Goal: Task Accomplishment & Management: Complete application form

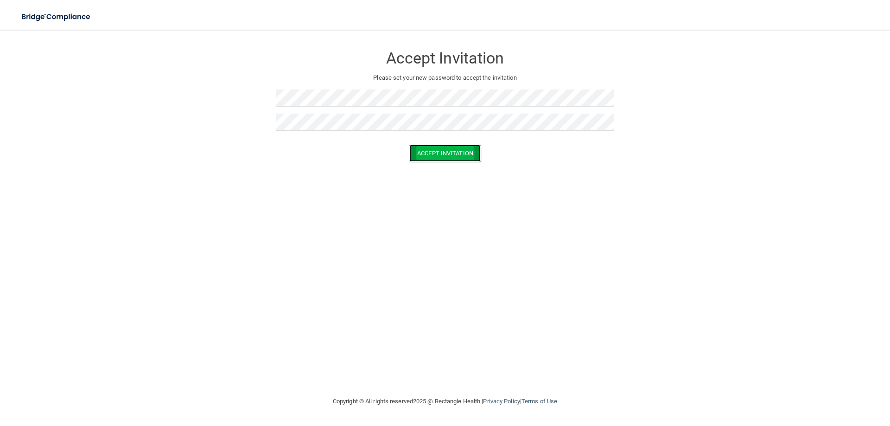
click at [455, 153] on button "Accept Invitation" at bounding box center [444, 153] width 71 height 17
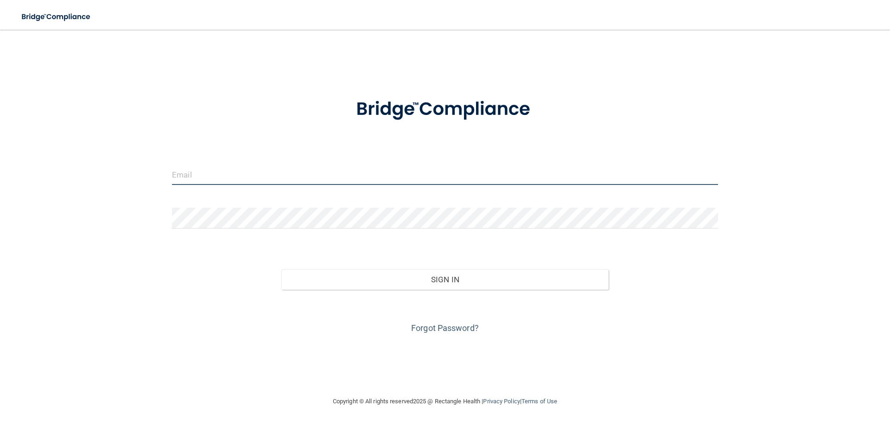
click at [213, 177] on input "email" at bounding box center [445, 174] width 546 height 21
type input "[EMAIL_ADDRESS][DOMAIN_NAME]"
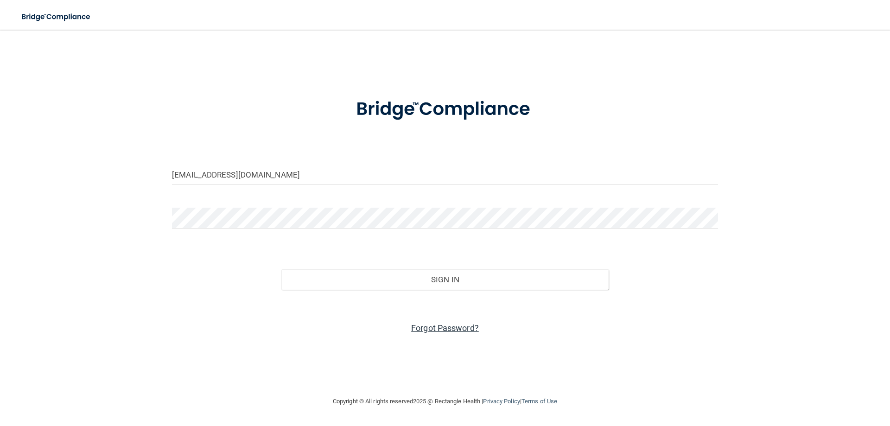
click at [446, 330] on link "Forgot Password?" at bounding box center [445, 328] width 68 height 10
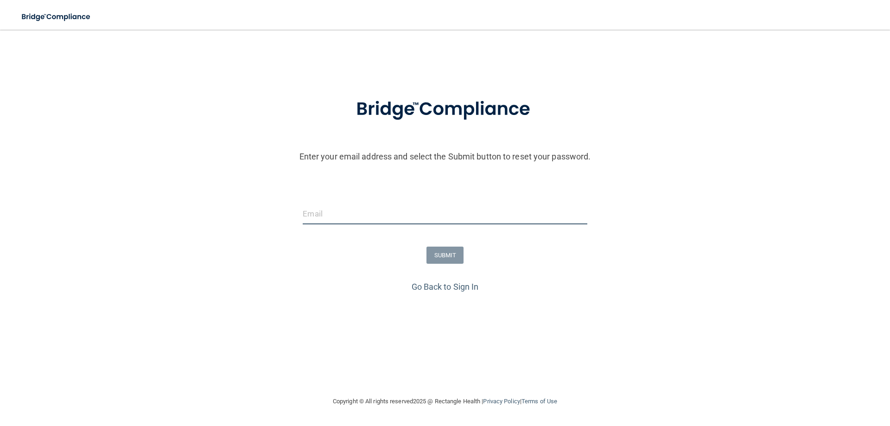
click at [338, 216] on input "email" at bounding box center [445, 213] width 284 height 21
type input "[EMAIL_ADDRESS][DOMAIN_NAME]"
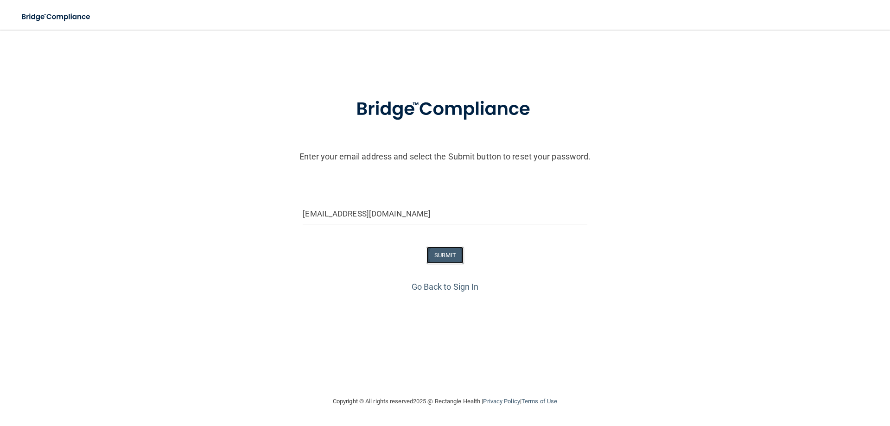
click at [438, 256] on button "SUBMIT" at bounding box center [445, 255] width 38 height 17
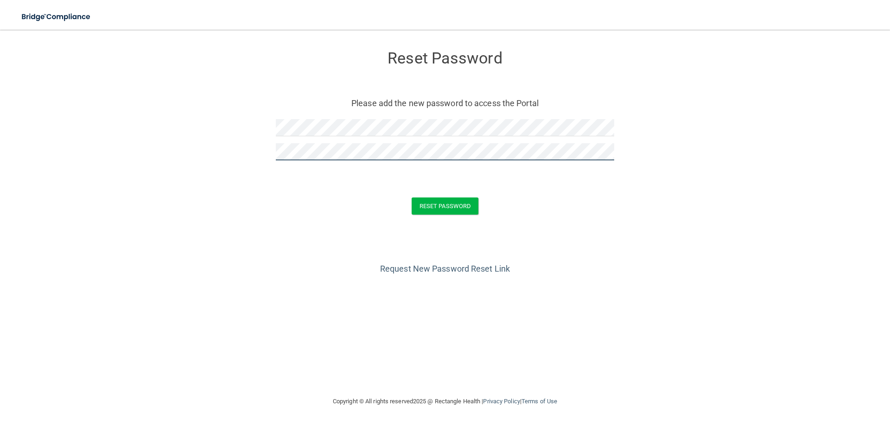
click at [411, 197] on button "Reset Password" at bounding box center [444, 205] width 67 height 17
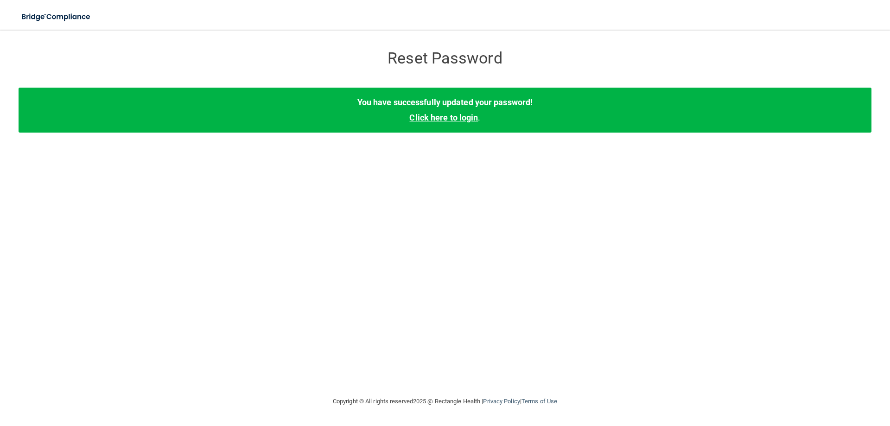
click at [433, 119] on link "Click here to login" at bounding box center [443, 118] width 69 height 10
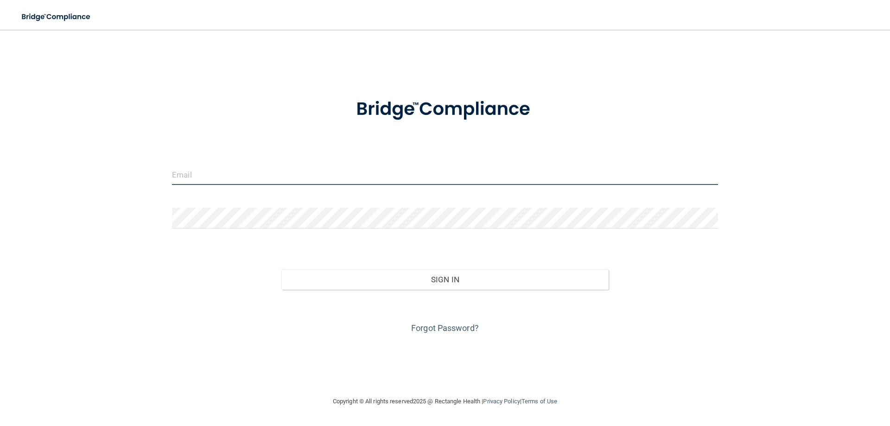
click at [201, 170] on input "email" at bounding box center [445, 174] width 546 height 21
type input "[EMAIL_ADDRESS][DOMAIN_NAME]"
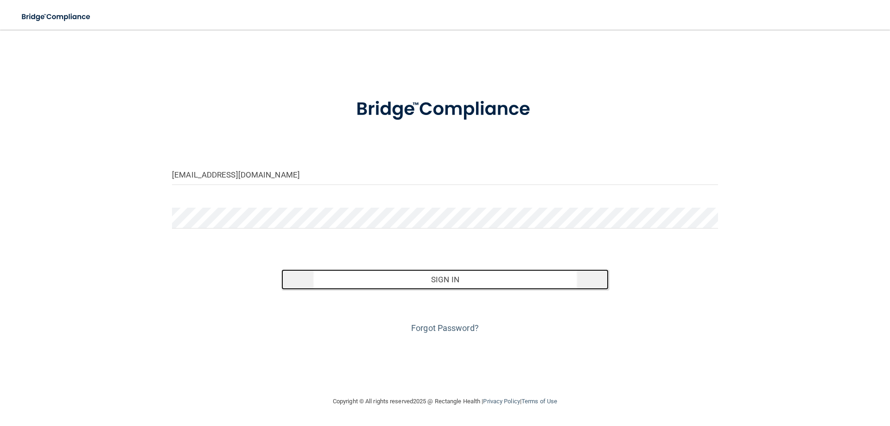
click at [388, 282] on button "Sign In" at bounding box center [445, 279] width 328 height 20
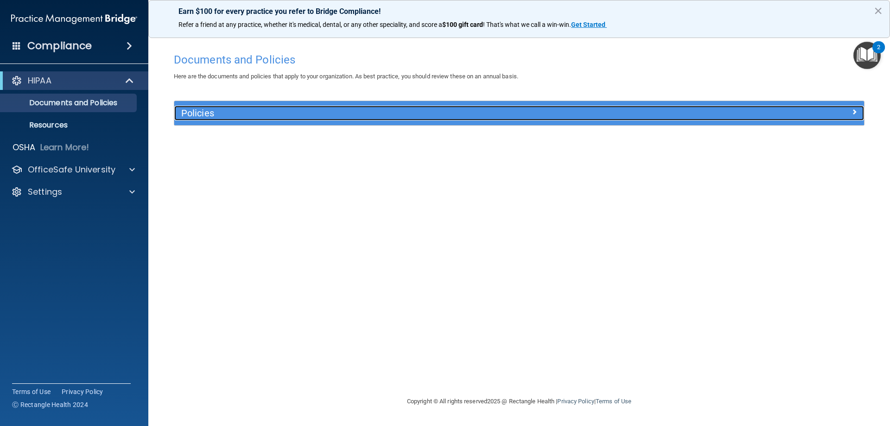
click at [853, 112] on span at bounding box center [854, 111] width 6 height 11
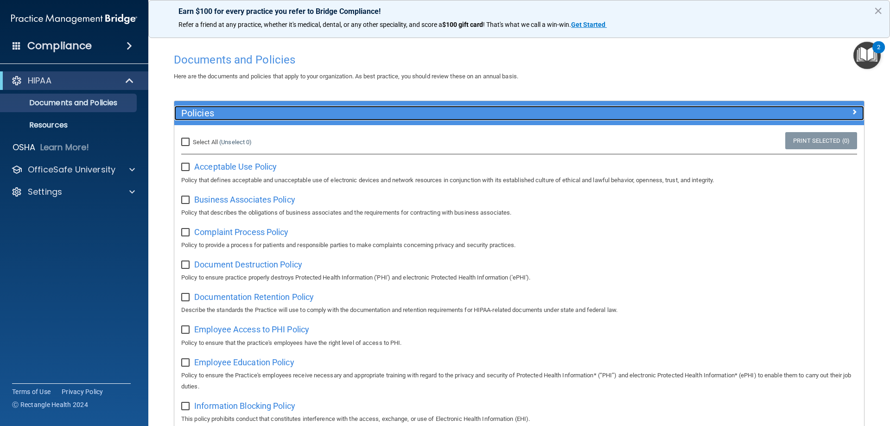
click at [851, 110] on span at bounding box center [854, 111] width 6 height 11
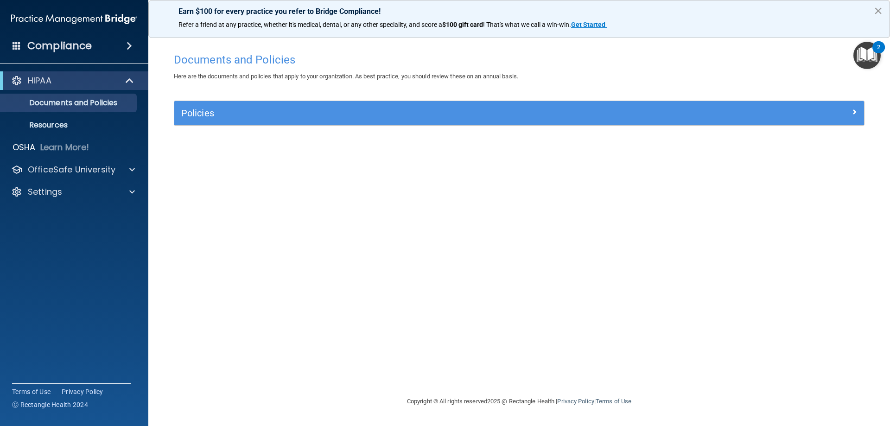
click at [881, 10] on button "×" at bounding box center [877, 10] width 9 height 15
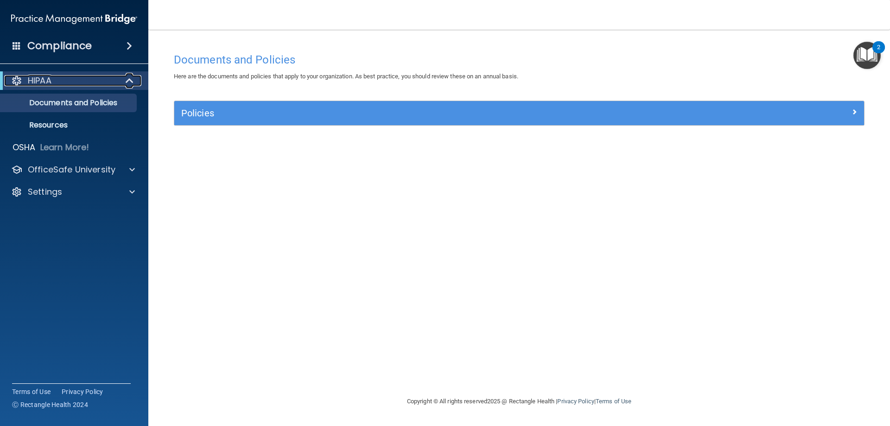
click at [131, 79] on span at bounding box center [130, 80] width 8 height 11
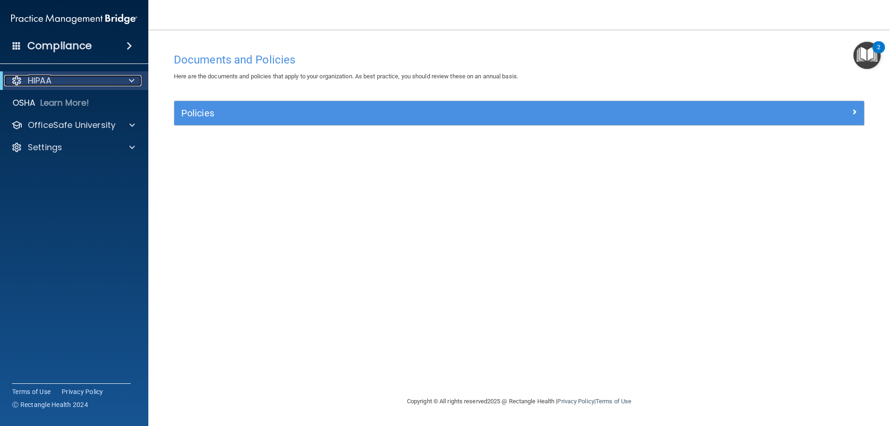
click at [131, 79] on span at bounding box center [132, 80] width 6 height 11
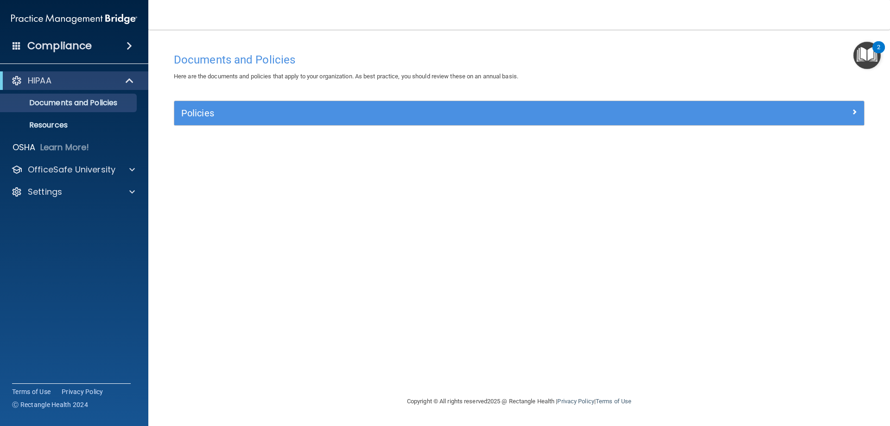
click at [129, 42] on span at bounding box center [129, 45] width 6 height 11
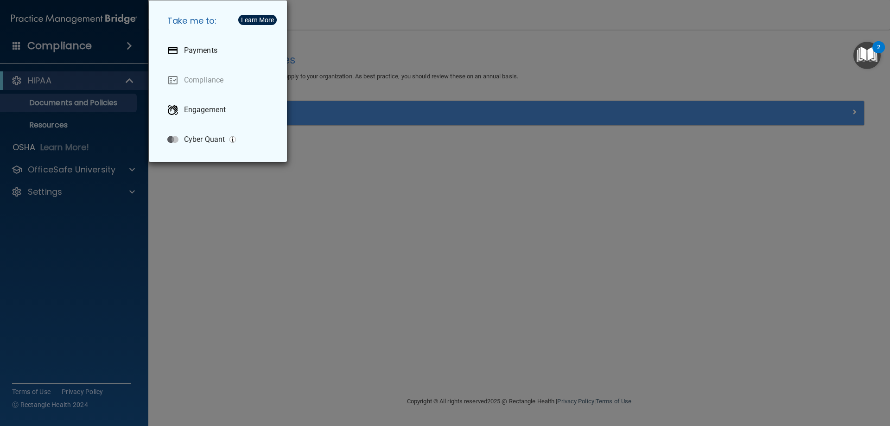
click at [384, 41] on div "Take me to: Payments Compliance Engagement Cyber Quant" at bounding box center [445, 213] width 890 height 426
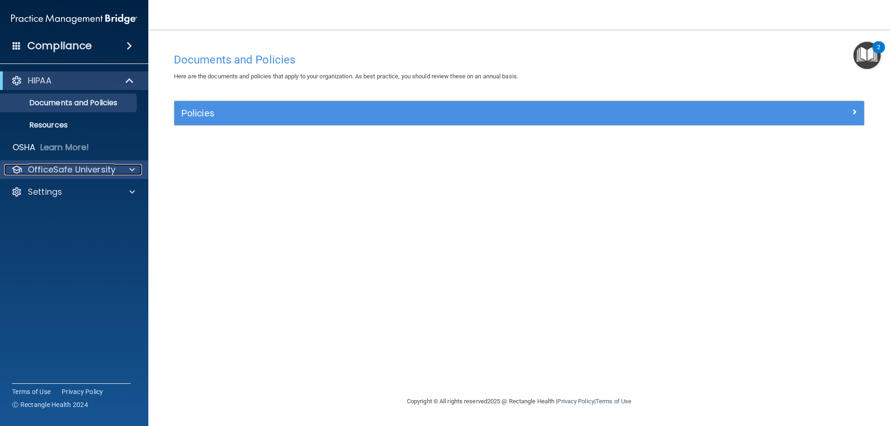
click at [135, 171] on div at bounding box center [130, 169] width 23 height 11
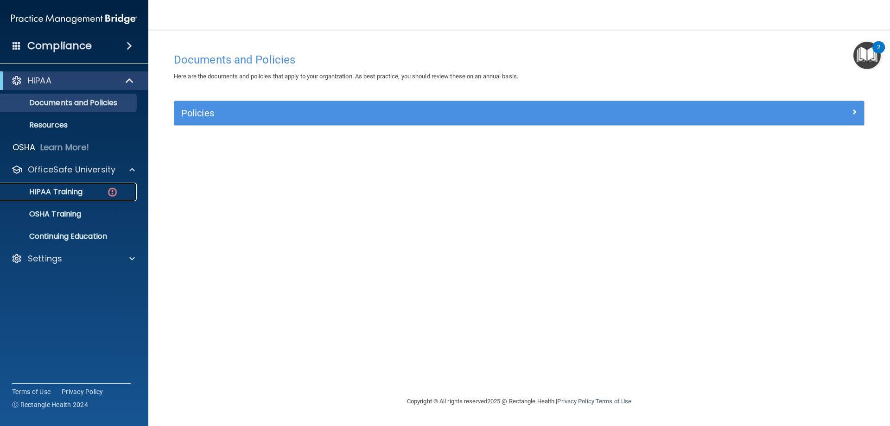
click at [55, 190] on p "HIPAA Training" at bounding box center [44, 191] width 76 height 9
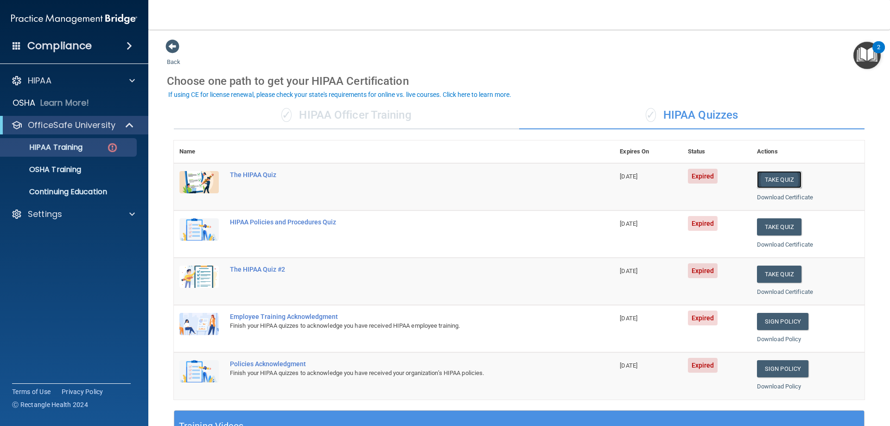
click at [774, 176] on button "Take Quiz" at bounding box center [779, 179] width 44 height 17
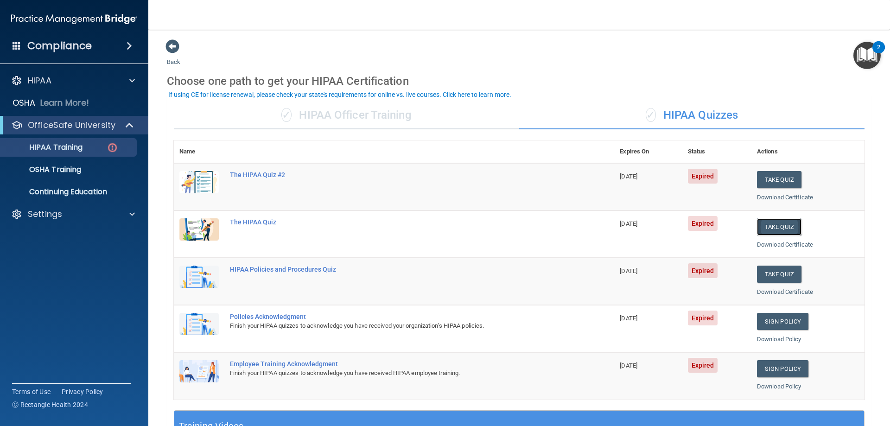
click at [785, 223] on button "Take Quiz" at bounding box center [779, 226] width 44 height 17
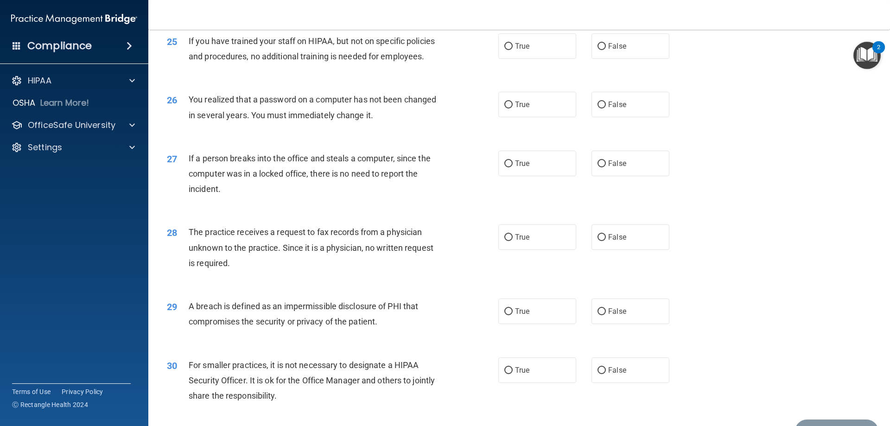
scroll to position [1767, 0]
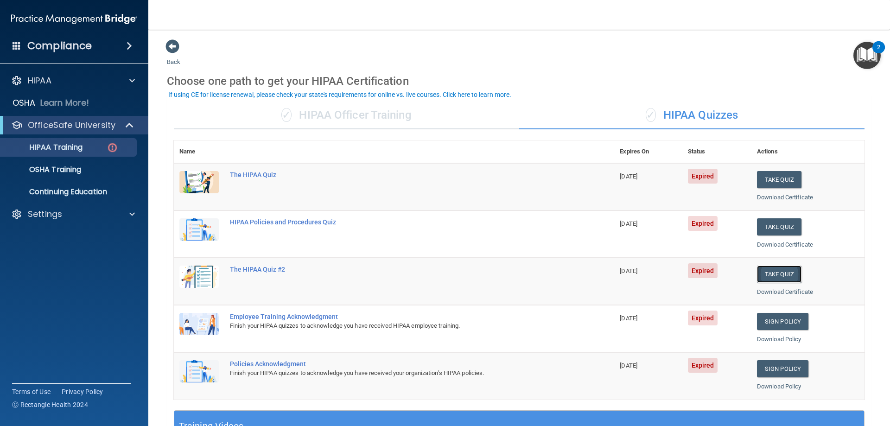
click at [784, 272] on button "Take Quiz" at bounding box center [779, 274] width 44 height 17
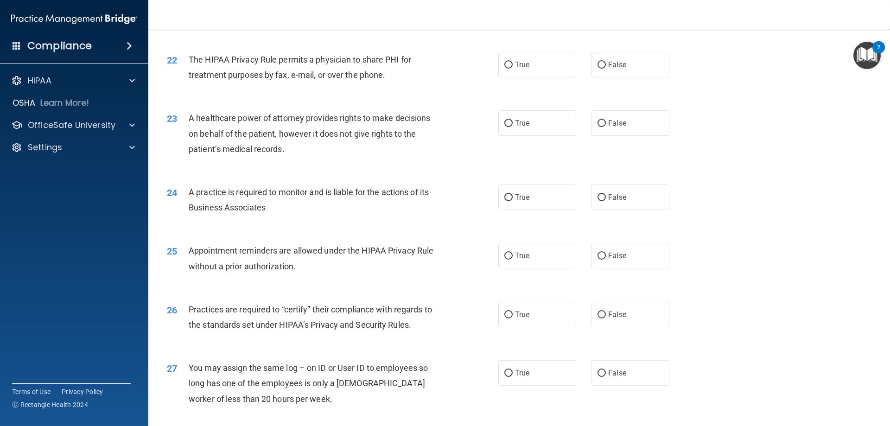
scroll to position [1731, 0]
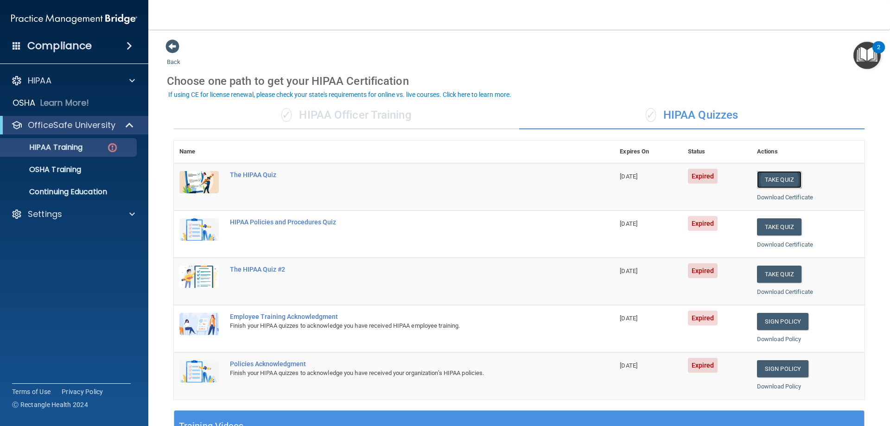
click at [778, 180] on button "Take Quiz" at bounding box center [779, 179] width 44 height 17
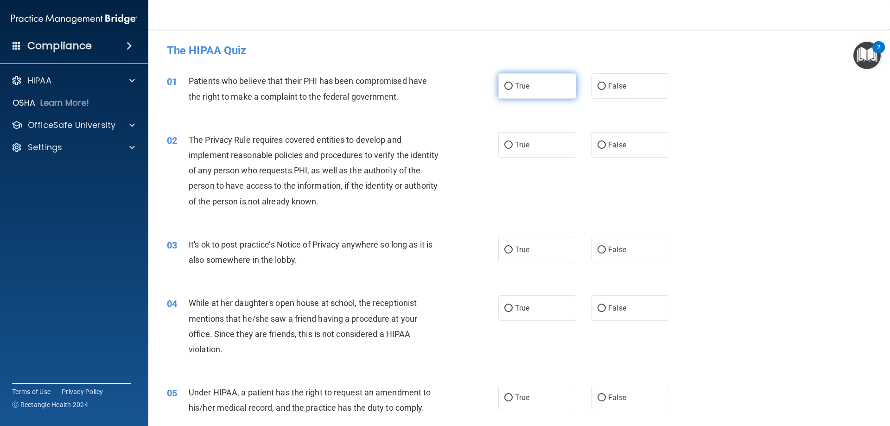
click at [504, 84] on input "True" at bounding box center [508, 86] width 8 height 7
radio input "true"
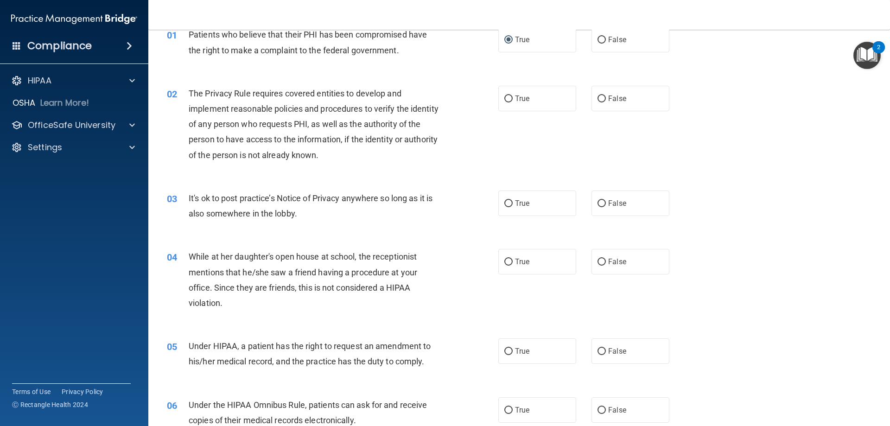
scroll to position [93, 0]
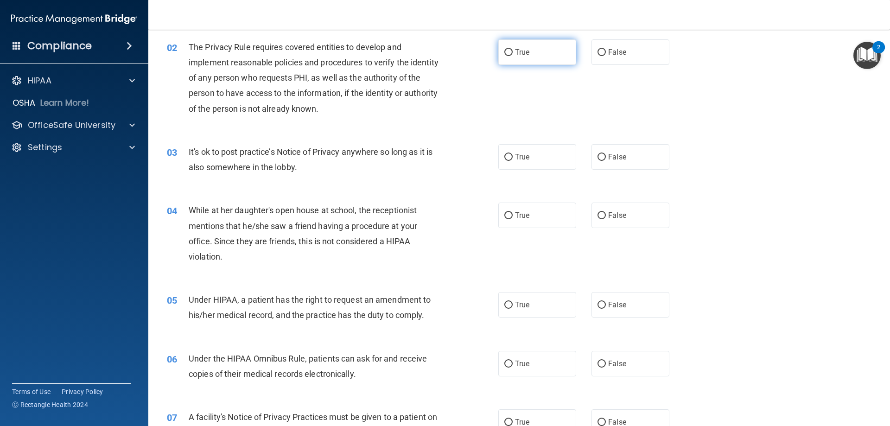
click at [504, 50] on input "True" at bounding box center [508, 52] width 8 height 7
radio input "true"
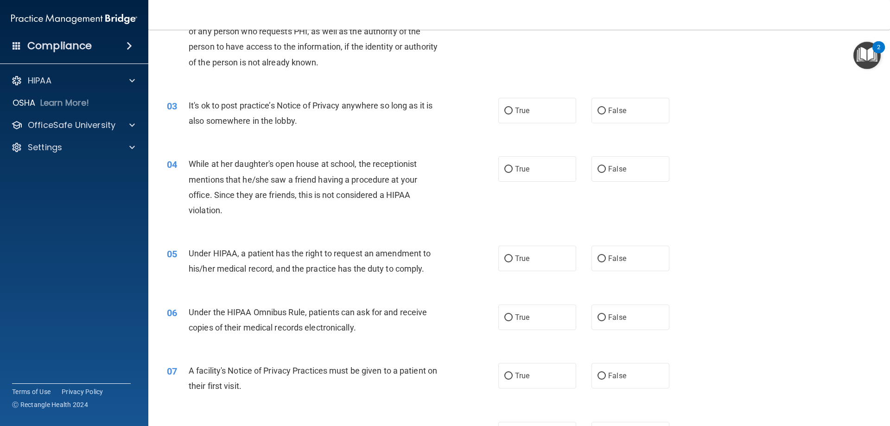
scroll to position [185, 0]
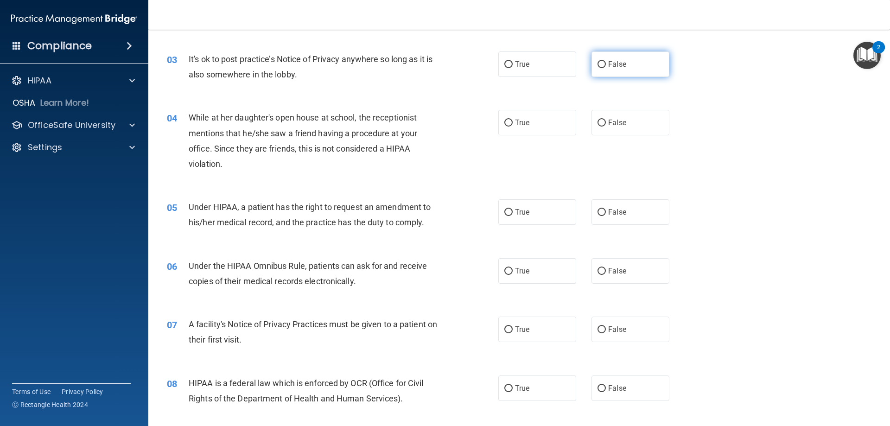
click at [597, 63] on input "False" at bounding box center [601, 64] width 8 height 7
radio input "true"
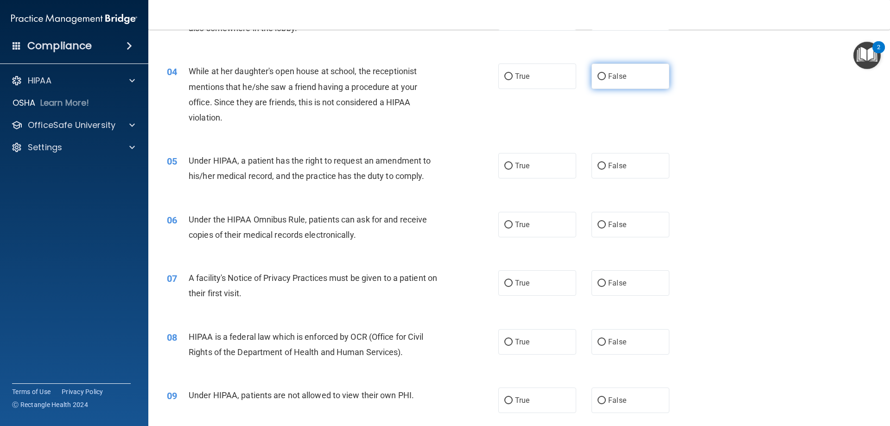
click at [597, 75] on input "False" at bounding box center [601, 76] width 8 height 7
radio input "true"
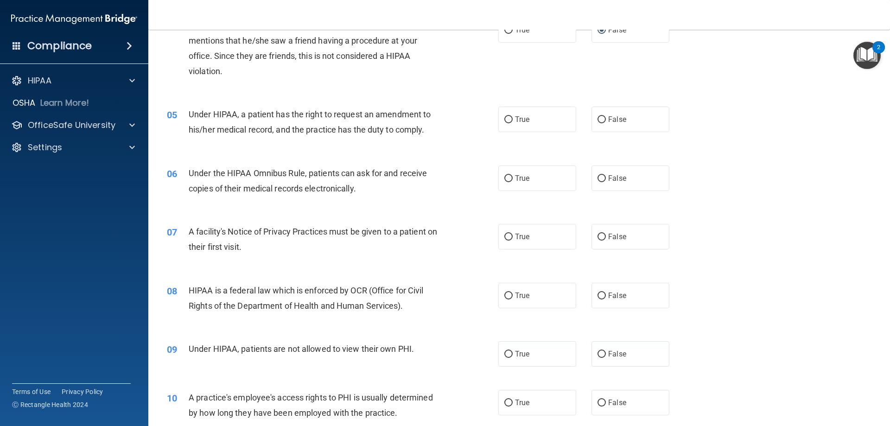
scroll to position [324, 0]
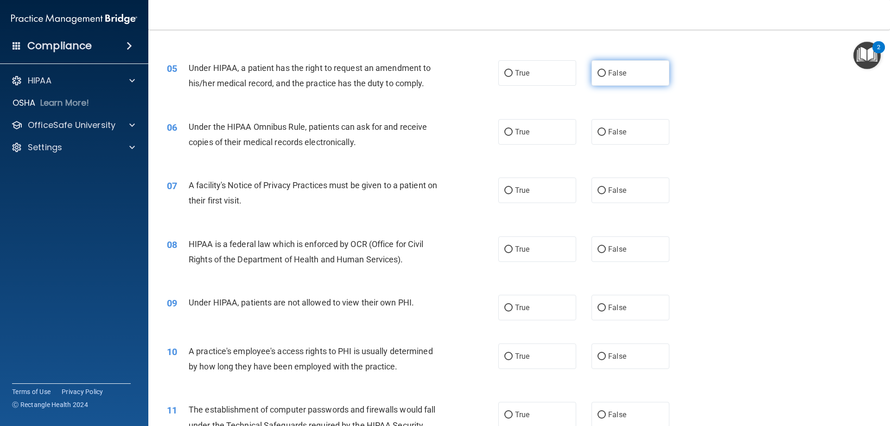
drag, startPoint x: 598, startPoint y: 73, endPoint x: 620, endPoint y: 81, distance: 23.2
click at [603, 75] on label "False" at bounding box center [630, 72] width 78 height 25
click at [603, 75] on input "False" at bounding box center [601, 73] width 8 height 7
radio input "true"
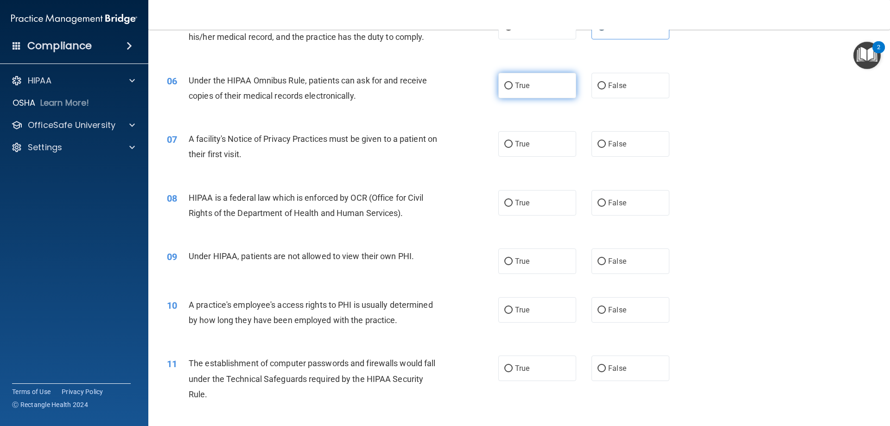
click at [504, 87] on input "True" at bounding box center [508, 85] width 8 height 7
radio input "true"
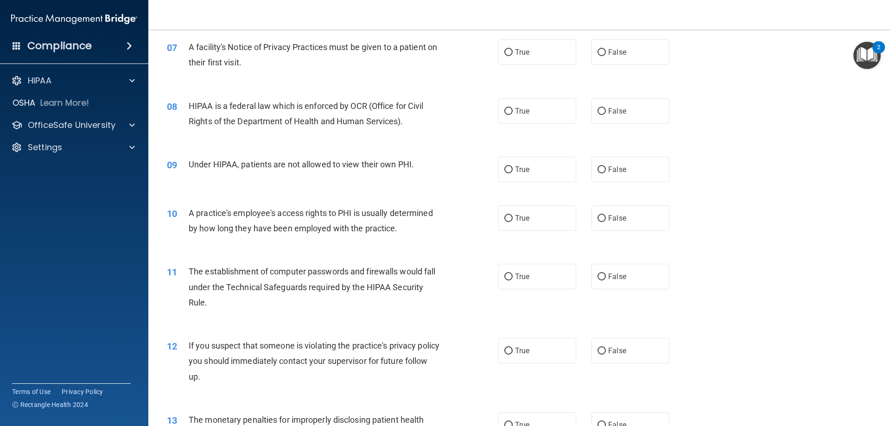
scroll to position [463, 0]
click at [507, 52] on input "True" at bounding box center [508, 51] width 8 height 7
radio input "true"
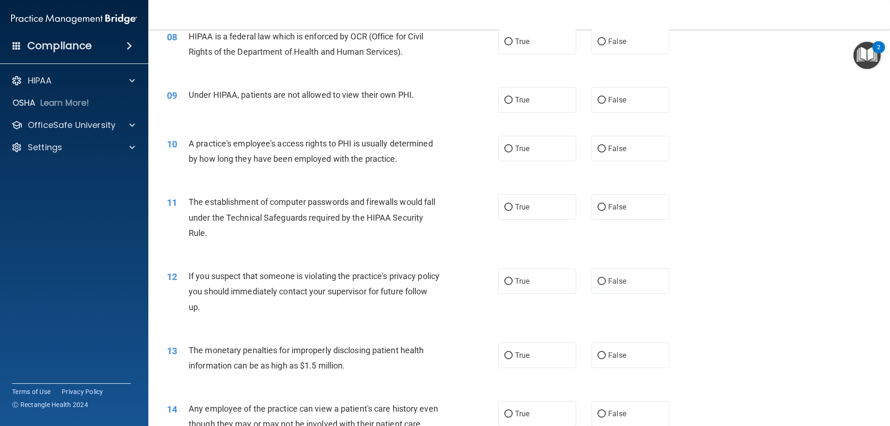
scroll to position [510, 0]
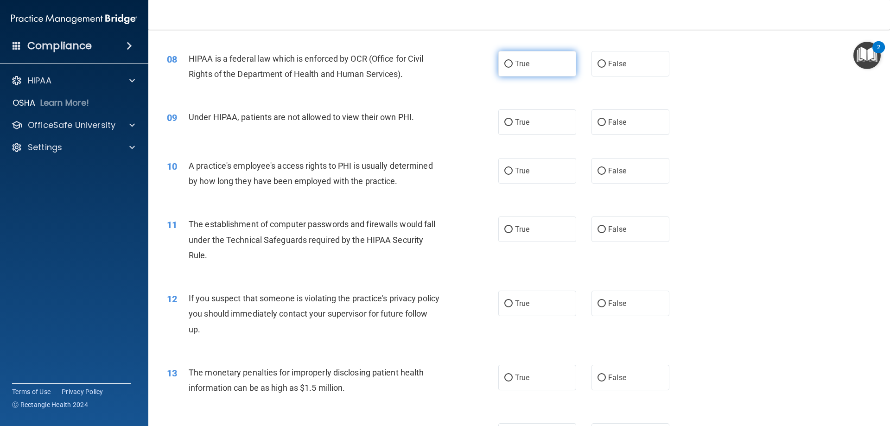
click at [506, 65] on input "True" at bounding box center [508, 64] width 8 height 7
radio input "true"
click at [597, 123] on input "False" at bounding box center [601, 122] width 8 height 7
radio input "true"
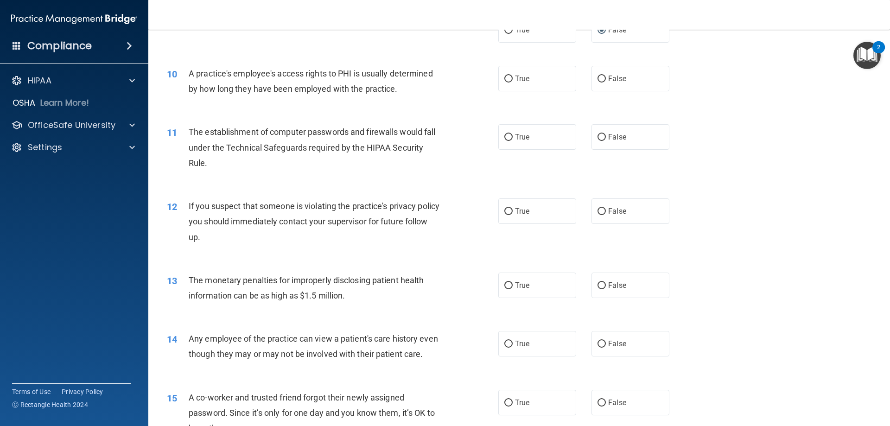
scroll to position [602, 0]
click at [599, 79] on input "False" at bounding box center [601, 78] width 8 height 7
radio input "true"
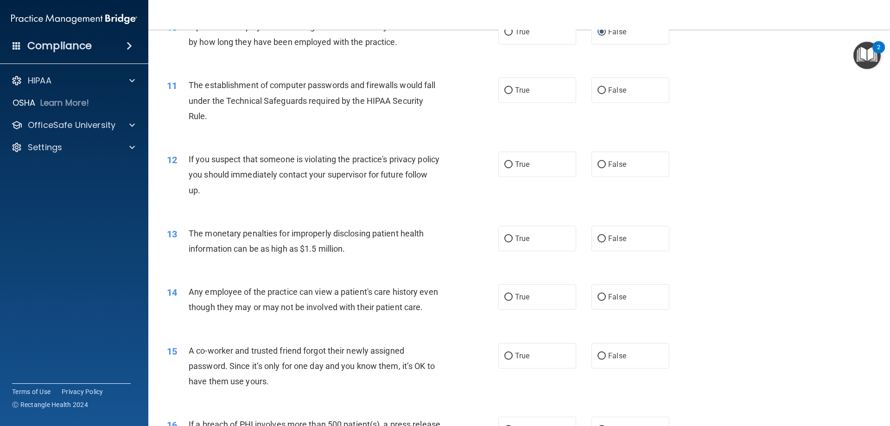
scroll to position [695, 0]
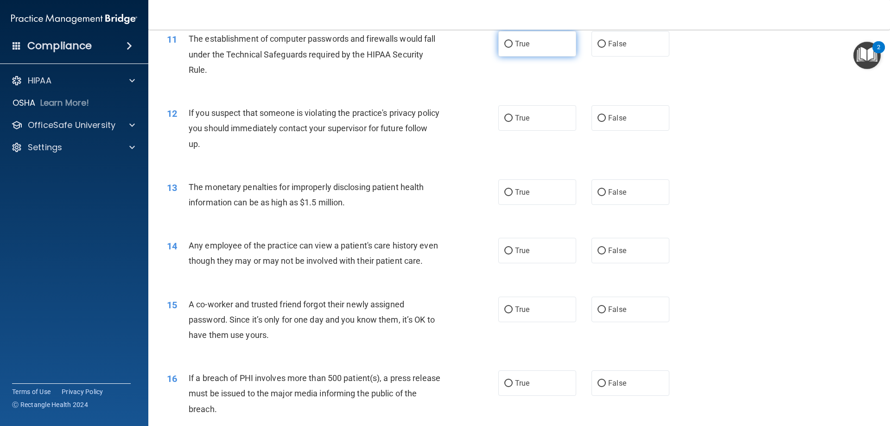
click at [505, 43] on input "True" at bounding box center [508, 44] width 8 height 7
radio input "true"
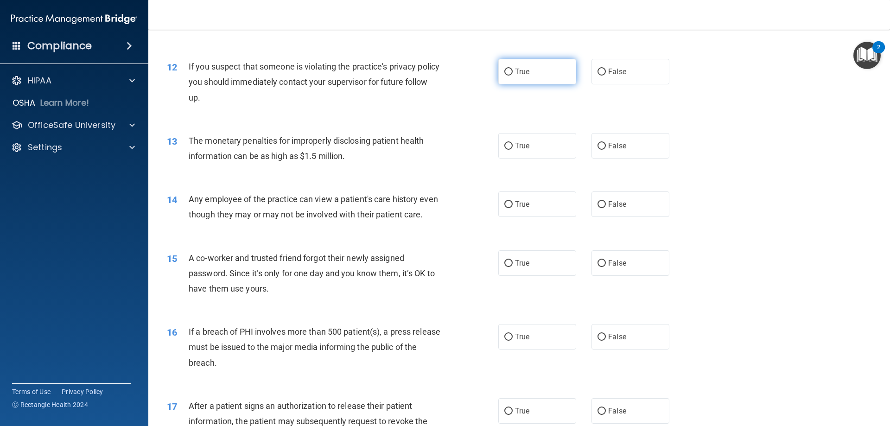
click at [507, 73] on input "True" at bounding box center [508, 72] width 8 height 7
radio input "true"
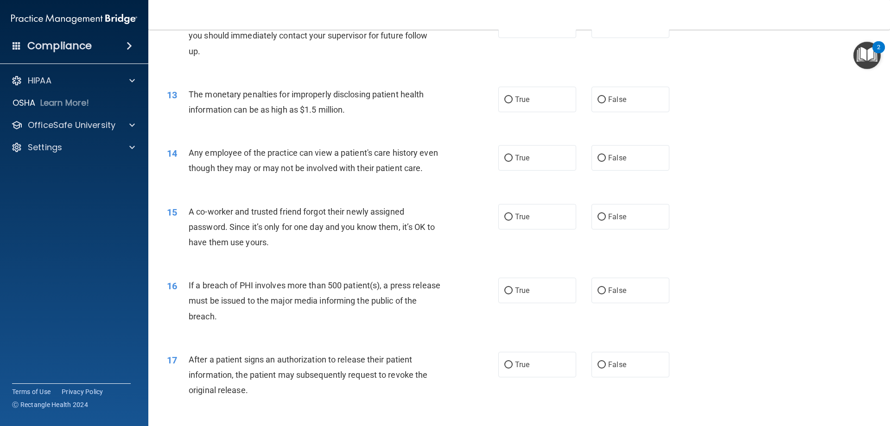
scroll to position [834, 0]
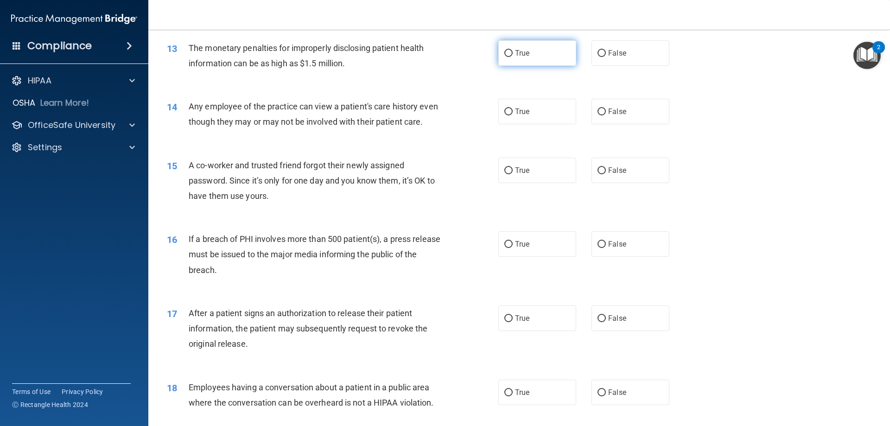
click at [504, 56] on input "True" at bounding box center [508, 53] width 8 height 7
radio input "true"
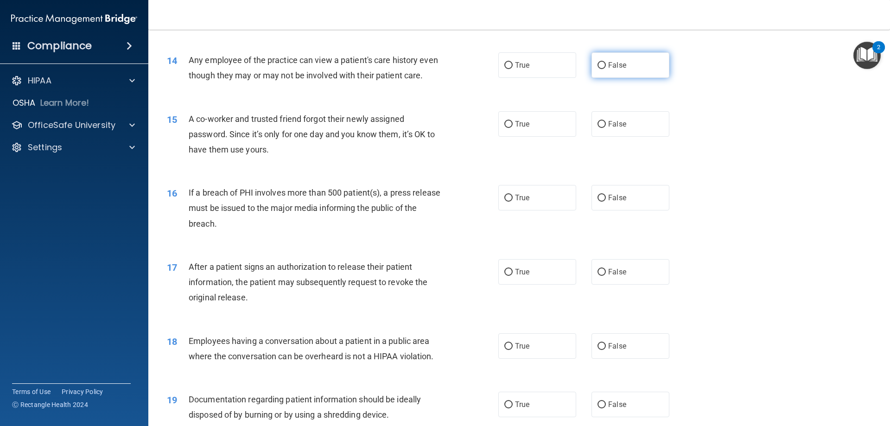
click at [600, 64] on input "False" at bounding box center [601, 65] width 8 height 7
radio input "true"
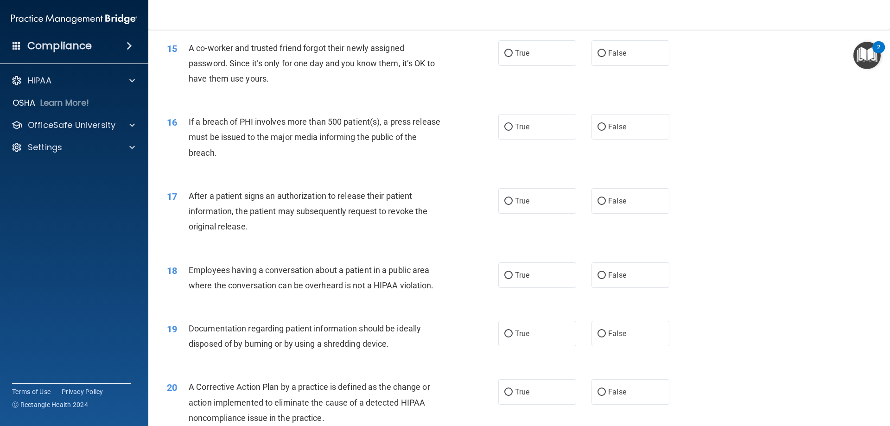
scroll to position [973, 0]
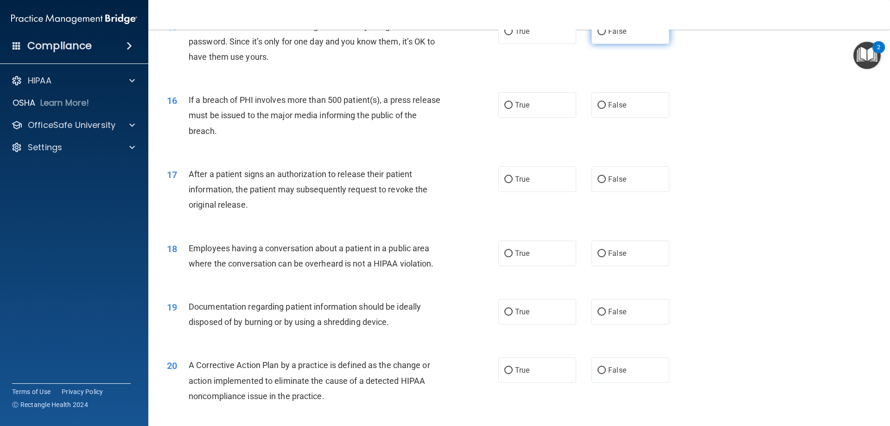
click at [597, 35] on input "False" at bounding box center [601, 31] width 8 height 7
radio input "true"
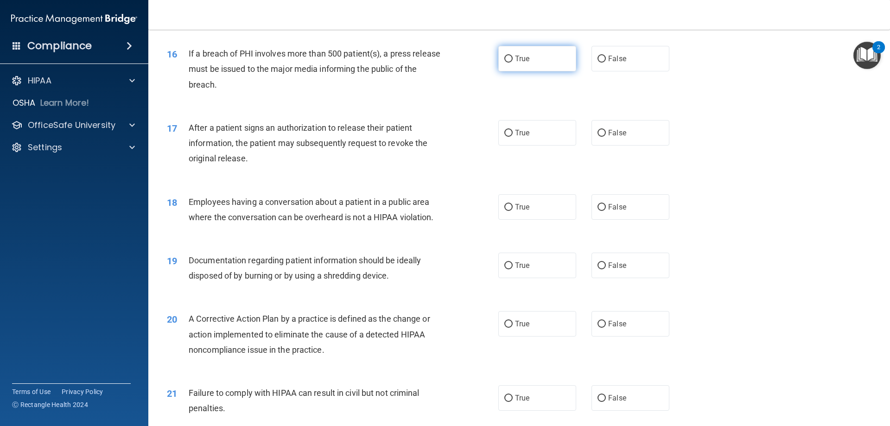
click at [506, 63] on input "True" at bounding box center [508, 59] width 8 height 7
radio input "true"
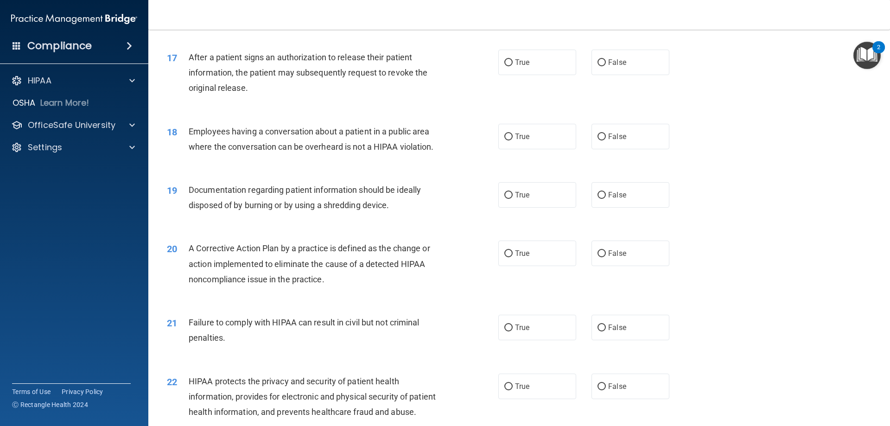
scroll to position [1112, 0]
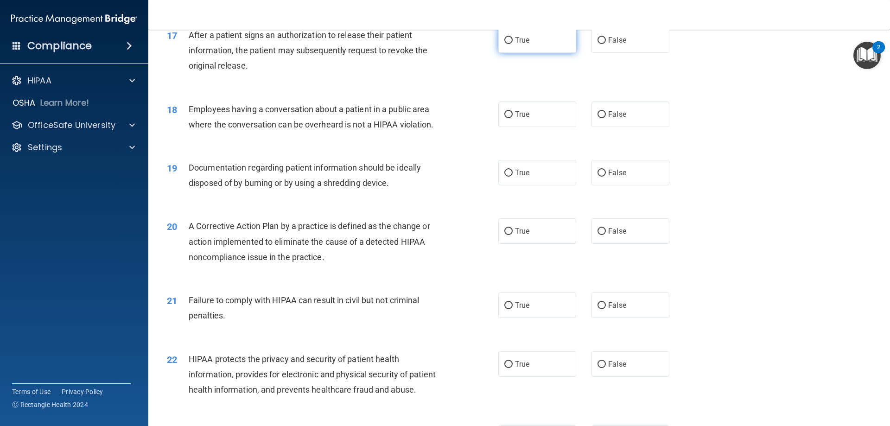
click at [509, 53] on label "True" at bounding box center [537, 39] width 78 height 25
click at [509, 44] on input "True" at bounding box center [508, 40] width 8 height 7
radio input "true"
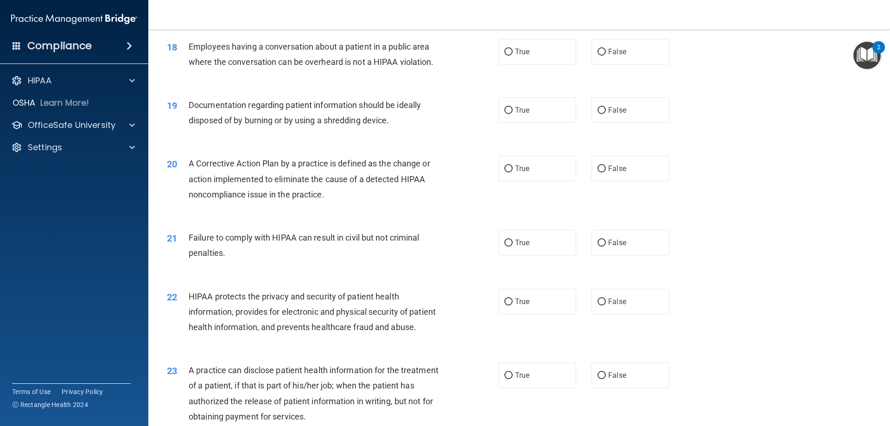
scroll to position [1158, 0]
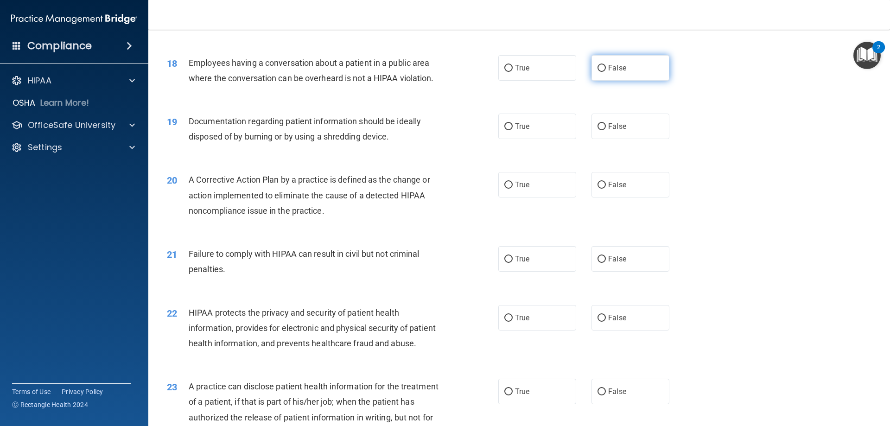
click at [598, 72] on input "False" at bounding box center [601, 68] width 8 height 7
radio input "true"
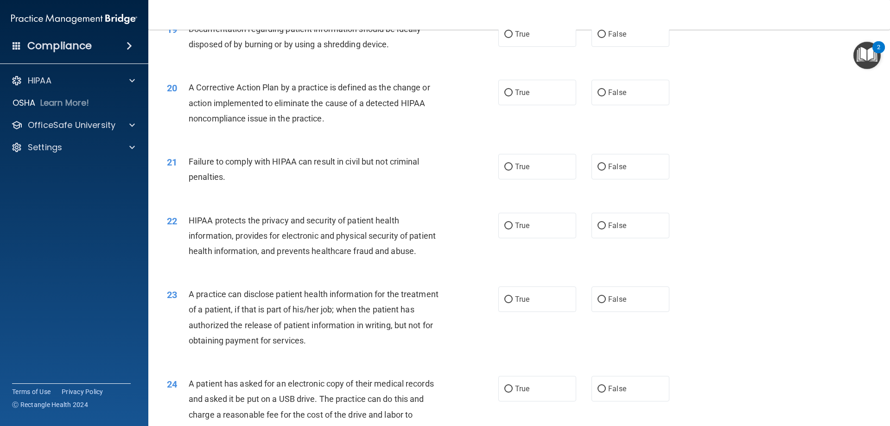
scroll to position [1251, 0]
click at [504, 38] on input "True" at bounding box center [508, 34] width 8 height 7
radio input "true"
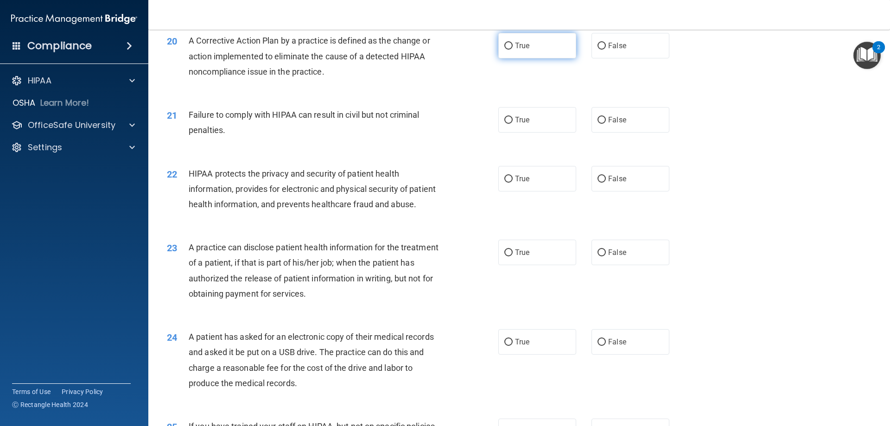
click at [504, 50] on input "True" at bounding box center [508, 46] width 8 height 7
radio input "true"
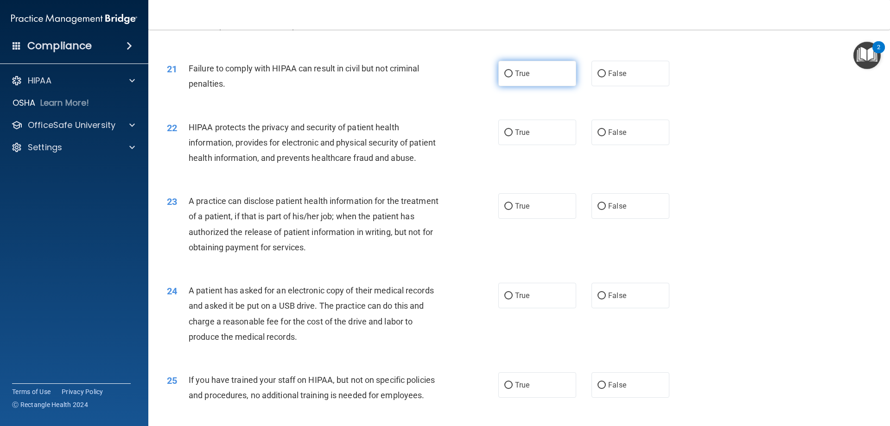
click at [507, 77] on input "True" at bounding box center [508, 73] width 8 height 7
radio input "true"
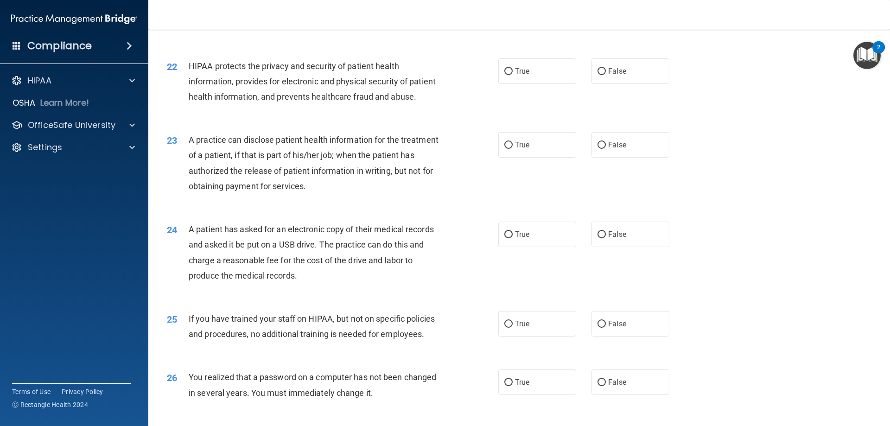
scroll to position [1436, 0]
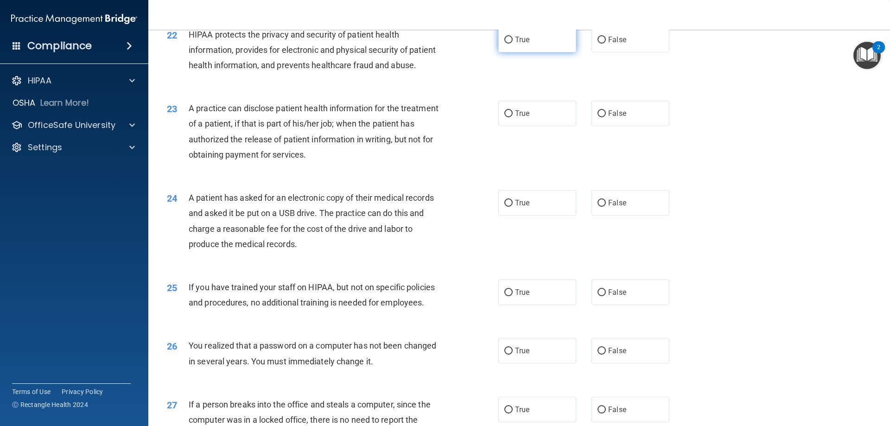
click at [525, 44] on span "True" at bounding box center [522, 39] width 14 height 9
click at [512, 44] on input "True" at bounding box center [508, 40] width 8 height 7
radio input "true"
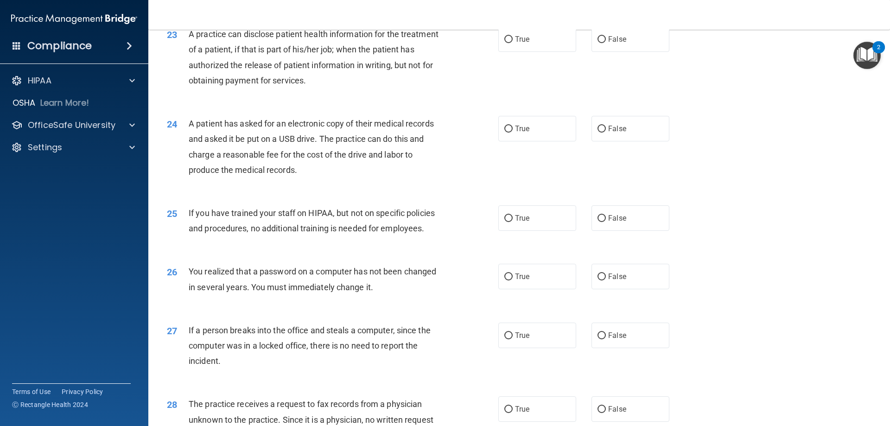
scroll to position [1529, 0]
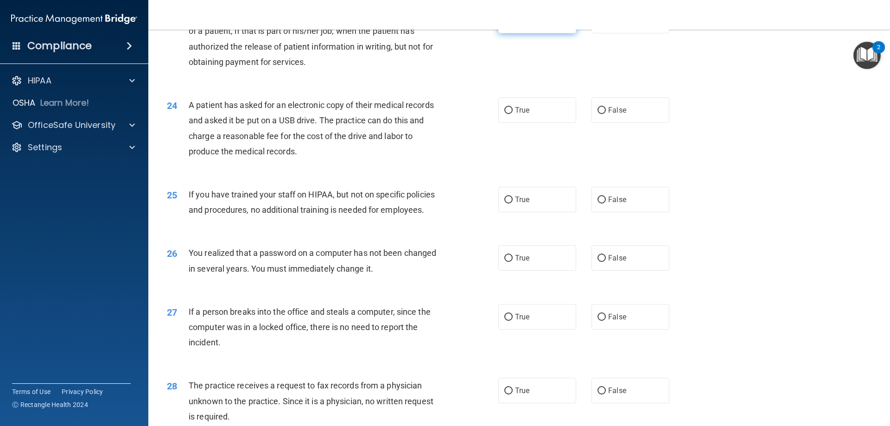
click at [504, 25] on input "True" at bounding box center [508, 21] width 8 height 7
radio input "true"
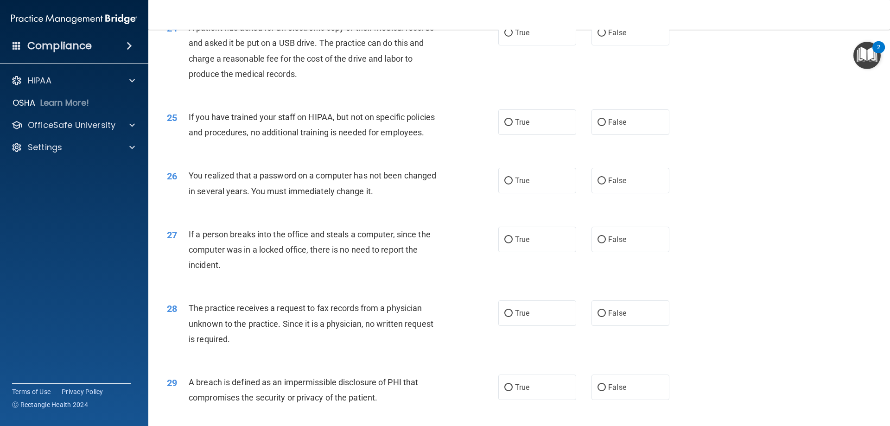
scroll to position [1622, 0]
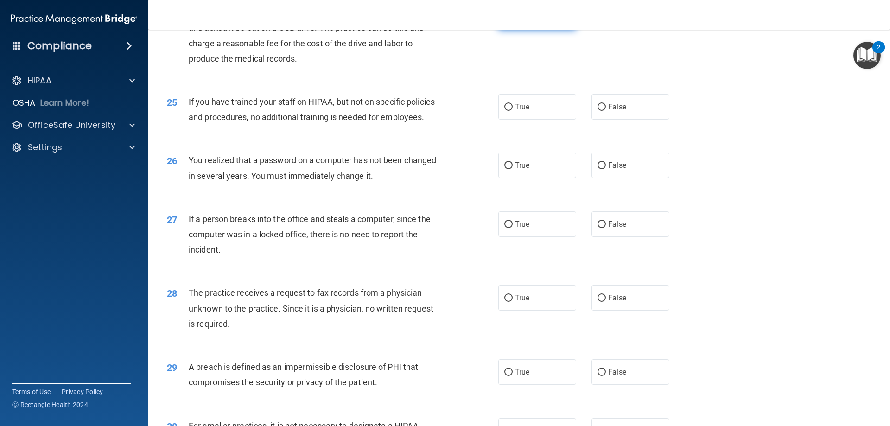
click at [506, 21] on input "True" at bounding box center [508, 17] width 8 height 7
radio input "true"
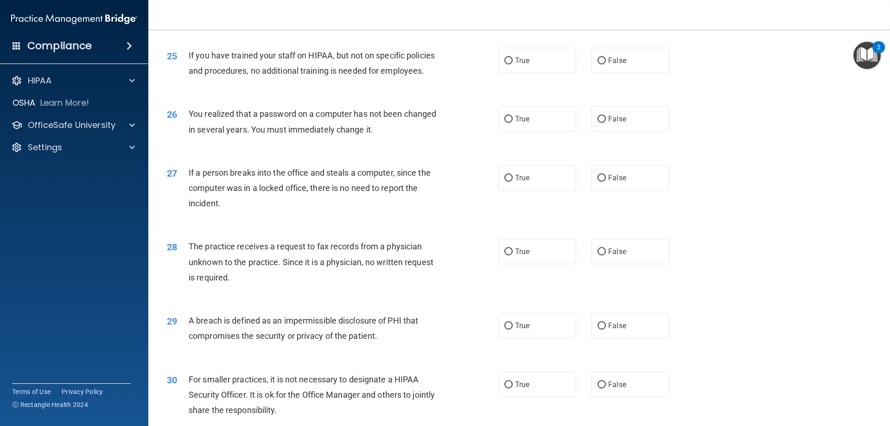
scroll to position [1714, 0]
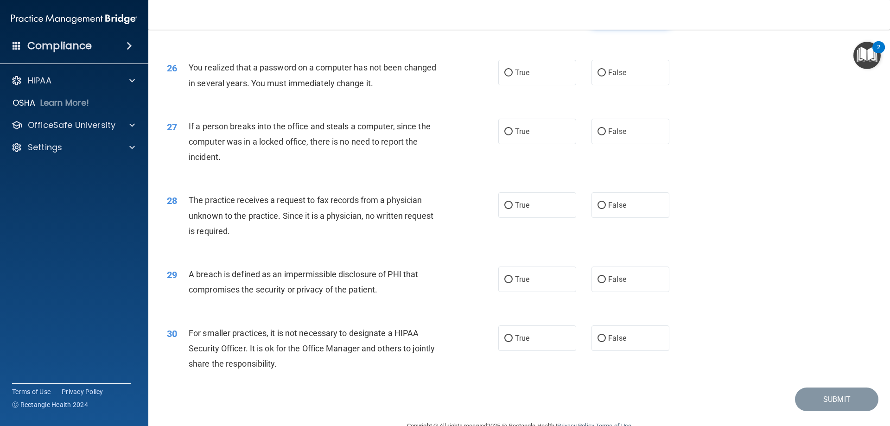
click at [597, 18] on input "False" at bounding box center [601, 14] width 8 height 7
radio input "true"
click at [535, 85] on label "True" at bounding box center [537, 72] width 78 height 25
click at [512, 76] on input "True" at bounding box center [508, 73] width 8 height 7
radio input "true"
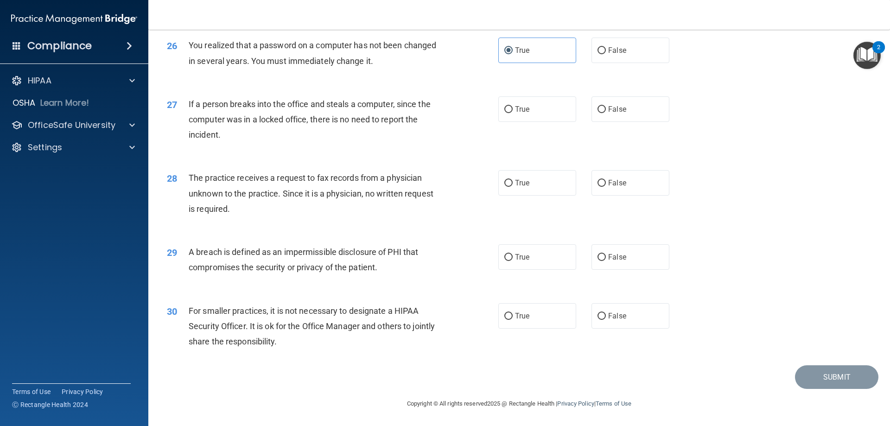
scroll to position [1767, 0]
click at [626, 112] on label "False" at bounding box center [630, 108] width 78 height 25
click at [606, 112] on input "False" at bounding box center [601, 109] width 8 height 7
radio input "true"
click at [618, 190] on label "False" at bounding box center [630, 182] width 78 height 25
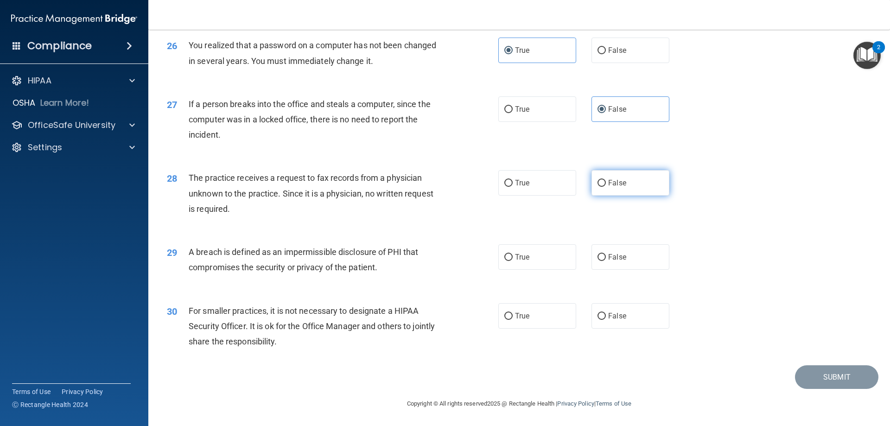
click at [606, 187] on input "False" at bounding box center [601, 183] width 8 height 7
radio input "true"
click at [522, 262] on label "True" at bounding box center [537, 256] width 78 height 25
click at [512, 261] on input "True" at bounding box center [508, 257] width 8 height 7
radio input "true"
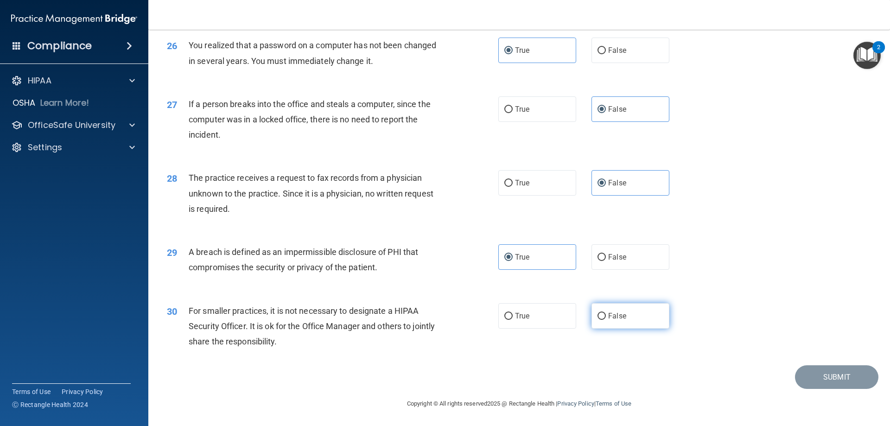
click at [632, 315] on label "False" at bounding box center [630, 315] width 78 height 25
click at [606, 315] on input "False" at bounding box center [601, 316] width 8 height 7
radio input "true"
click at [836, 376] on button "Submit" at bounding box center [836, 377] width 83 height 24
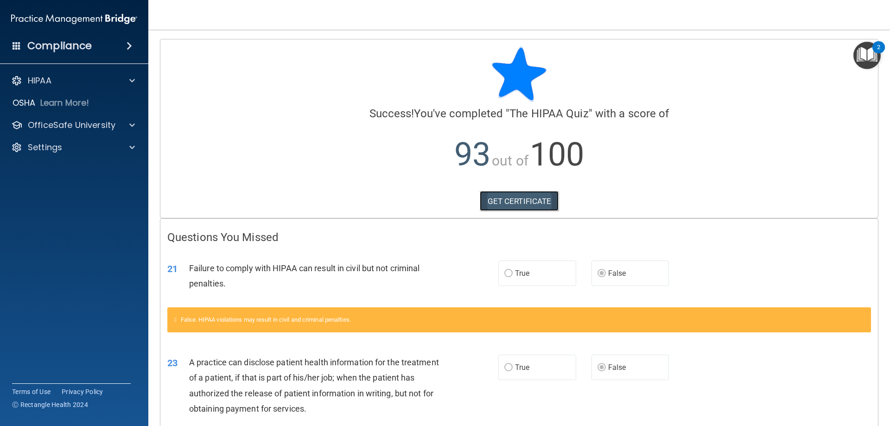
click at [530, 202] on link "GET CERTIFICATE" at bounding box center [519, 201] width 79 height 20
click at [126, 125] on div at bounding box center [130, 125] width 23 height 11
click at [65, 148] on p "HIPAA Training" at bounding box center [44, 147] width 76 height 9
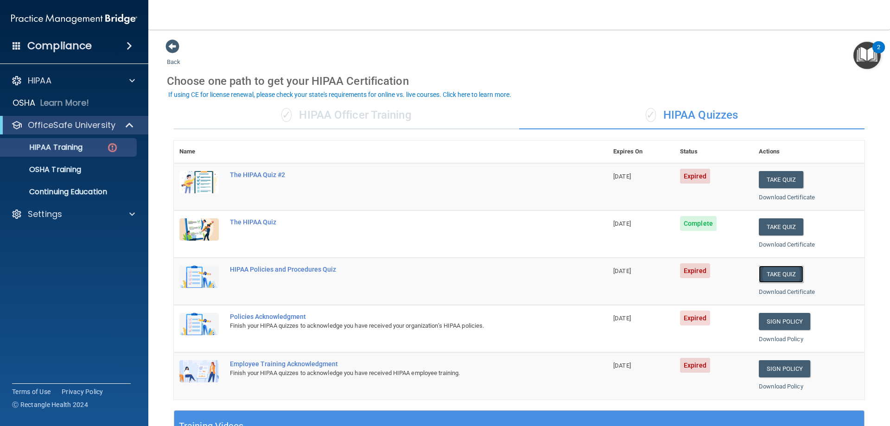
click at [773, 272] on button "Take Quiz" at bounding box center [781, 274] width 44 height 17
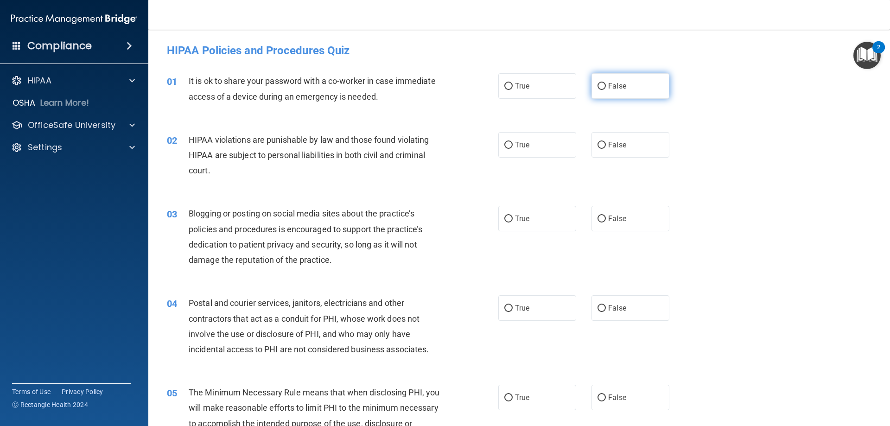
click at [617, 87] on span "False" at bounding box center [617, 86] width 18 height 9
click at [606, 87] on input "False" at bounding box center [601, 86] width 8 height 7
radio input "true"
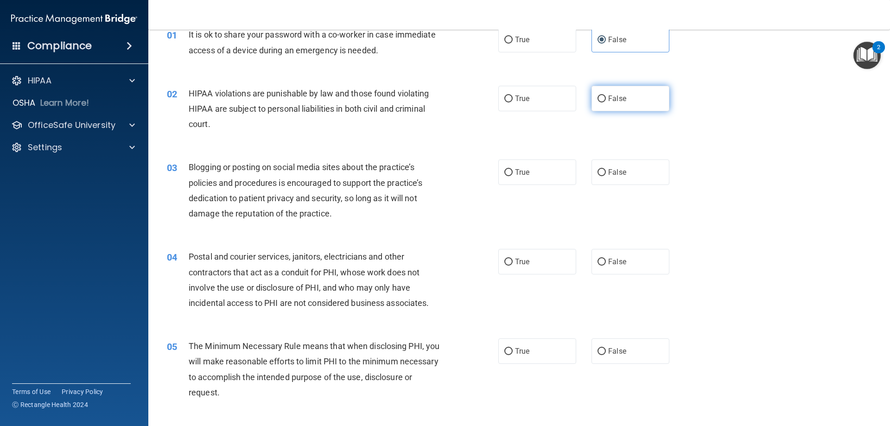
click at [613, 100] on span "False" at bounding box center [617, 98] width 18 height 9
click at [606, 100] on input "False" at bounding box center [601, 98] width 8 height 7
radio input "true"
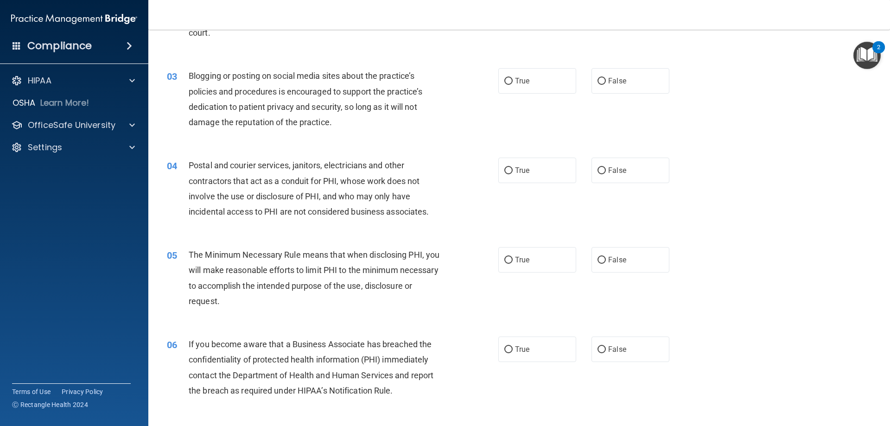
scroll to position [139, 0]
click at [657, 82] on label "False" at bounding box center [630, 79] width 78 height 25
click at [606, 82] on input "False" at bounding box center [601, 79] width 8 height 7
radio input "true"
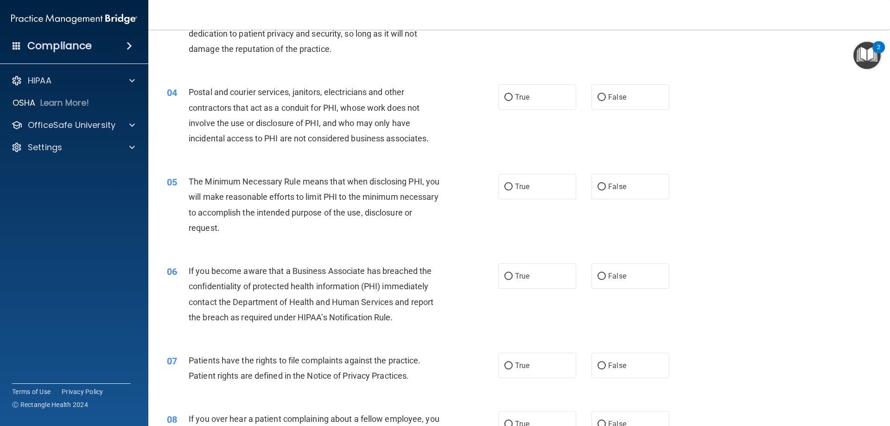
scroll to position [232, 0]
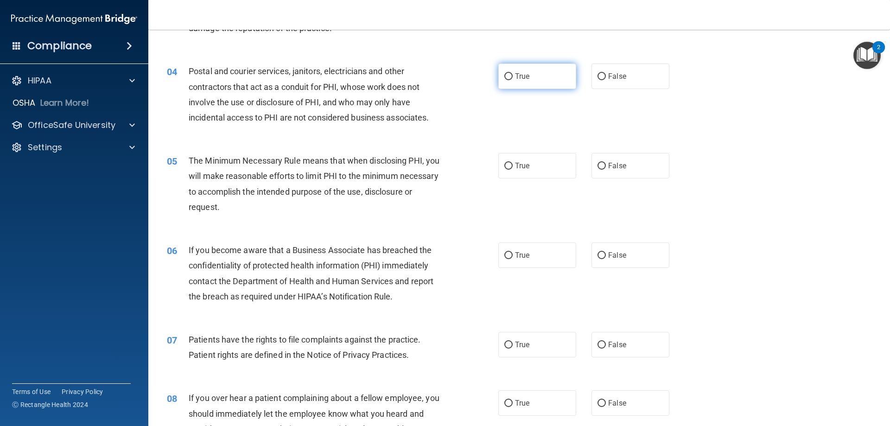
click at [520, 82] on label "True" at bounding box center [537, 75] width 78 height 25
click at [512, 80] on input "True" at bounding box center [508, 76] width 8 height 7
radio input "true"
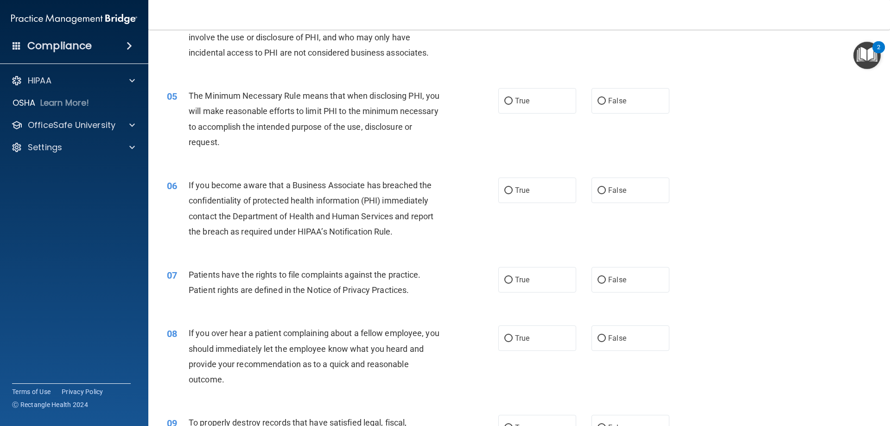
scroll to position [324, 0]
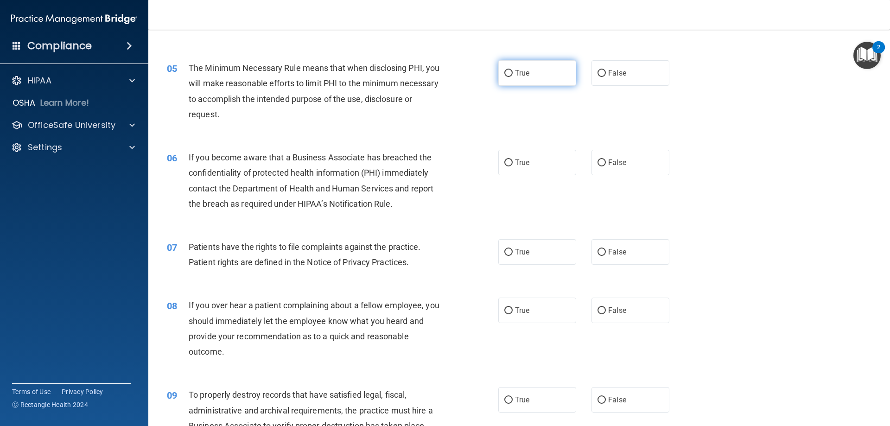
click at [524, 72] on span "True" at bounding box center [522, 73] width 14 height 9
click at [512, 72] on input "True" at bounding box center [508, 73] width 8 height 7
radio input "true"
click at [622, 169] on label "False" at bounding box center [630, 162] width 78 height 25
click at [606, 166] on input "False" at bounding box center [601, 162] width 8 height 7
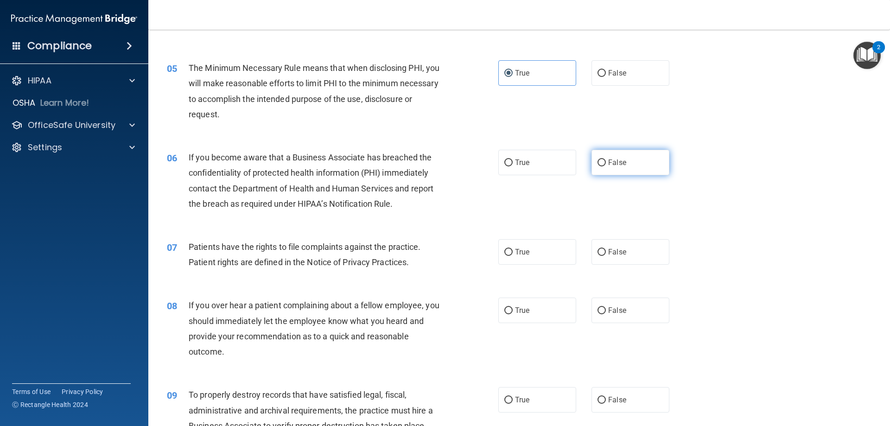
radio input "true"
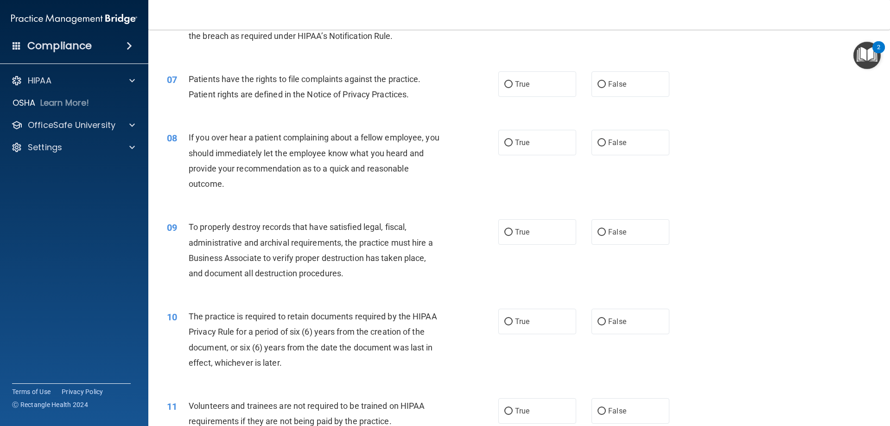
scroll to position [463, 0]
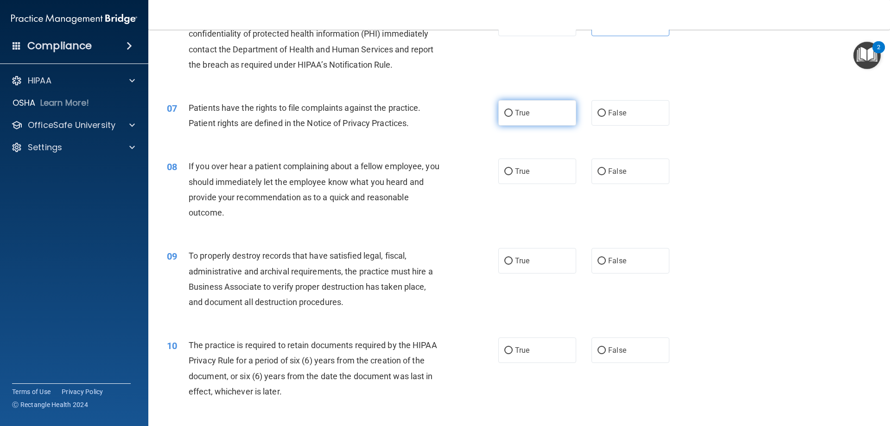
click at [504, 116] on input "True" at bounding box center [508, 113] width 8 height 7
radio input "true"
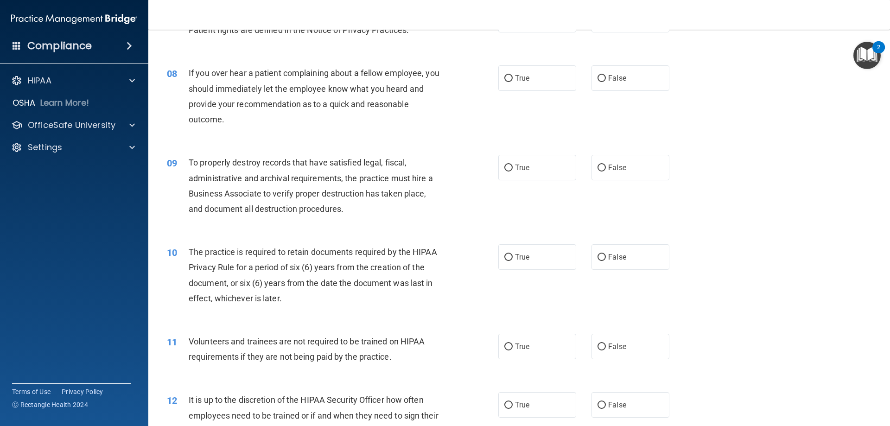
scroll to position [556, 0]
click at [620, 76] on span "False" at bounding box center [617, 78] width 18 height 9
click at [606, 76] on input "False" at bounding box center [601, 79] width 8 height 7
radio input "true"
click at [616, 171] on span "False" at bounding box center [617, 168] width 18 height 9
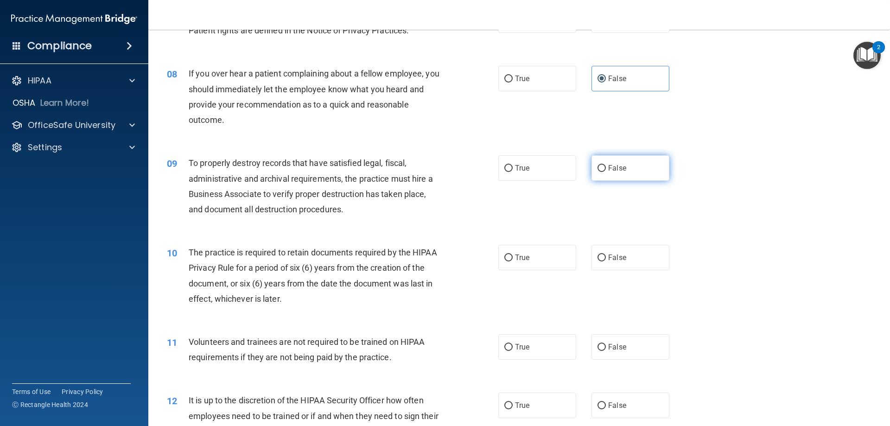
click at [606, 171] on input "False" at bounding box center [601, 168] width 8 height 7
radio input "true"
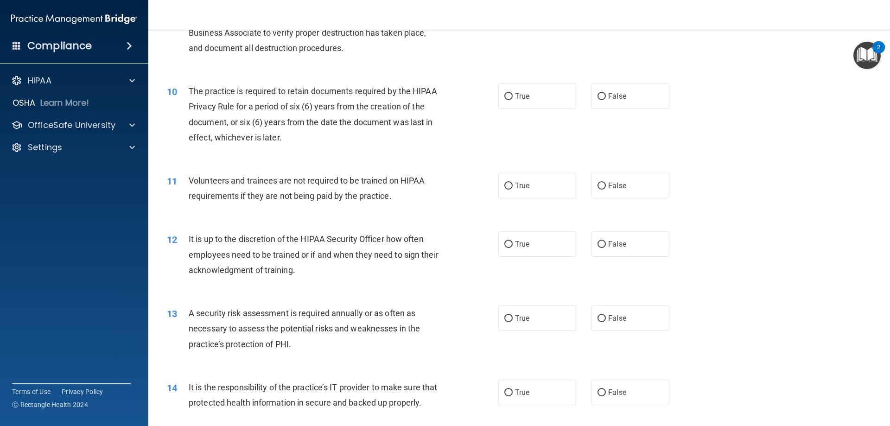
scroll to position [741, 0]
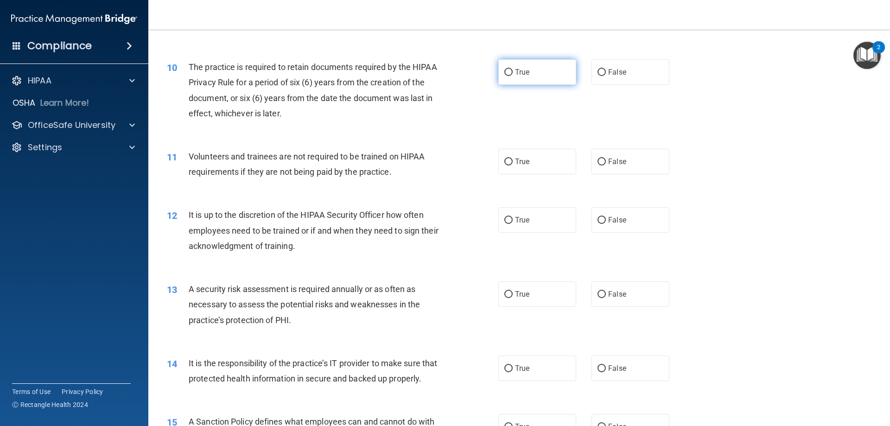
click at [537, 81] on label "True" at bounding box center [537, 71] width 78 height 25
click at [512, 76] on input "True" at bounding box center [508, 72] width 8 height 7
radio input "true"
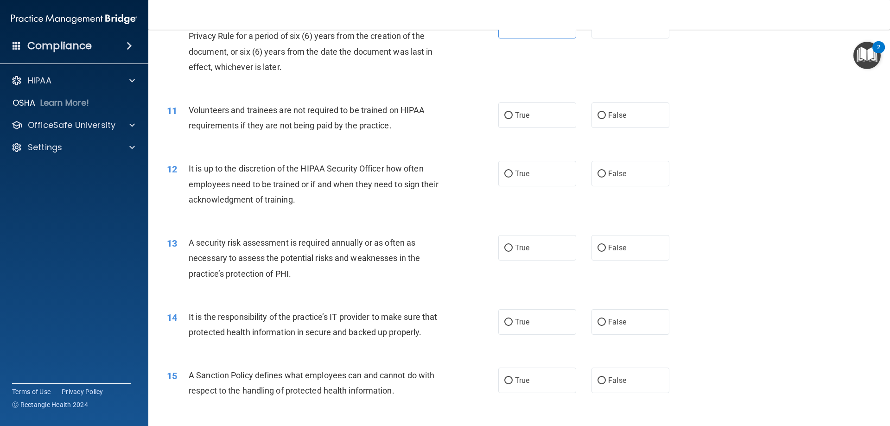
scroll to position [834, 0]
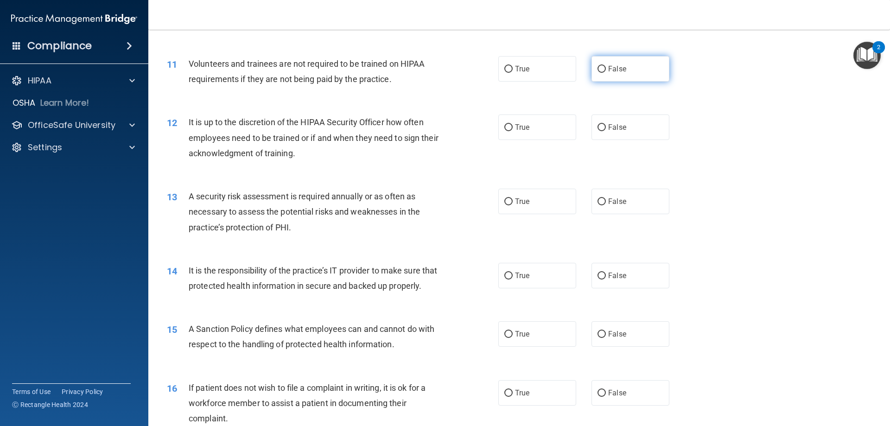
click at [650, 76] on label "False" at bounding box center [630, 68] width 78 height 25
click at [606, 73] on input "False" at bounding box center [601, 69] width 8 height 7
radio input "true"
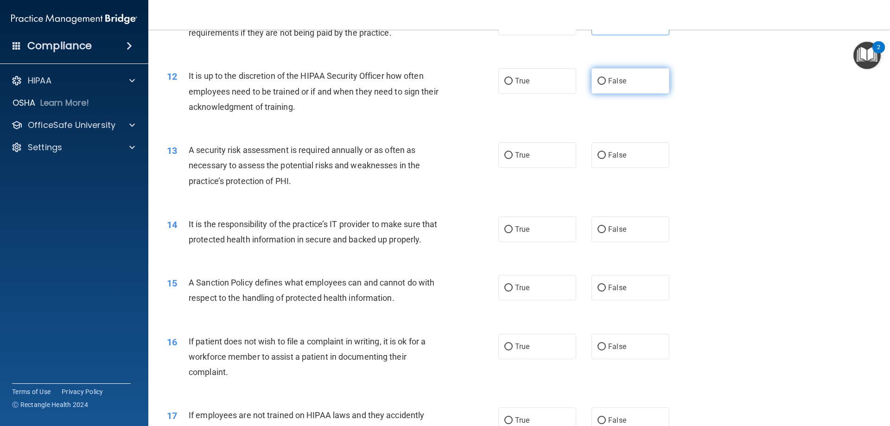
click at [610, 86] on label "False" at bounding box center [630, 80] width 78 height 25
click at [606, 85] on input "False" at bounding box center [601, 81] width 8 height 7
radio input "true"
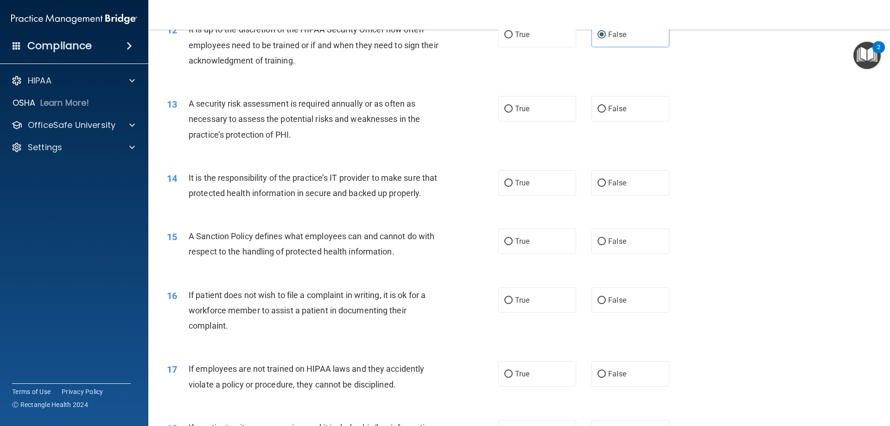
scroll to position [973, 0]
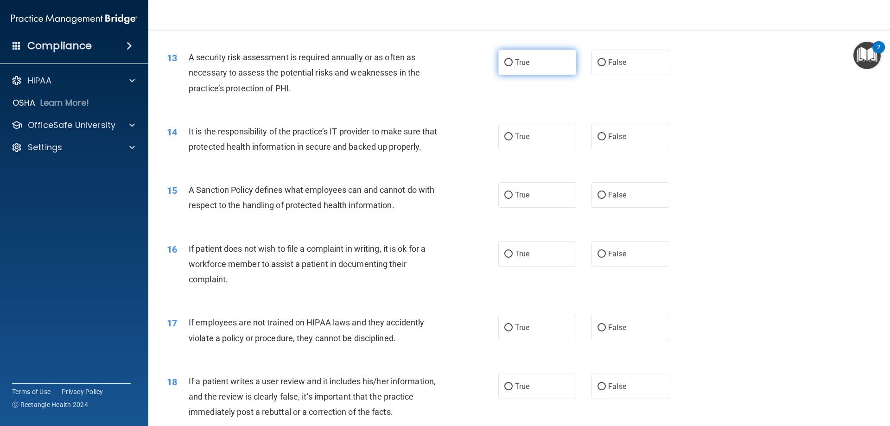
click at [521, 60] on span "True" at bounding box center [522, 62] width 14 height 9
click at [512, 60] on input "True" at bounding box center [508, 62] width 8 height 7
radio input "true"
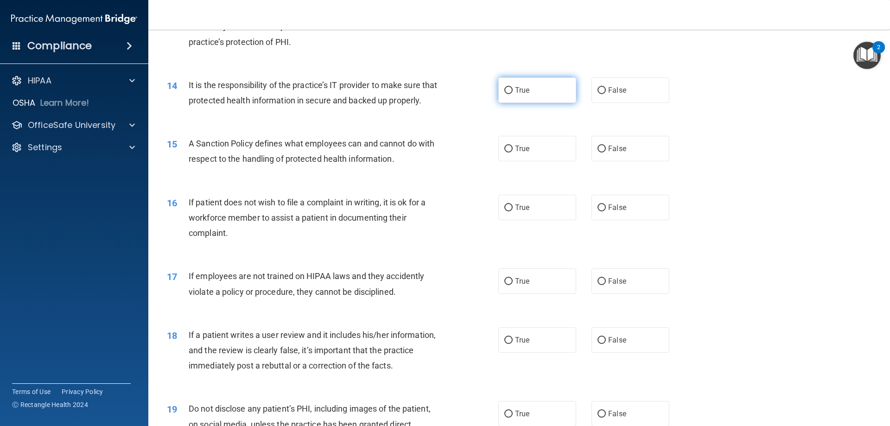
click at [552, 98] on label "True" at bounding box center [537, 89] width 78 height 25
click at [512, 94] on input "True" at bounding box center [508, 90] width 8 height 7
radio input "true"
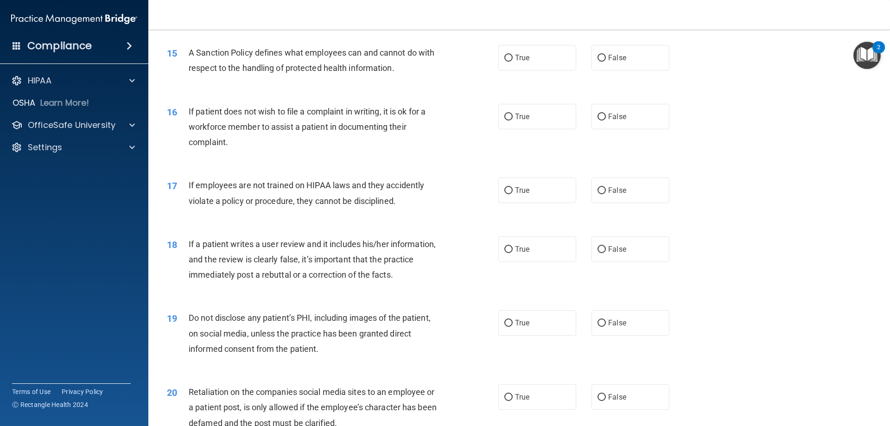
scroll to position [1112, 0]
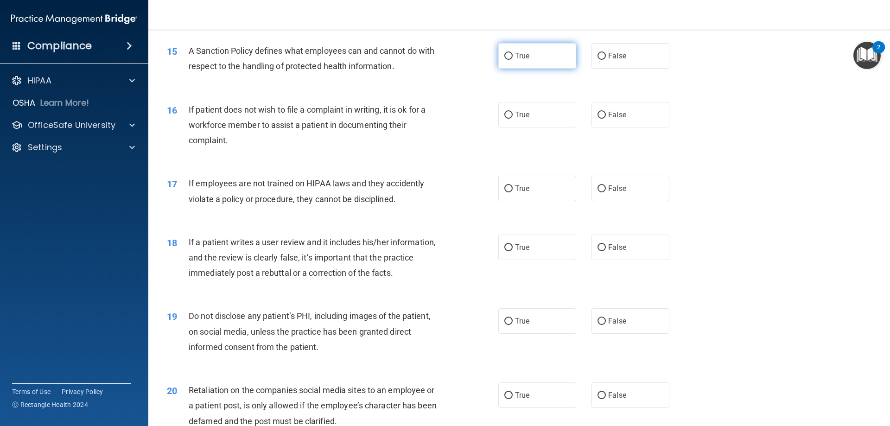
click at [541, 69] on label "True" at bounding box center [537, 55] width 78 height 25
click at [512, 60] on input "True" at bounding box center [508, 56] width 8 height 7
radio input "true"
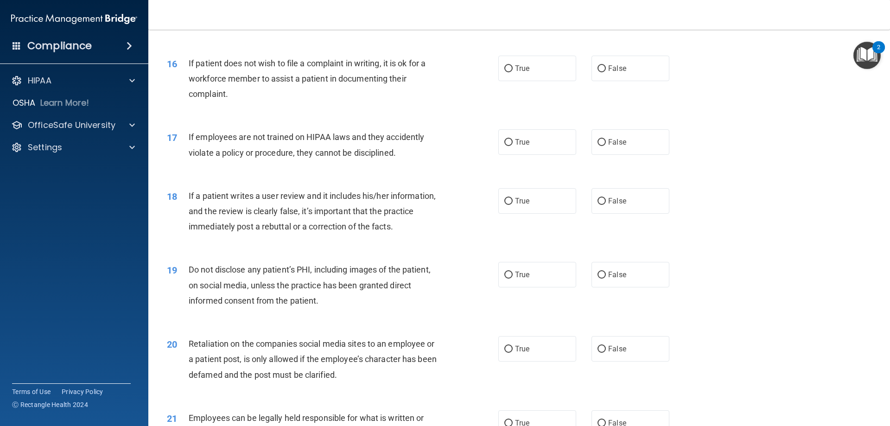
scroll to position [1205, 0]
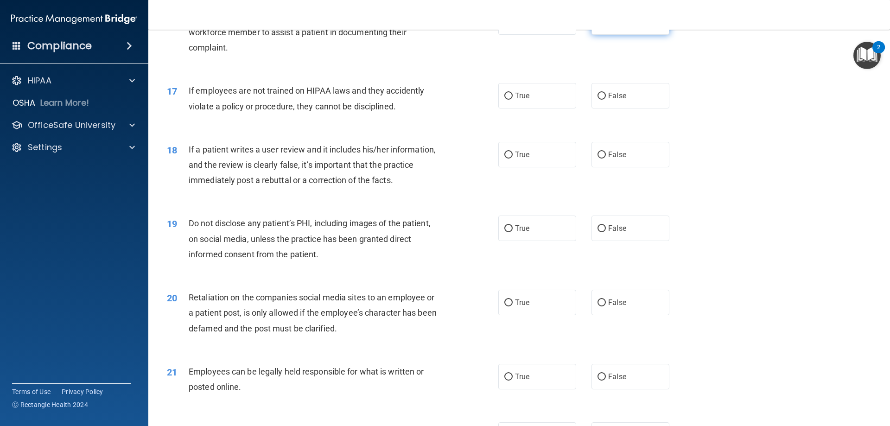
click at [619, 26] on span "False" at bounding box center [617, 22] width 18 height 9
click at [606, 26] on input "False" at bounding box center [601, 22] width 8 height 7
radio input "true"
click at [618, 108] on label "False" at bounding box center [630, 95] width 78 height 25
click at [606, 100] on input "False" at bounding box center [601, 96] width 8 height 7
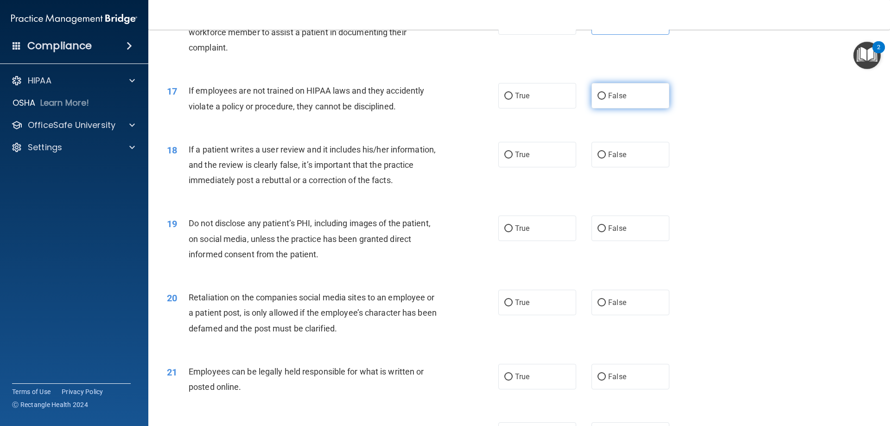
radio input "true"
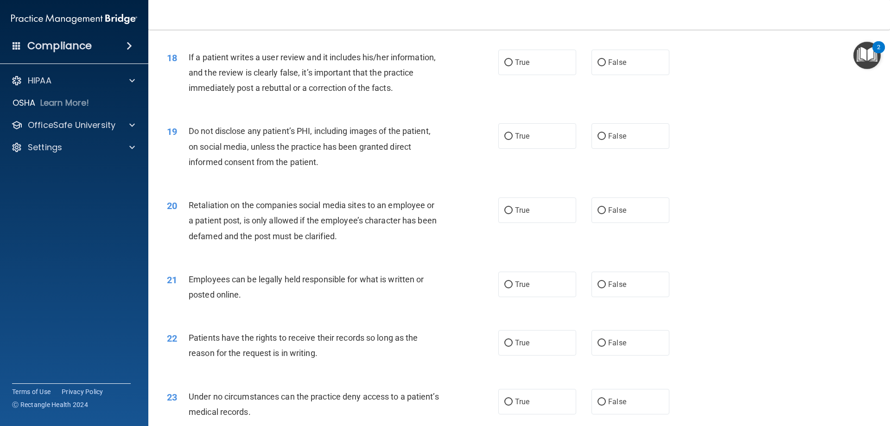
scroll to position [1297, 0]
click at [563, 75] on label "True" at bounding box center [537, 61] width 78 height 25
click at [512, 66] on input "True" at bounding box center [508, 62] width 8 height 7
radio input "true"
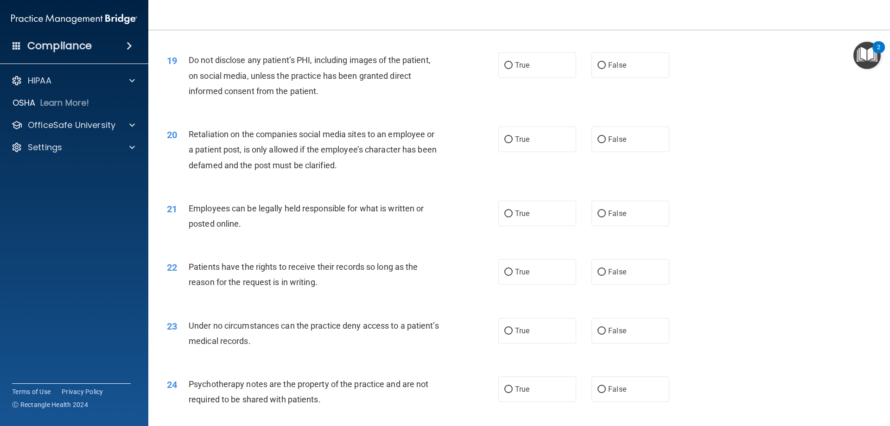
scroll to position [1390, 0]
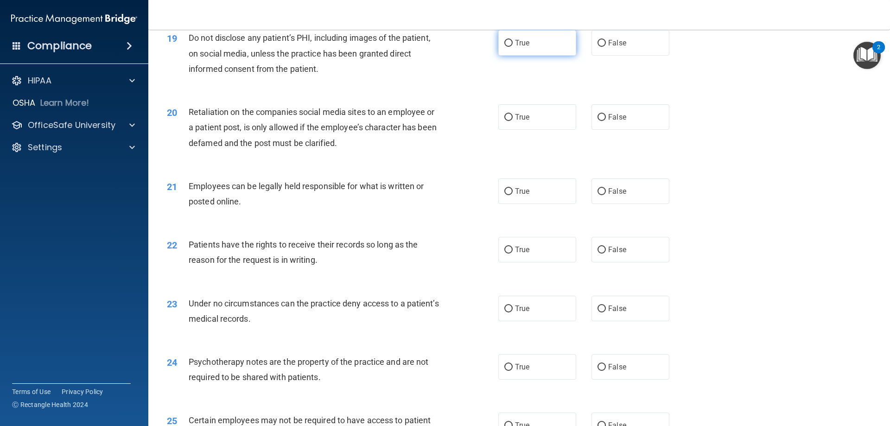
click at [534, 56] on label "True" at bounding box center [537, 42] width 78 height 25
click at [512, 47] on input "True" at bounding box center [508, 43] width 8 height 7
radio input "true"
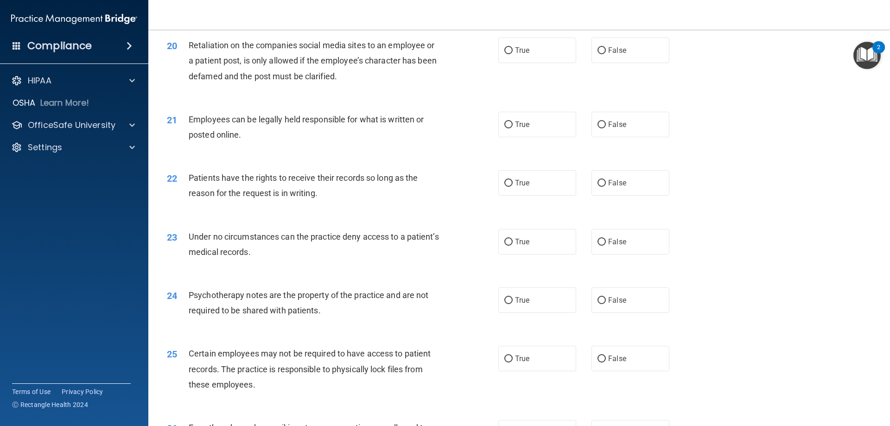
scroll to position [1436, 0]
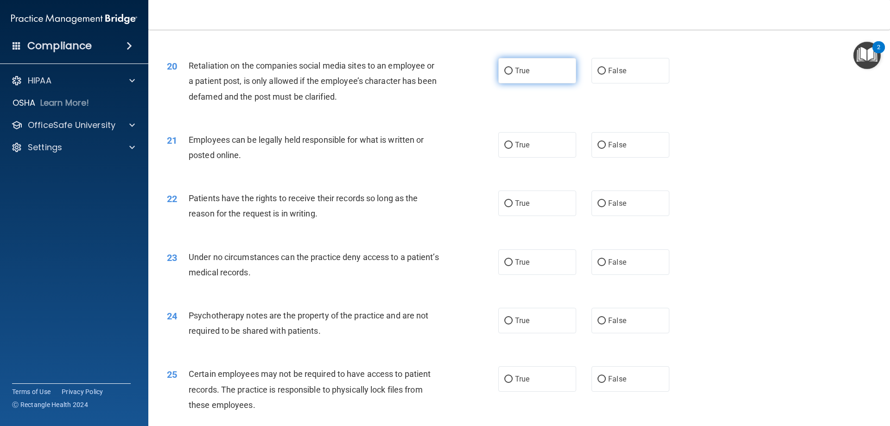
click at [545, 83] on label "True" at bounding box center [537, 70] width 78 height 25
click at [512, 75] on input "True" at bounding box center [508, 71] width 8 height 7
radio input "true"
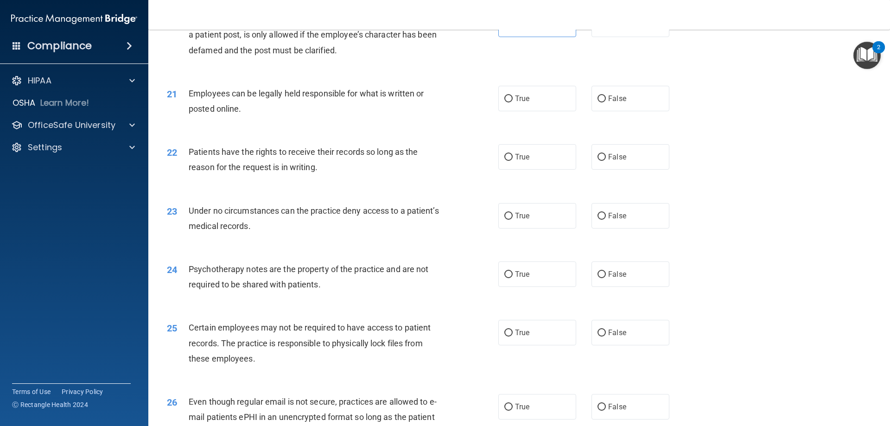
scroll to position [1529, 0]
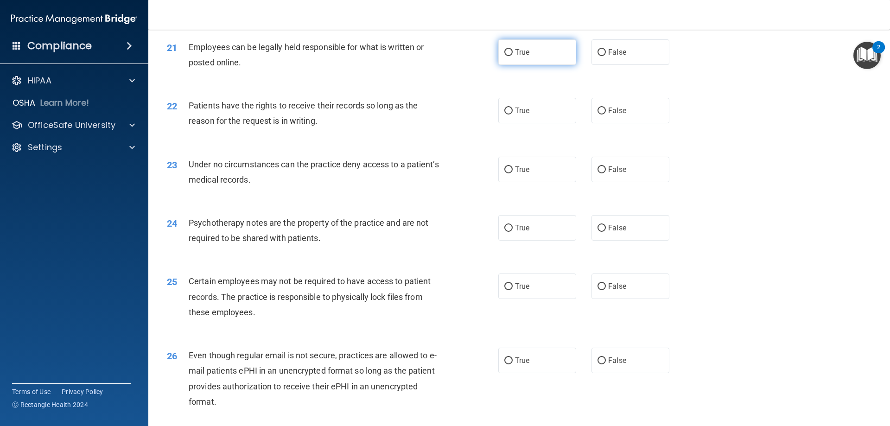
click at [527, 65] on label "True" at bounding box center [537, 51] width 78 height 25
click at [512, 56] on input "True" at bounding box center [508, 52] width 8 height 7
radio input "true"
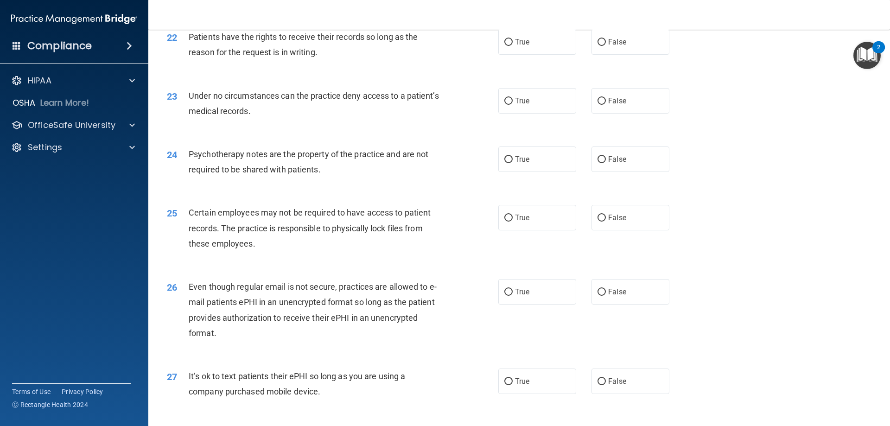
scroll to position [1575, 0]
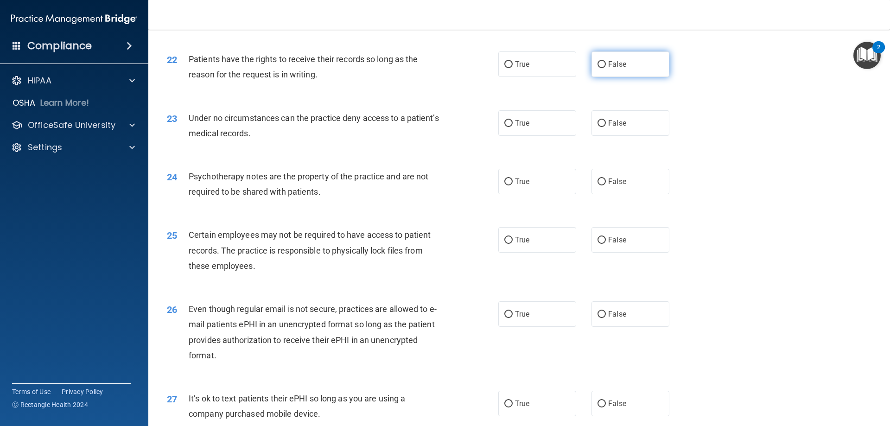
click at [618, 69] on span "False" at bounding box center [617, 64] width 18 height 9
click at [606, 68] on input "False" at bounding box center [601, 64] width 8 height 7
radio input "true"
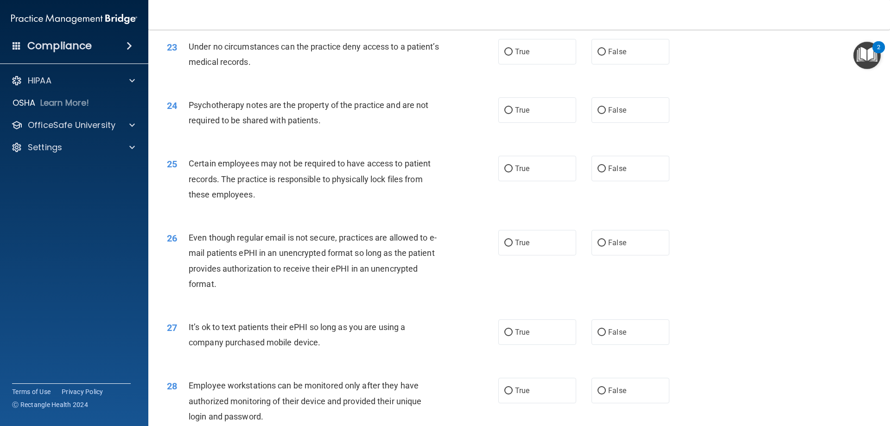
scroll to position [1668, 0]
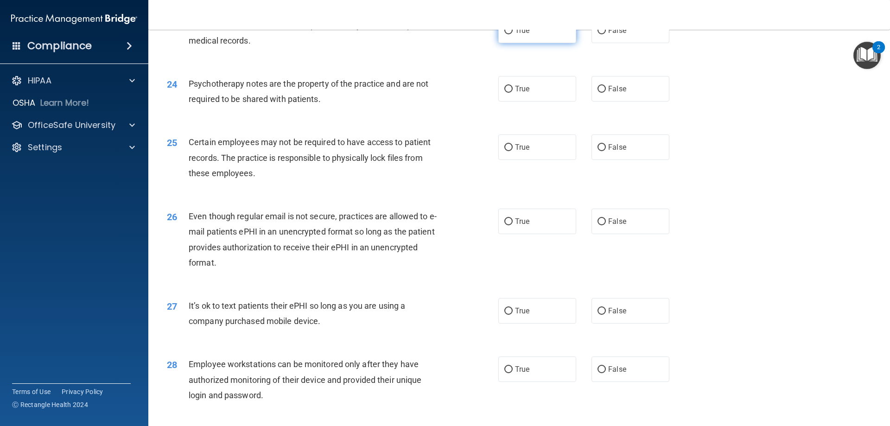
click at [550, 43] on label "True" at bounding box center [537, 30] width 78 height 25
click at [512, 34] on input "True" at bounding box center [508, 30] width 8 height 7
radio input "true"
click at [621, 101] on label "False" at bounding box center [630, 88] width 78 height 25
click at [606, 93] on input "False" at bounding box center [601, 89] width 8 height 7
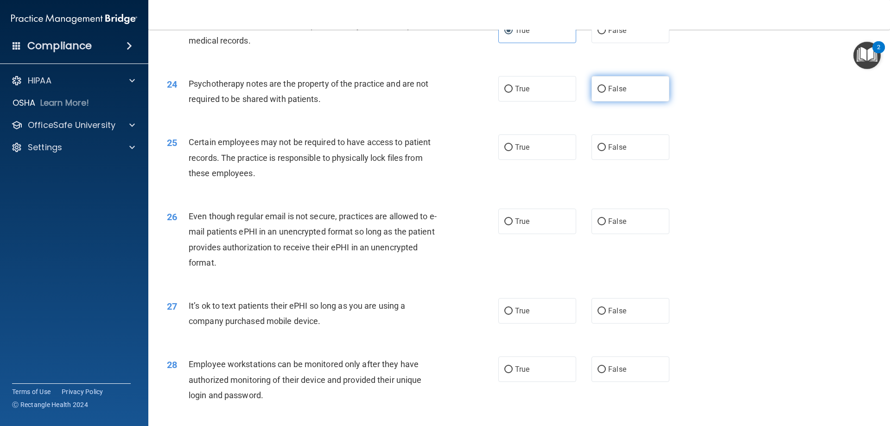
radio input "true"
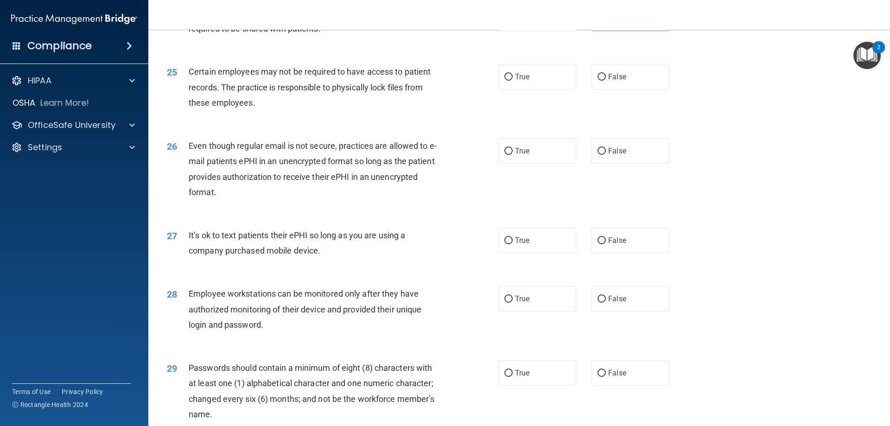
scroll to position [1761, 0]
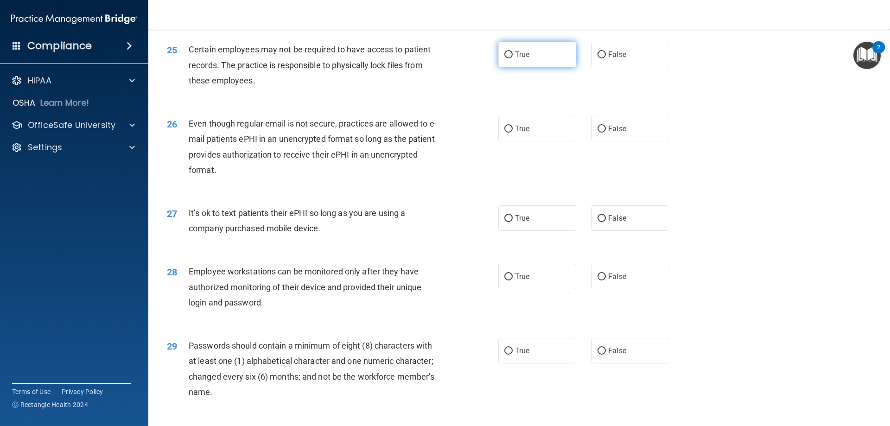
click at [544, 67] on label "True" at bounding box center [537, 54] width 78 height 25
click at [512, 58] on input "True" at bounding box center [508, 54] width 8 height 7
radio input "true"
click at [633, 141] on label "False" at bounding box center [630, 128] width 78 height 25
click at [606, 133] on input "False" at bounding box center [601, 129] width 8 height 7
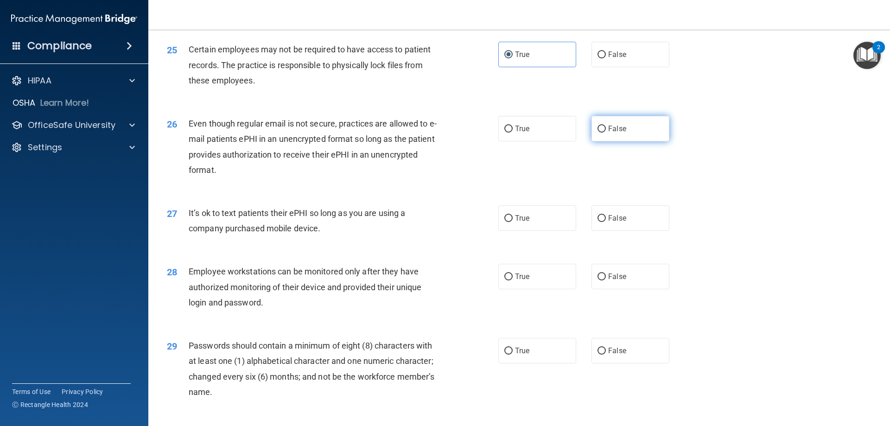
radio input "true"
click at [608, 222] on span "False" at bounding box center [617, 218] width 18 height 9
click at [606, 222] on input "False" at bounding box center [601, 218] width 8 height 7
radio input "true"
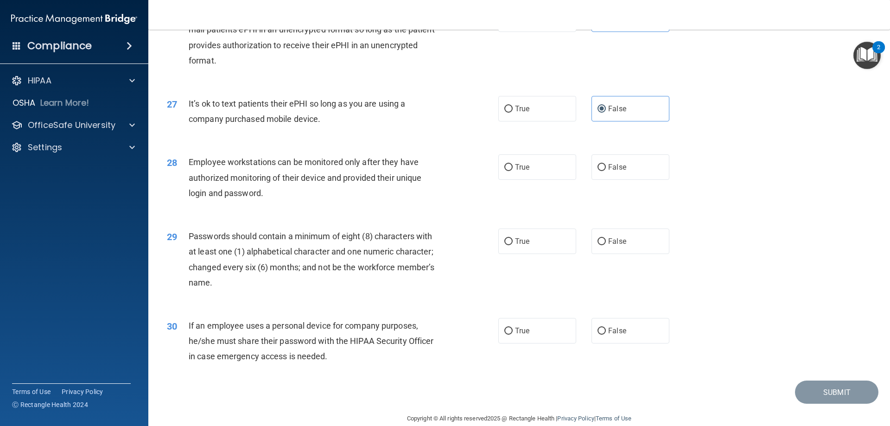
scroll to position [1900, 0]
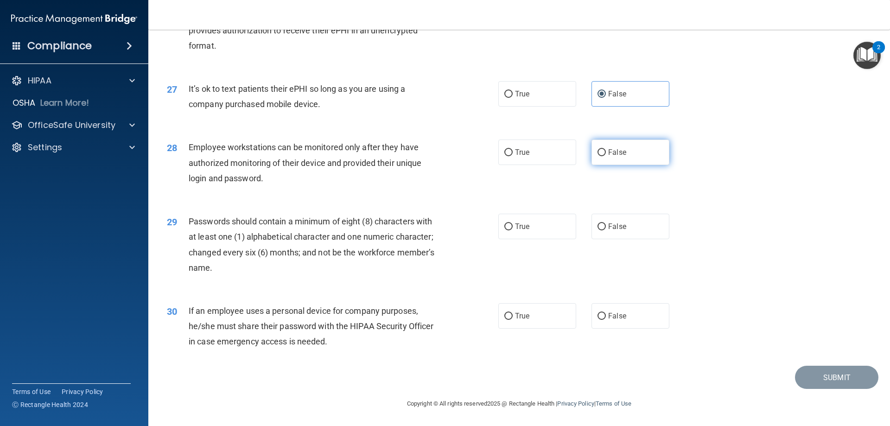
click at [633, 158] on label "False" at bounding box center [630, 151] width 78 height 25
click at [606, 156] on input "False" at bounding box center [601, 152] width 8 height 7
radio input "true"
click at [620, 230] on span "False" at bounding box center [617, 226] width 18 height 9
click at [606, 230] on input "False" at bounding box center [601, 226] width 8 height 7
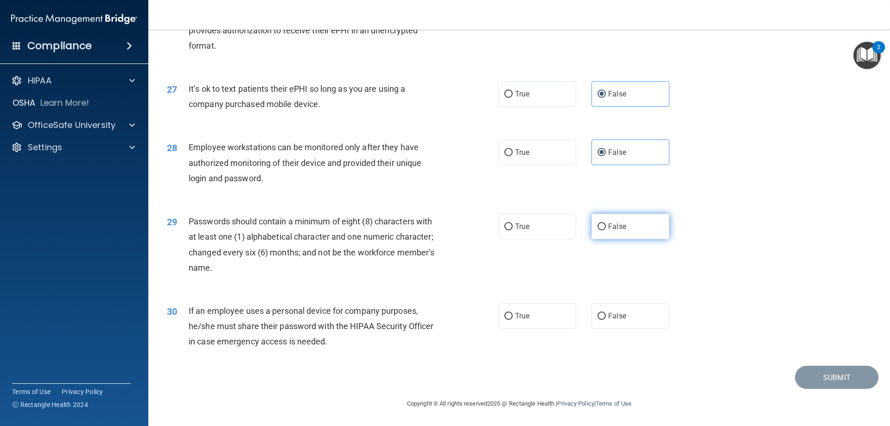
radio input "true"
click at [639, 317] on label "False" at bounding box center [630, 315] width 78 height 25
click at [606, 317] on input "False" at bounding box center [601, 316] width 8 height 7
radio input "true"
click at [816, 381] on button "Submit" at bounding box center [836, 378] width 83 height 24
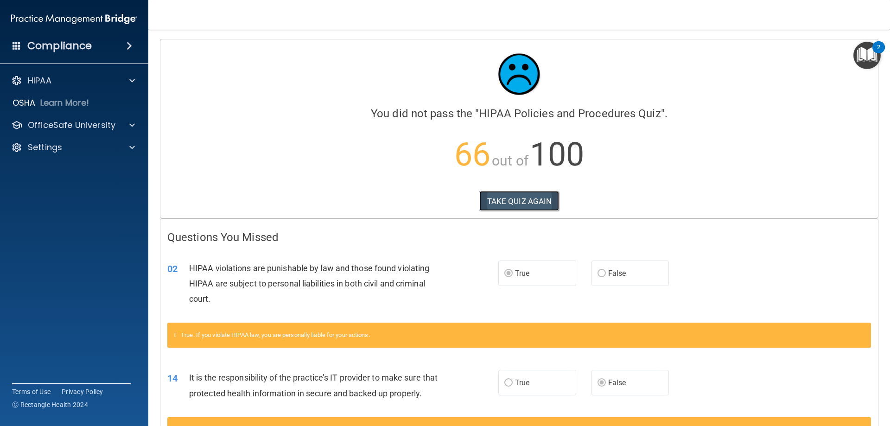
click at [516, 200] on button "TAKE QUIZ AGAIN" at bounding box center [519, 201] width 80 height 20
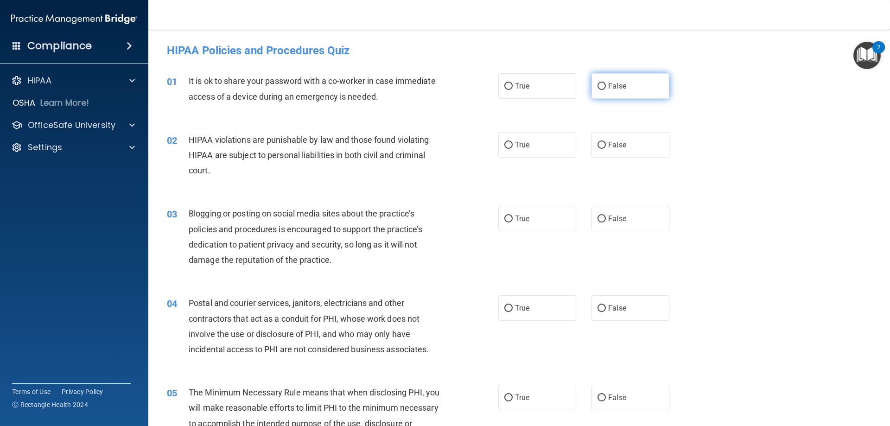
click at [635, 85] on label "False" at bounding box center [630, 85] width 78 height 25
click at [606, 85] on input "False" at bounding box center [601, 86] width 8 height 7
radio input "true"
click at [540, 151] on label "True" at bounding box center [537, 144] width 78 height 25
click at [512, 149] on input "True" at bounding box center [508, 145] width 8 height 7
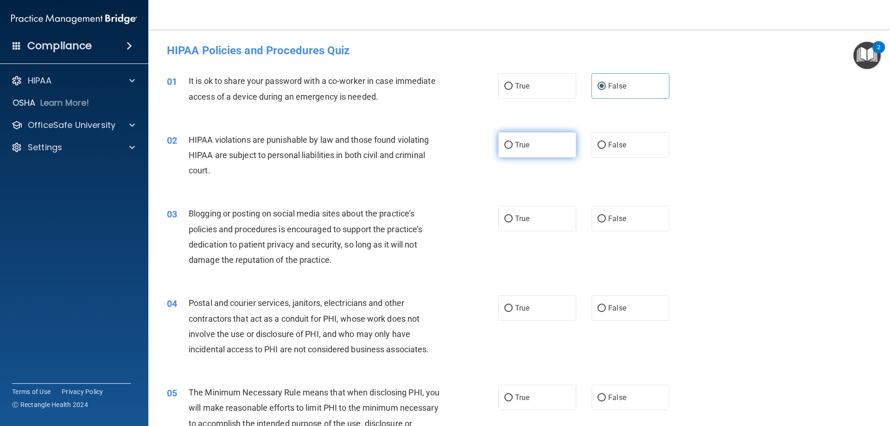
radio input "true"
click at [619, 154] on label "False" at bounding box center [630, 144] width 78 height 25
click at [606, 149] on input "False" at bounding box center [601, 145] width 8 height 7
radio input "true"
radio input "false"
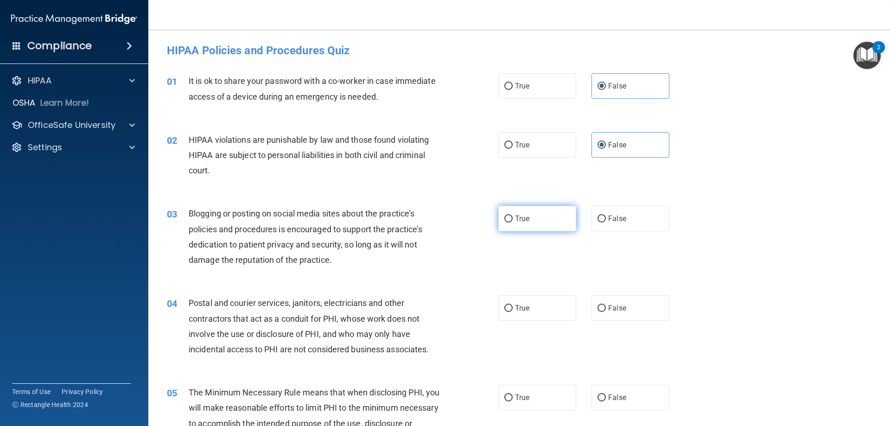
click at [536, 224] on label "True" at bounding box center [537, 218] width 78 height 25
click at [512, 222] on input "True" at bounding box center [508, 218] width 8 height 7
radio input "true"
click at [539, 304] on label "True" at bounding box center [537, 307] width 78 height 25
click at [512, 305] on input "True" at bounding box center [508, 308] width 8 height 7
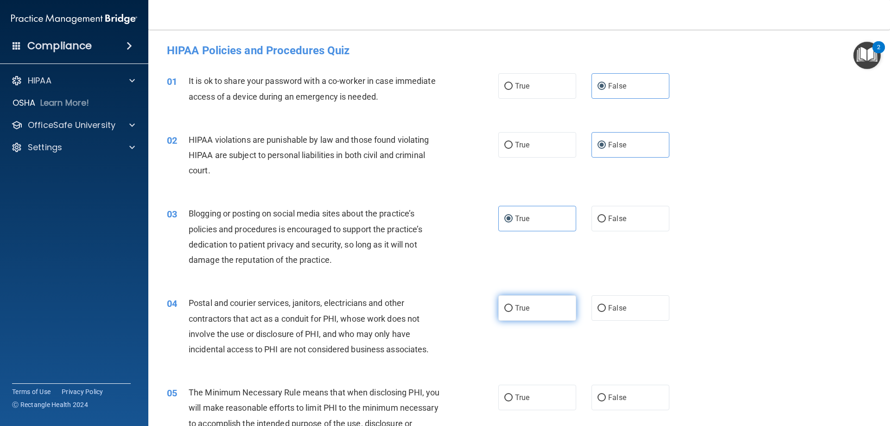
radio input "true"
click at [619, 398] on span "False" at bounding box center [617, 397] width 18 height 9
click at [606, 398] on input "False" at bounding box center [601, 397] width 8 height 7
radio input "true"
click at [548, 150] on label "True" at bounding box center [537, 144] width 78 height 25
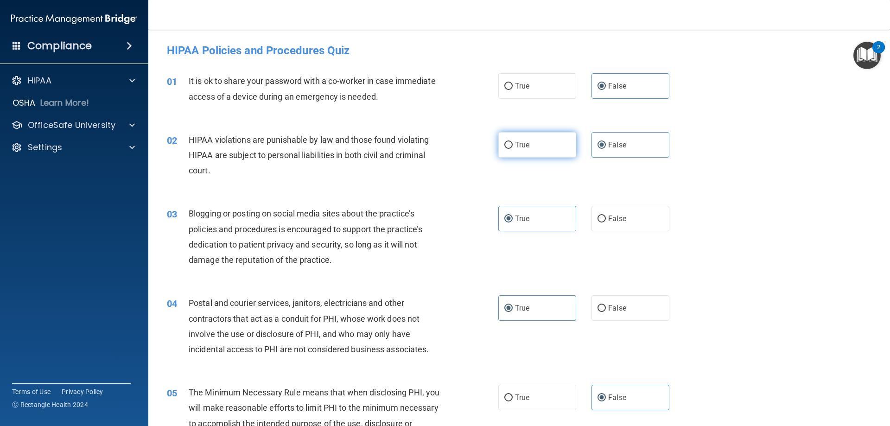
click at [512, 149] on input "True" at bounding box center [508, 145] width 8 height 7
radio input "true"
radio input "false"
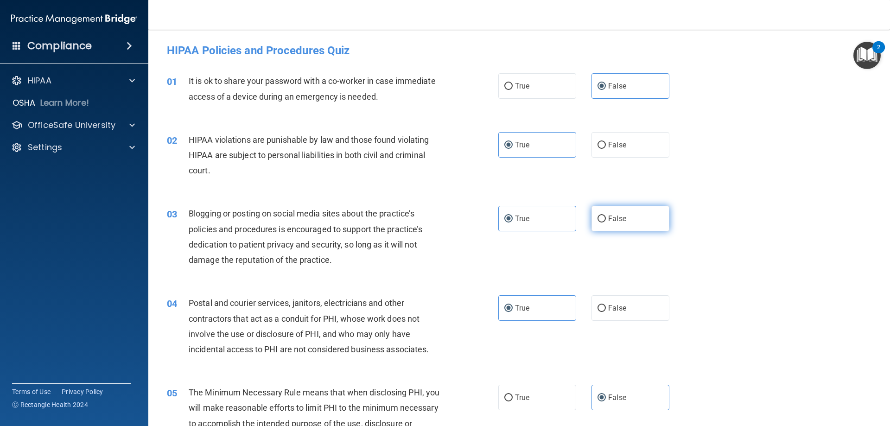
click at [624, 221] on label "False" at bounding box center [630, 218] width 78 height 25
click at [606, 221] on input "False" at bounding box center [601, 218] width 8 height 7
radio input "true"
radio input "false"
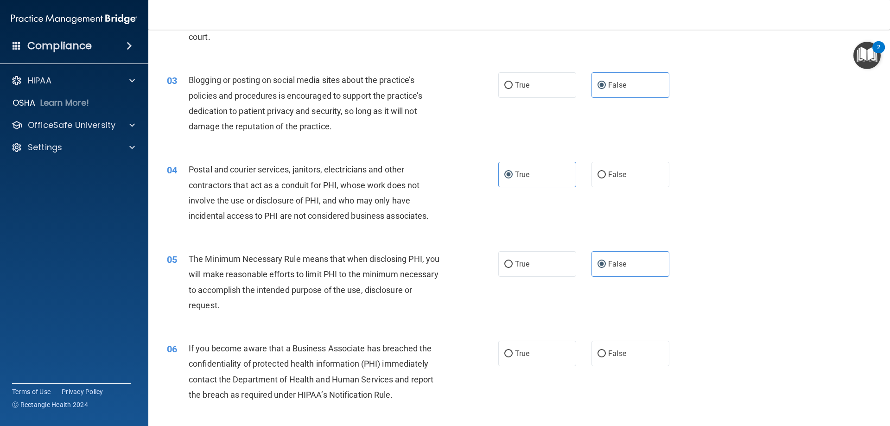
scroll to position [139, 0]
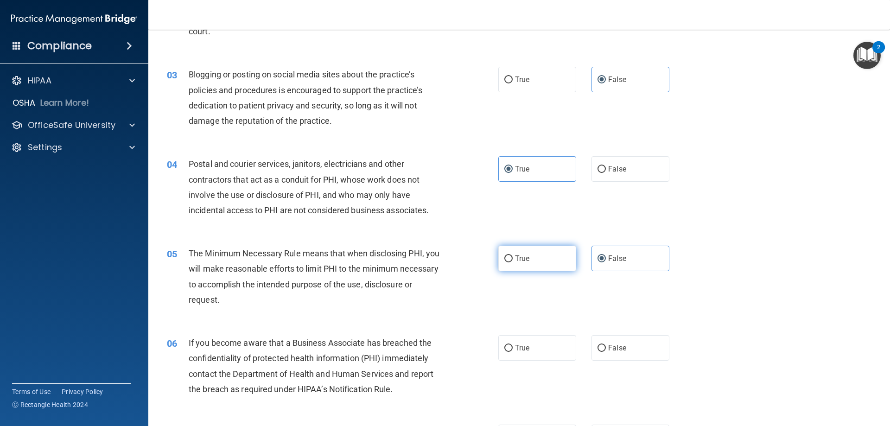
click at [539, 270] on label "True" at bounding box center [537, 258] width 78 height 25
click at [512, 262] on input "True" at bounding box center [508, 258] width 8 height 7
radio input "true"
radio input "false"
click at [608, 351] on span "False" at bounding box center [617, 347] width 18 height 9
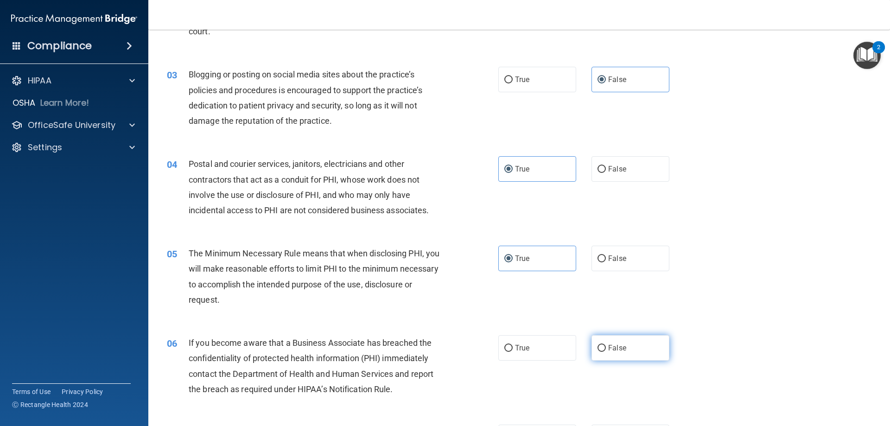
click at [606, 351] on input "False" at bounding box center [601, 348] width 8 height 7
radio input "true"
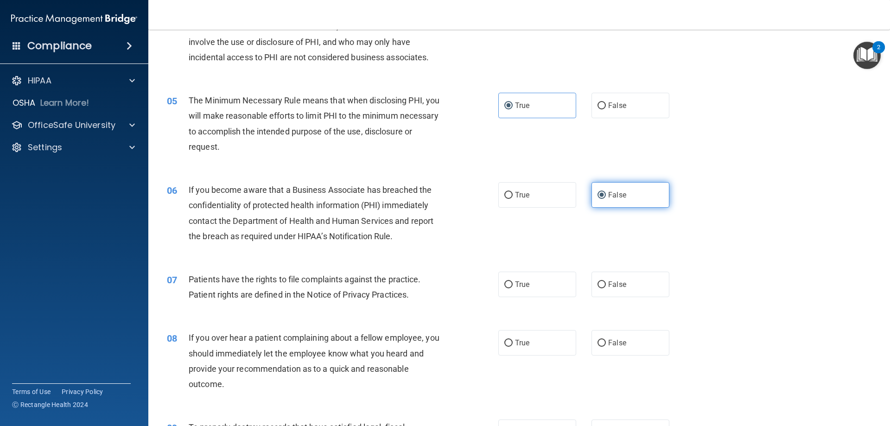
scroll to position [324, 0]
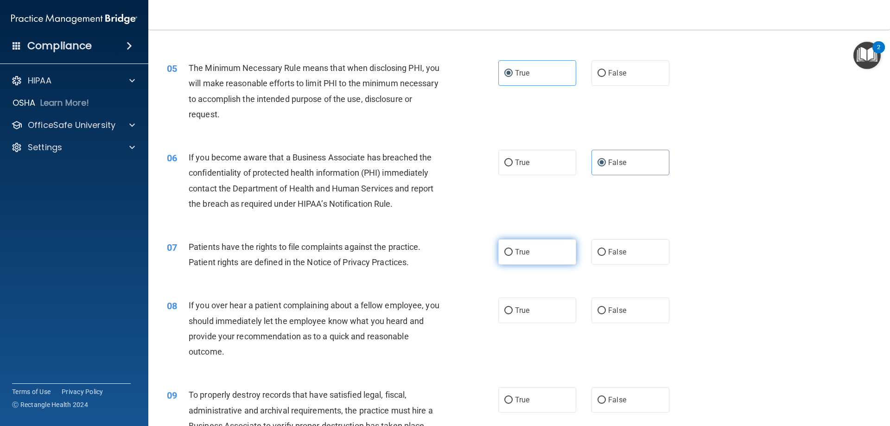
click at [553, 260] on label "True" at bounding box center [537, 251] width 78 height 25
click at [512, 256] on input "True" at bounding box center [508, 252] width 8 height 7
radio input "true"
click at [625, 310] on label "False" at bounding box center [630, 309] width 78 height 25
click at [606, 310] on input "False" at bounding box center [601, 310] width 8 height 7
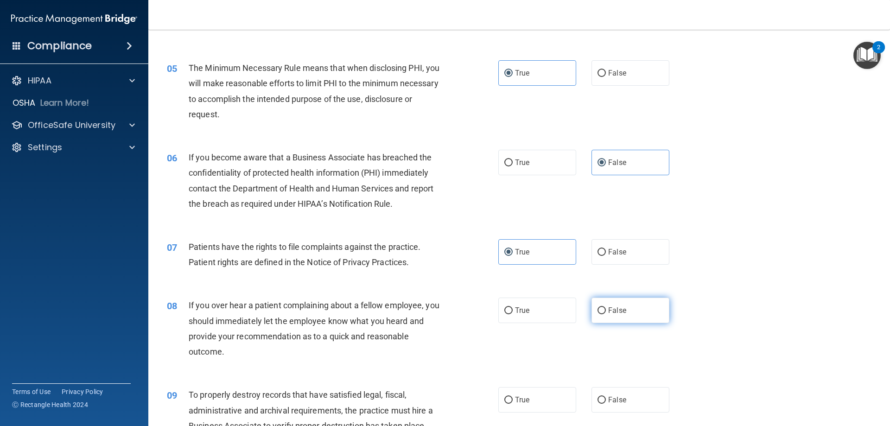
radio input "true"
click at [633, 404] on label "False" at bounding box center [630, 399] width 78 height 25
click at [606, 404] on input "False" at bounding box center [601, 400] width 8 height 7
radio input "true"
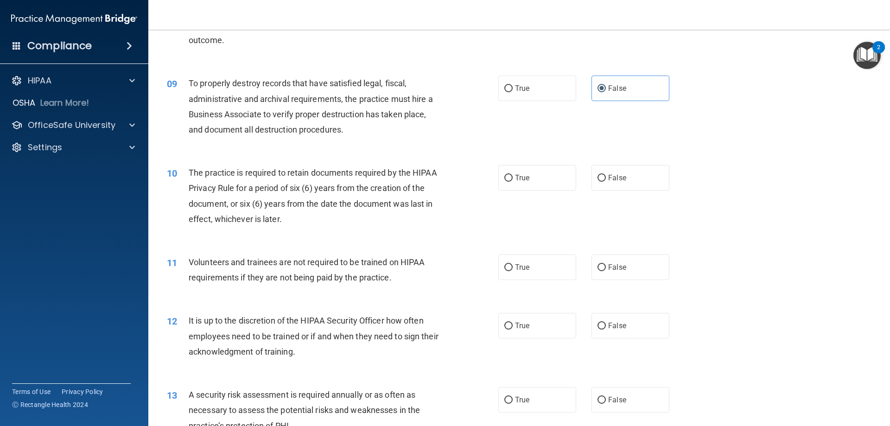
scroll to position [649, 0]
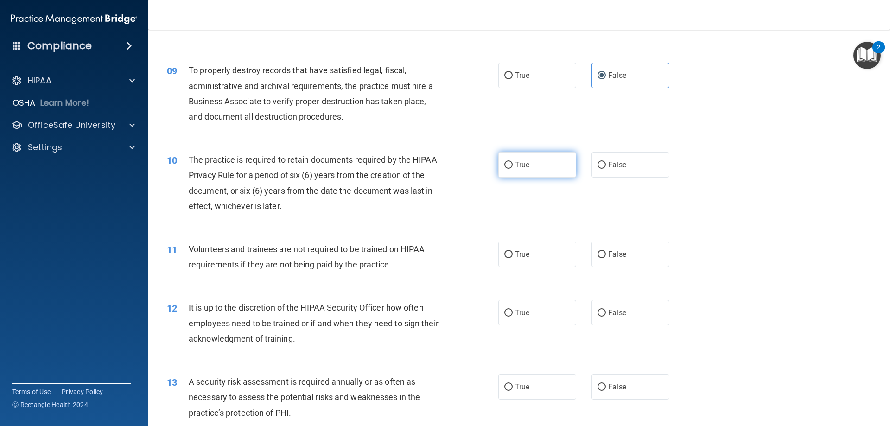
click at [522, 171] on label "True" at bounding box center [537, 164] width 78 height 25
click at [512, 169] on input "True" at bounding box center [508, 165] width 8 height 7
radio input "true"
click at [639, 266] on label "False" at bounding box center [630, 253] width 78 height 25
click at [606, 258] on input "False" at bounding box center [601, 254] width 8 height 7
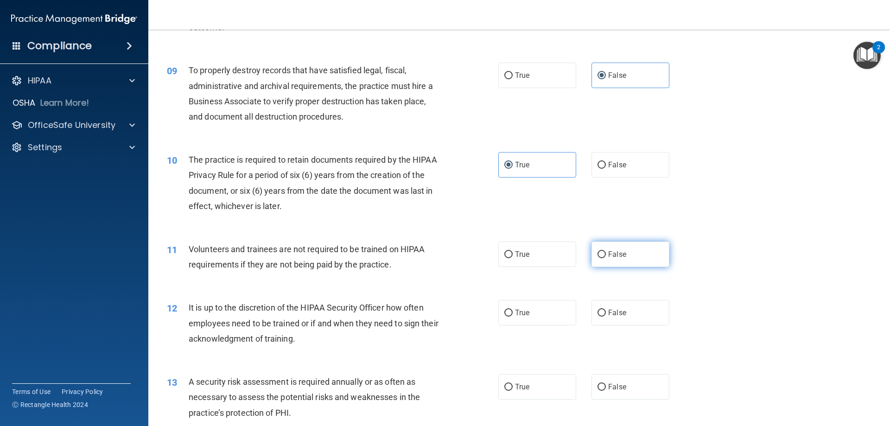
radio input "true"
click at [630, 318] on label "False" at bounding box center [630, 312] width 78 height 25
click at [606, 316] on input "False" at bounding box center [601, 313] width 8 height 7
radio input "true"
click at [551, 388] on label "True" at bounding box center [537, 386] width 78 height 25
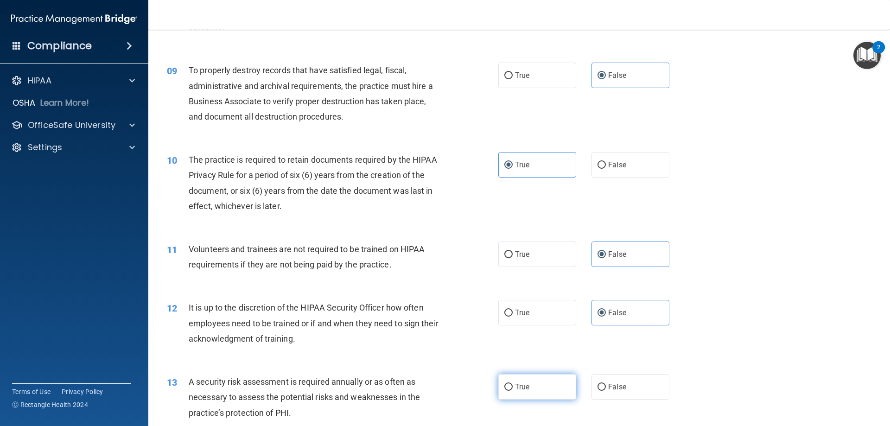
click at [512, 388] on input "True" at bounding box center [508, 387] width 8 height 7
radio input "true"
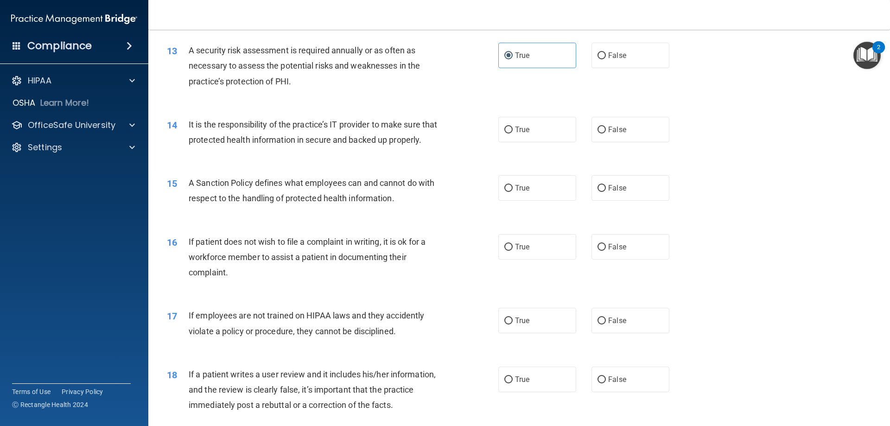
scroll to position [1019, 0]
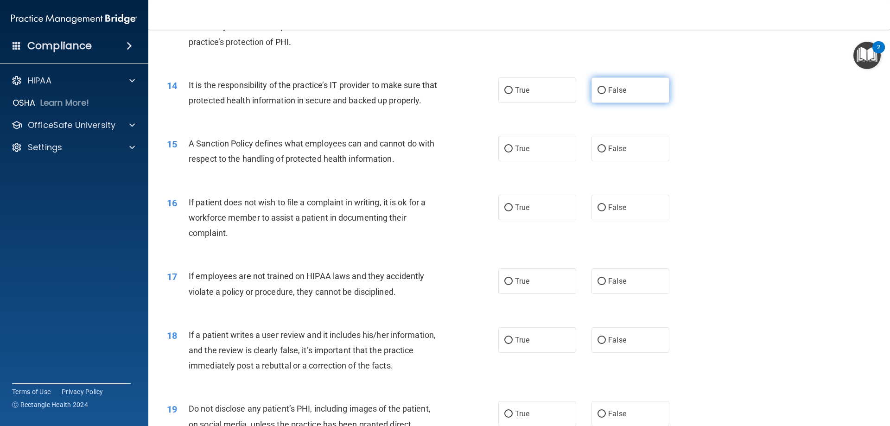
click at [627, 84] on label "False" at bounding box center [630, 89] width 78 height 25
click at [606, 87] on input "False" at bounding box center [601, 90] width 8 height 7
radio input "true"
click at [616, 153] on span "False" at bounding box center [617, 148] width 18 height 9
click at [606, 152] on input "False" at bounding box center [601, 148] width 8 height 7
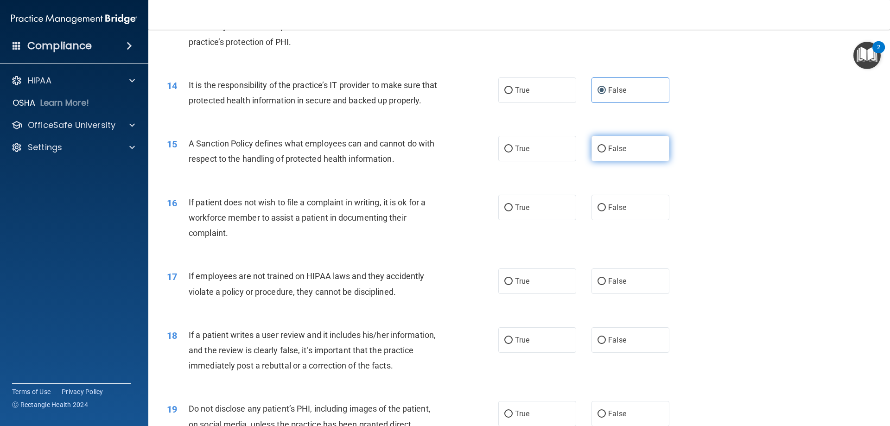
radio input "true"
click at [532, 220] on label "True" at bounding box center [537, 207] width 78 height 25
click at [512, 211] on input "True" at bounding box center [508, 207] width 8 height 7
radio input "true"
click at [626, 294] on label "False" at bounding box center [630, 280] width 78 height 25
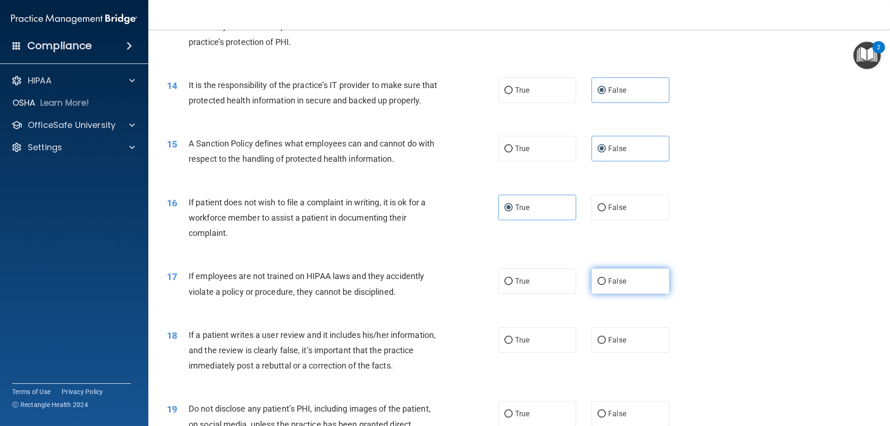
click at [606, 285] on input "False" at bounding box center [601, 281] width 8 height 7
radio input "true"
click at [614, 344] on span "False" at bounding box center [617, 339] width 18 height 9
click at [606, 344] on input "False" at bounding box center [601, 340] width 8 height 7
radio input "true"
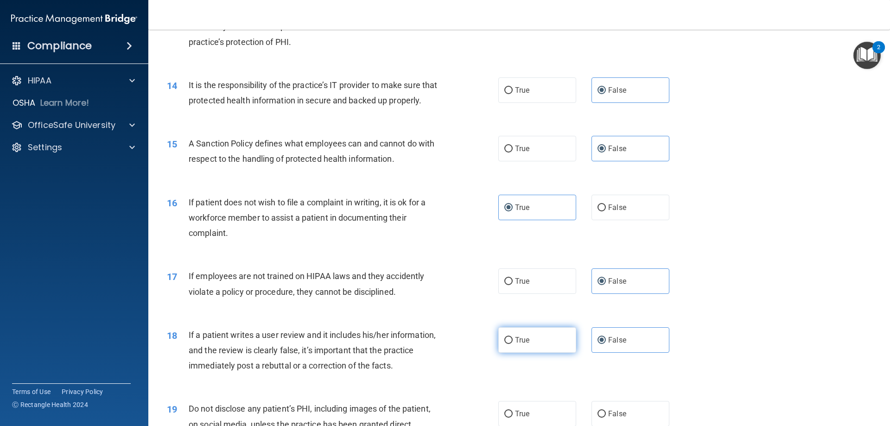
click at [535, 353] on label "True" at bounding box center [537, 339] width 78 height 25
click at [512, 344] on input "True" at bounding box center [508, 340] width 8 height 7
radio input "true"
click at [642, 353] on label "False" at bounding box center [630, 339] width 78 height 25
click at [606, 344] on input "False" at bounding box center [601, 340] width 8 height 7
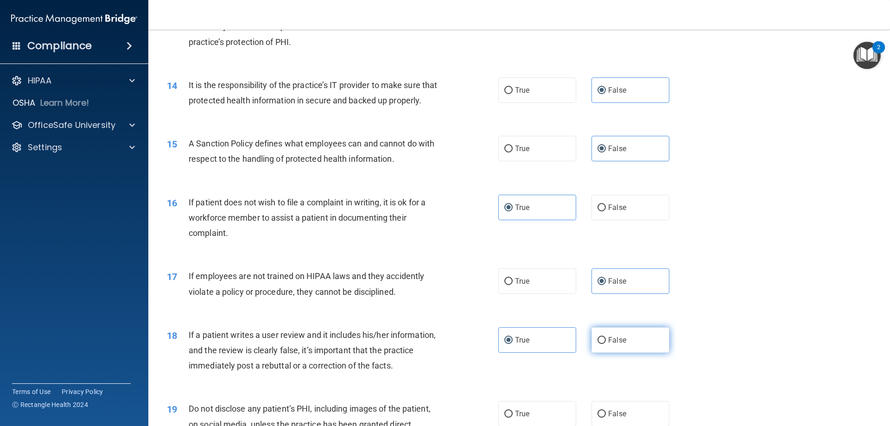
radio input "true"
radio input "false"
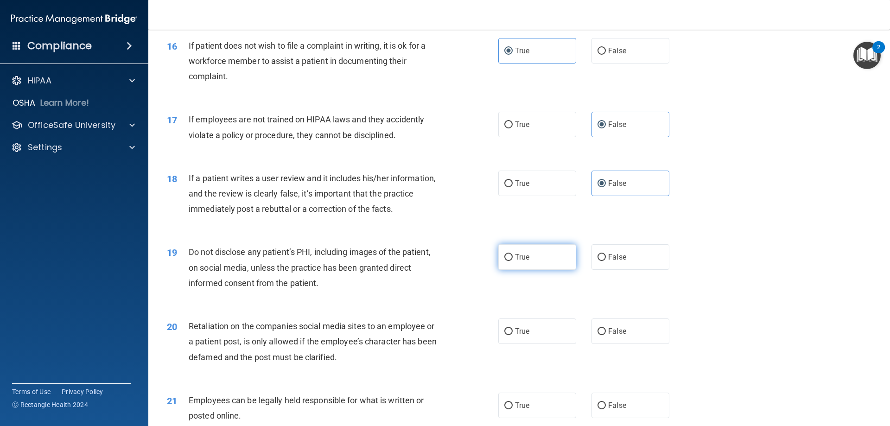
scroll to position [1205, 0]
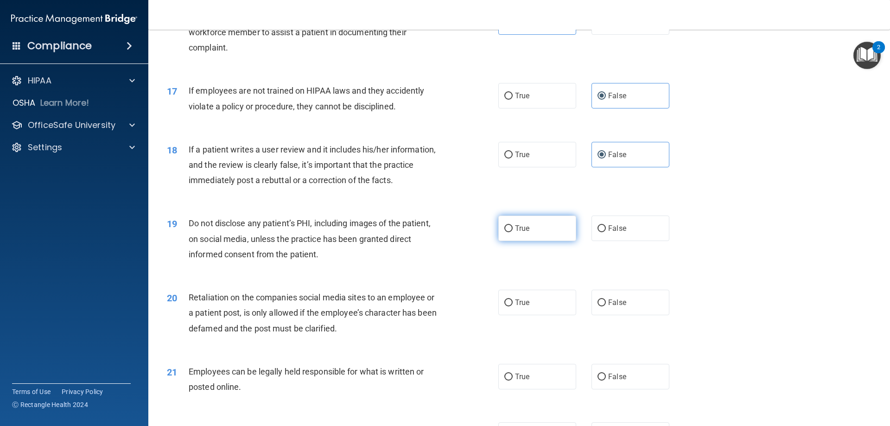
click at [533, 241] on label "True" at bounding box center [537, 227] width 78 height 25
click at [512, 232] on input "True" at bounding box center [508, 228] width 8 height 7
radio input "true"
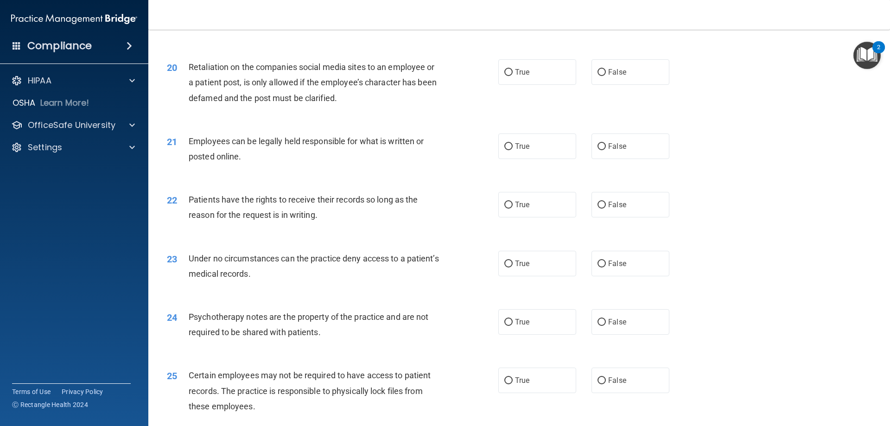
scroll to position [1436, 0]
click at [626, 83] on label "False" at bounding box center [630, 70] width 78 height 25
click at [606, 75] on input "False" at bounding box center [601, 71] width 8 height 7
radio input "true"
click at [548, 158] on label "True" at bounding box center [537, 144] width 78 height 25
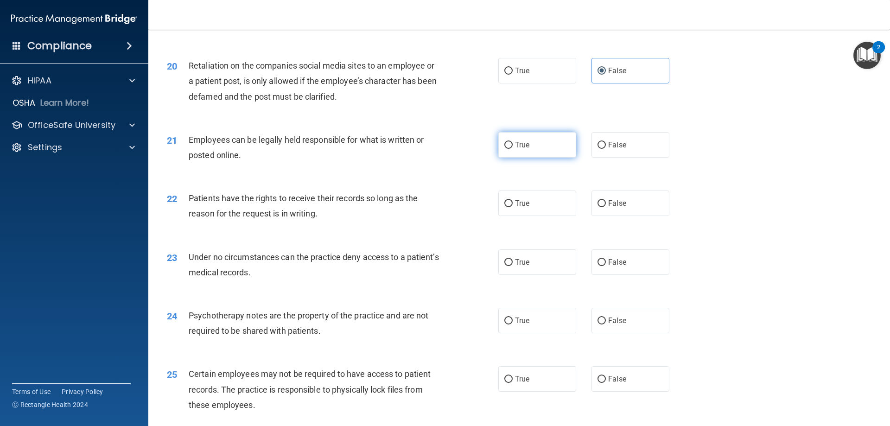
click at [512, 149] on input "True" at bounding box center [508, 145] width 8 height 7
radio input "true"
click at [629, 216] on label "False" at bounding box center [630, 202] width 78 height 25
click at [606, 207] on input "False" at bounding box center [601, 203] width 8 height 7
radio input "true"
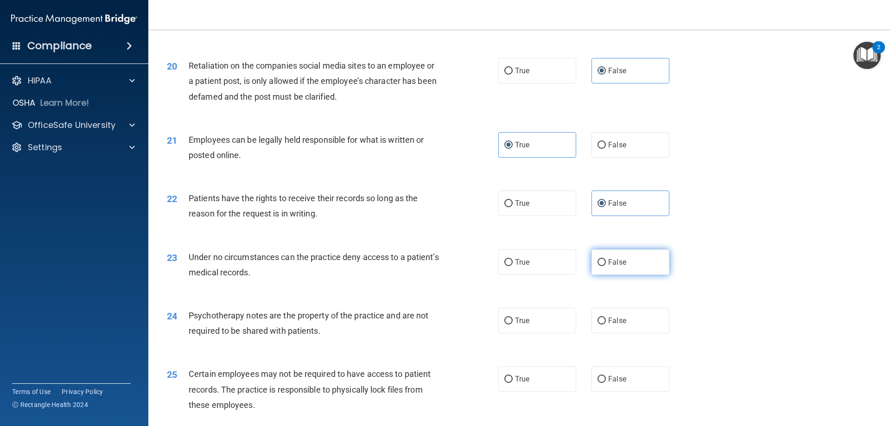
click at [615, 266] on span "False" at bounding box center [617, 262] width 18 height 9
click at [606, 266] on input "False" at bounding box center [601, 262] width 8 height 7
radio input "true"
click at [537, 333] on label "True" at bounding box center [537, 320] width 78 height 25
click at [512, 324] on input "True" at bounding box center [508, 320] width 8 height 7
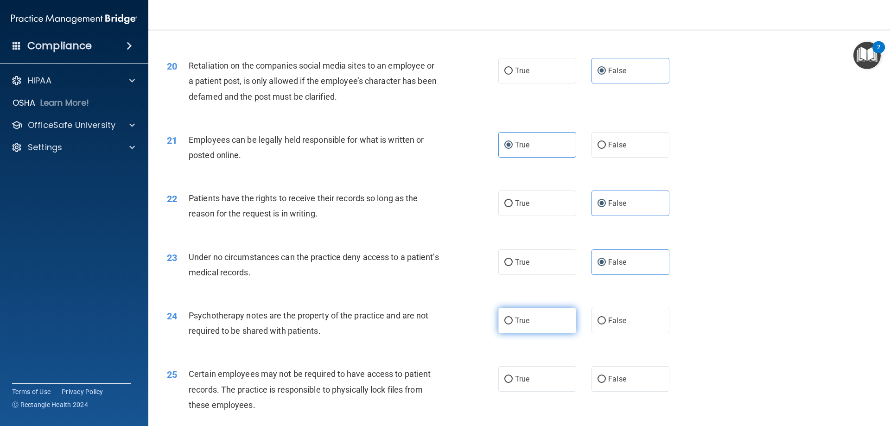
radio input "true"
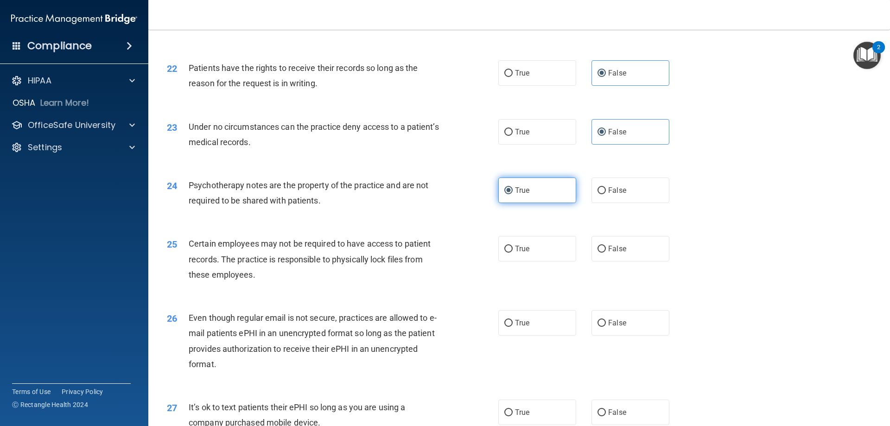
scroll to position [1575, 0]
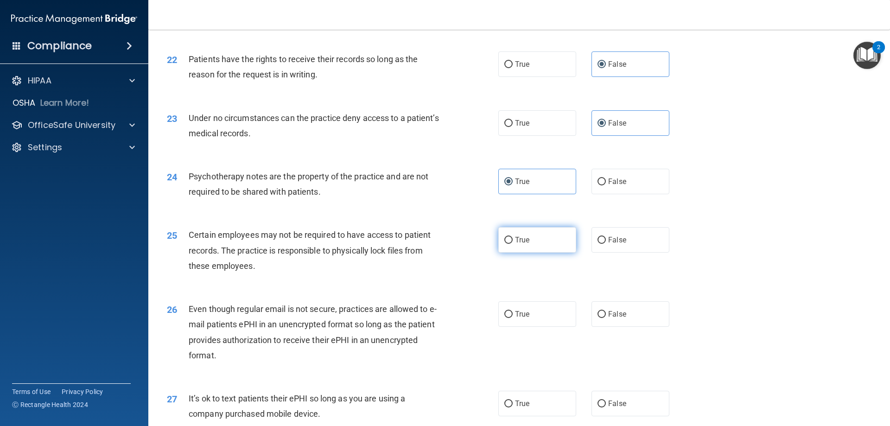
click at [540, 253] on label "True" at bounding box center [537, 239] width 78 height 25
click at [512, 244] on input "True" at bounding box center [508, 240] width 8 height 7
radio input "true"
click at [536, 325] on label "True" at bounding box center [537, 313] width 78 height 25
click at [512, 318] on input "True" at bounding box center [508, 314] width 8 height 7
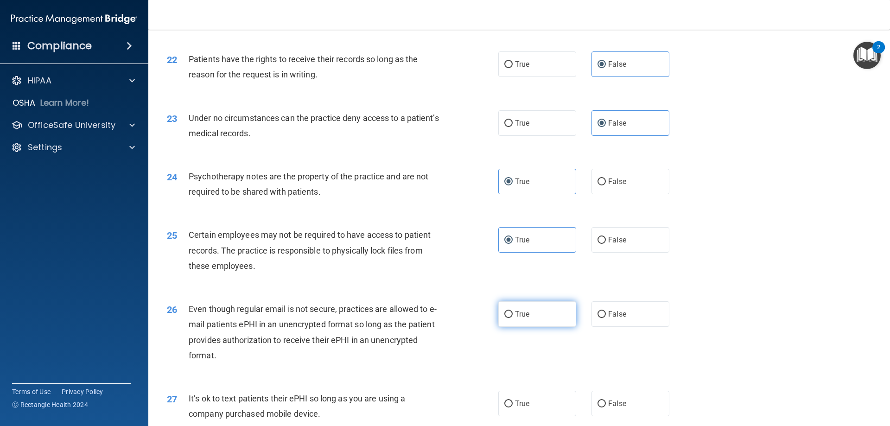
radio input "true"
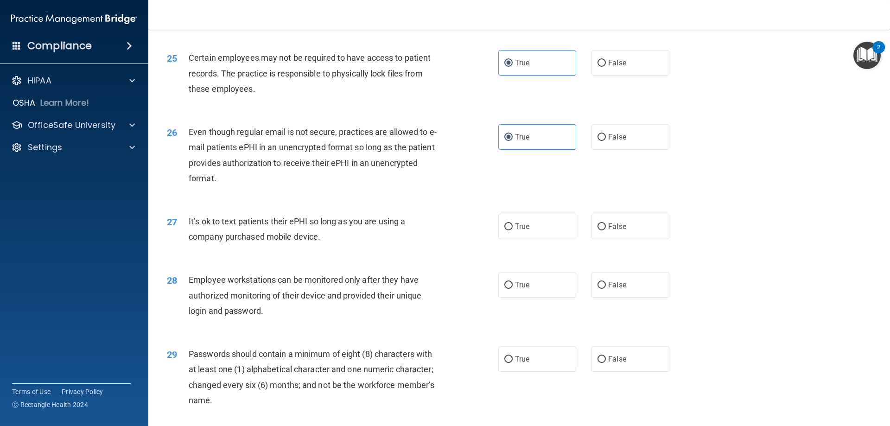
scroll to position [1761, 0]
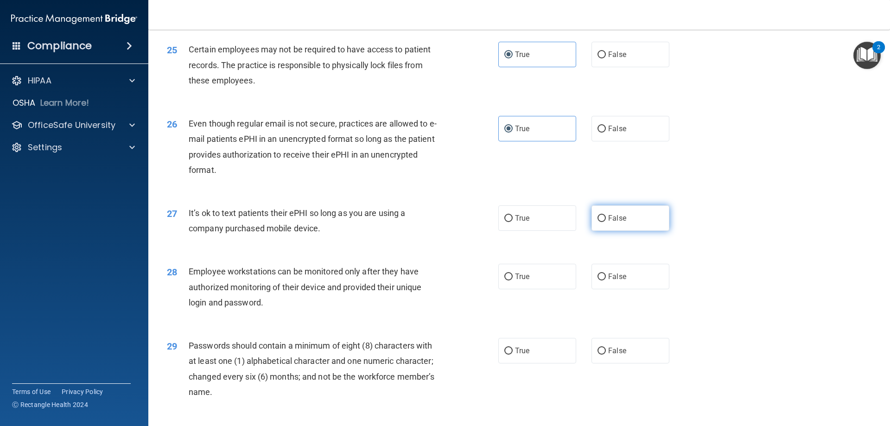
click at [622, 231] on label "False" at bounding box center [630, 217] width 78 height 25
click at [606, 222] on input "False" at bounding box center [601, 218] width 8 height 7
radio input "true"
click at [624, 289] on label "False" at bounding box center [630, 276] width 78 height 25
click at [606, 280] on input "False" at bounding box center [601, 276] width 8 height 7
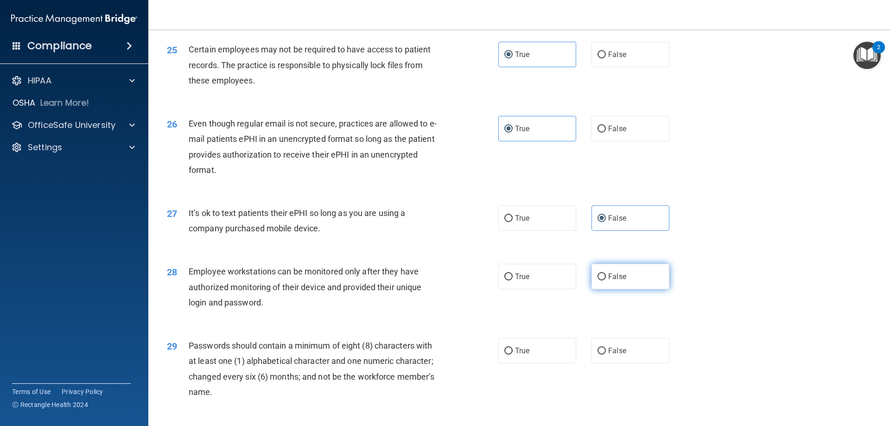
radio input "true"
click at [554, 361] on label "True" at bounding box center [537, 350] width 78 height 25
click at [512, 354] on input "True" at bounding box center [508, 351] width 8 height 7
radio input "true"
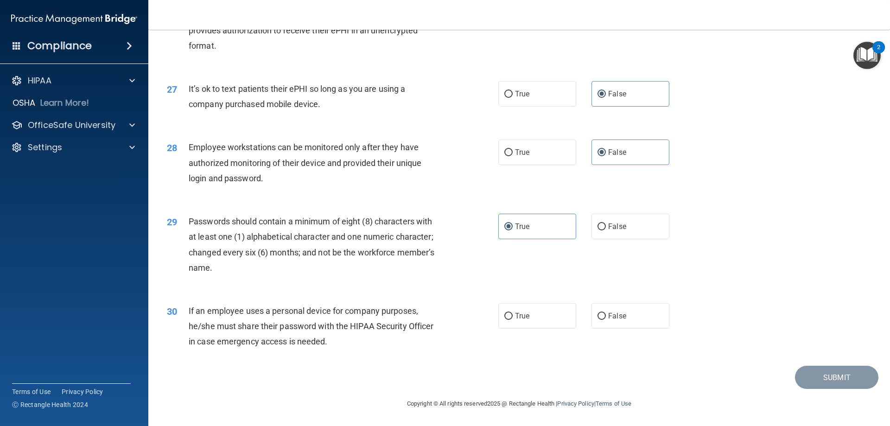
scroll to position [1900, 0]
click at [631, 323] on label "False" at bounding box center [630, 315] width 78 height 25
click at [606, 320] on input "False" at bounding box center [601, 316] width 8 height 7
radio input "true"
click at [828, 376] on button "Submit" at bounding box center [836, 378] width 83 height 24
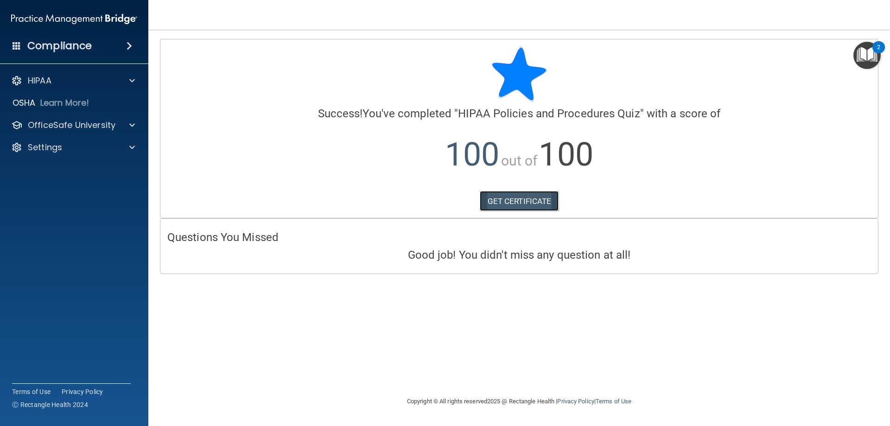
click at [518, 199] on link "GET CERTIFICATE" at bounding box center [519, 201] width 79 height 20
click at [79, 124] on p "OfficeSafe University" at bounding box center [72, 125] width 88 height 11
click at [70, 151] on p "HIPAA Training" at bounding box center [44, 147] width 76 height 9
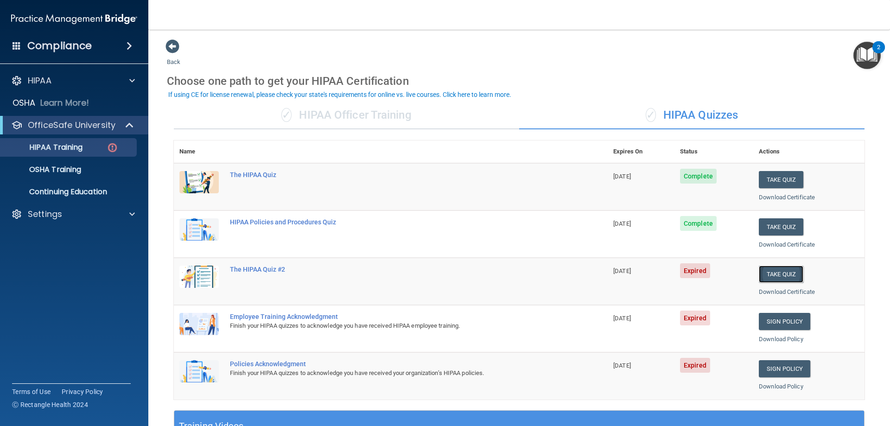
click at [779, 273] on button "Take Quiz" at bounding box center [781, 274] width 44 height 17
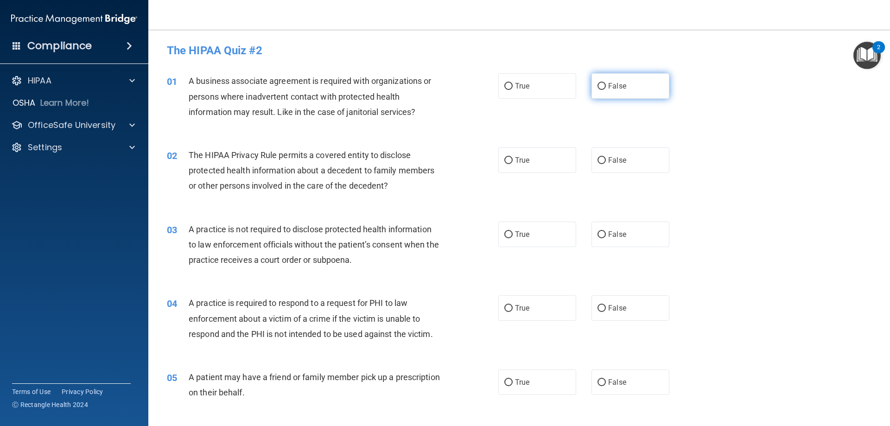
click at [626, 88] on label "False" at bounding box center [630, 85] width 78 height 25
click at [606, 88] on input "False" at bounding box center [601, 86] width 8 height 7
radio input "true"
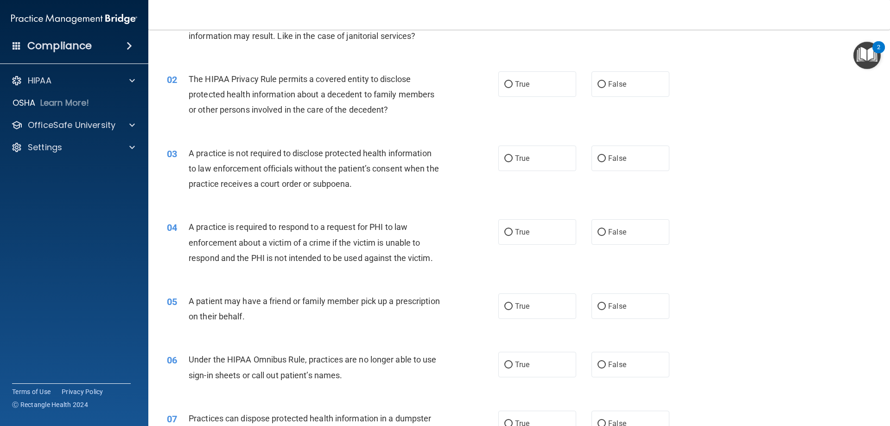
scroll to position [93, 0]
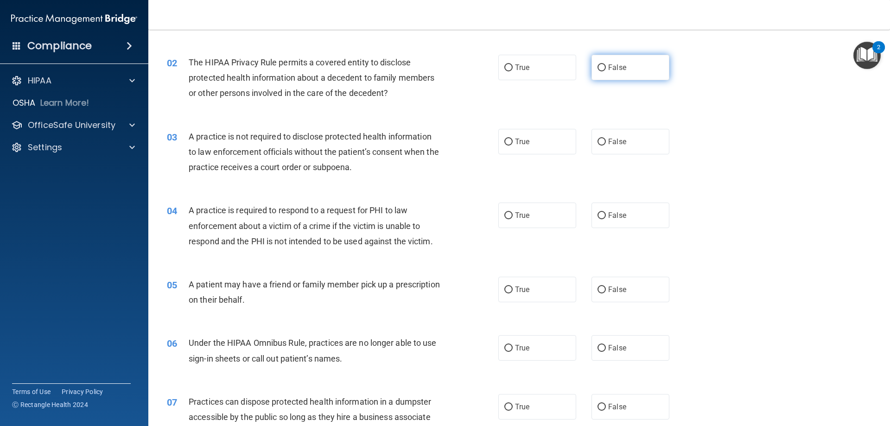
click at [642, 73] on label "False" at bounding box center [630, 67] width 78 height 25
click at [606, 71] on input "False" at bounding box center [601, 67] width 8 height 7
radio input "true"
click at [538, 66] on label "True" at bounding box center [537, 67] width 78 height 25
click at [512, 66] on input "True" at bounding box center [508, 67] width 8 height 7
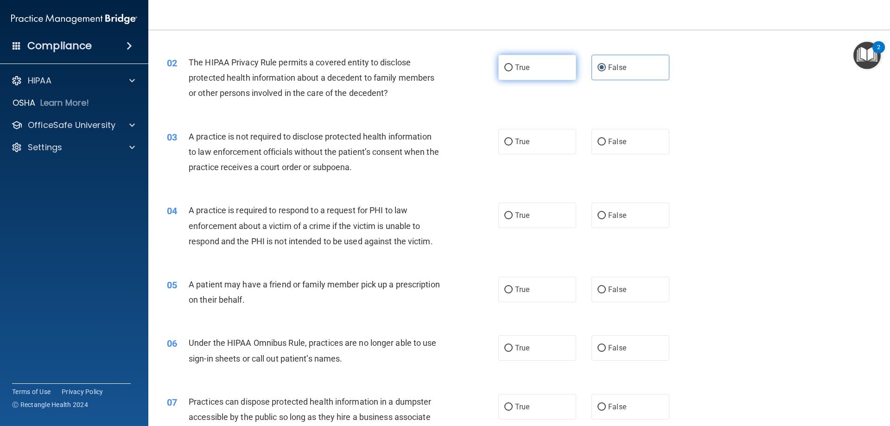
radio input "true"
radio input "false"
click at [652, 146] on label "False" at bounding box center [630, 141] width 78 height 25
click at [606, 145] on input "False" at bounding box center [601, 142] width 8 height 7
radio input "true"
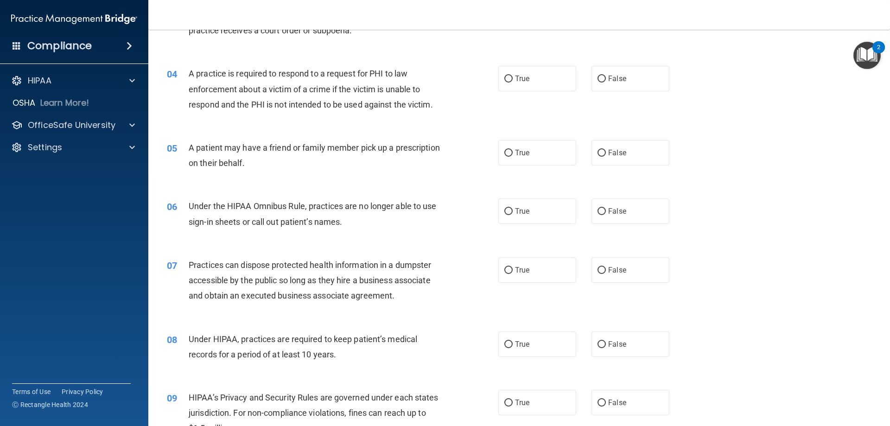
scroll to position [232, 0]
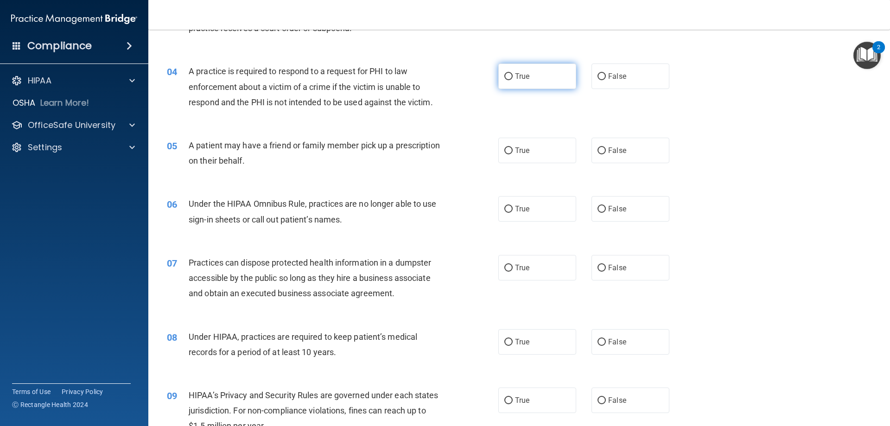
click at [564, 76] on label "True" at bounding box center [537, 75] width 78 height 25
click at [512, 76] on input "True" at bounding box center [508, 76] width 8 height 7
radio input "true"
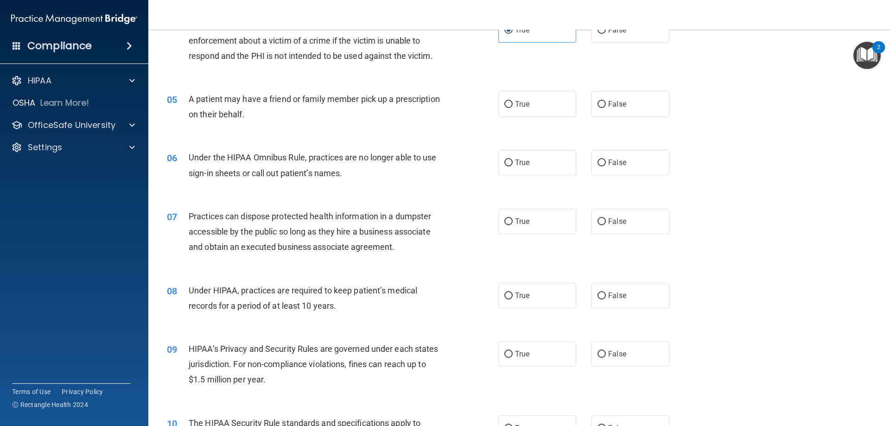
scroll to position [324, 0]
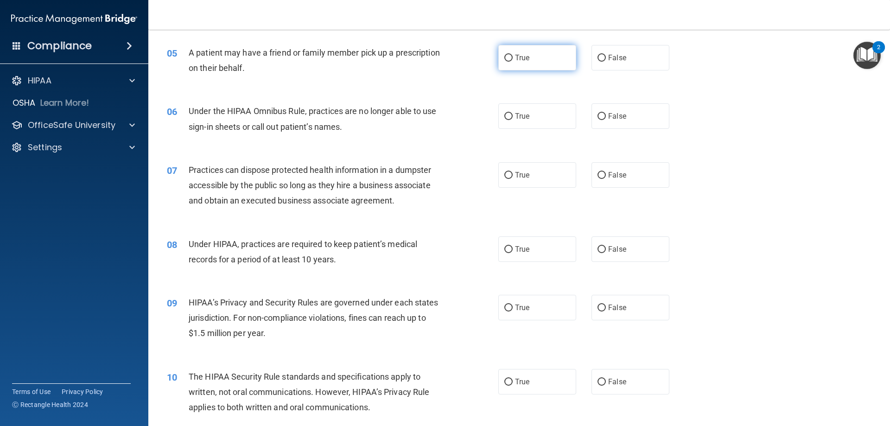
click at [560, 63] on label "True" at bounding box center [537, 57] width 78 height 25
click at [512, 62] on input "True" at bounding box center [508, 58] width 8 height 7
radio input "true"
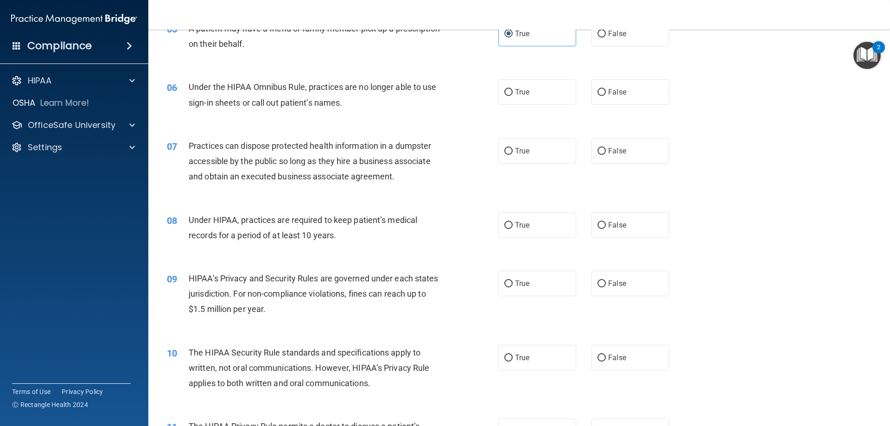
scroll to position [371, 0]
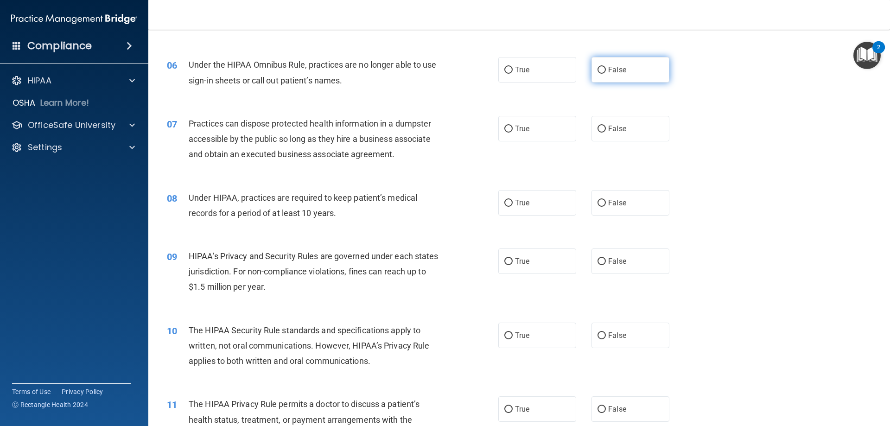
click at [639, 64] on label "False" at bounding box center [630, 69] width 78 height 25
click at [606, 67] on input "False" at bounding box center [601, 70] width 8 height 7
radio input "true"
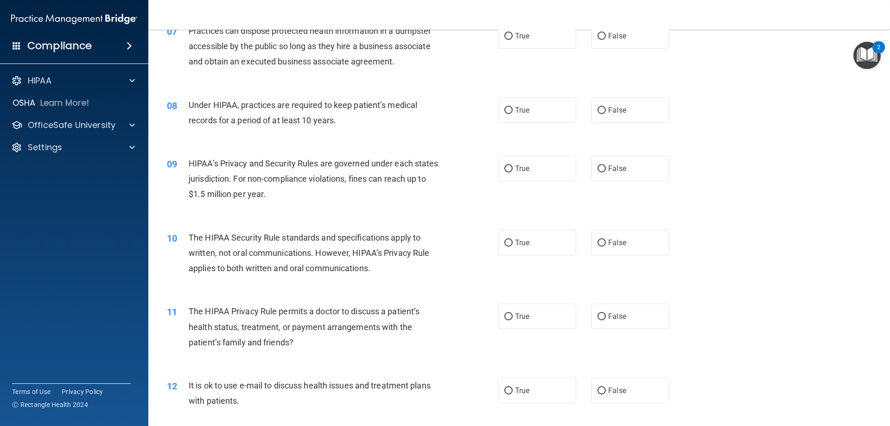
scroll to position [417, 0]
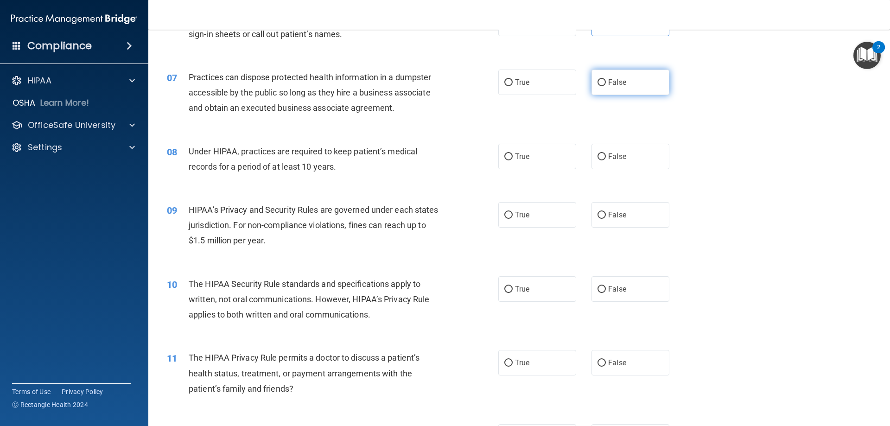
click at [643, 81] on label "False" at bounding box center [630, 82] width 78 height 25
click at [606, 81] on input "False" at bounding box center [601, 82] width 8 height 7
radio input "true"
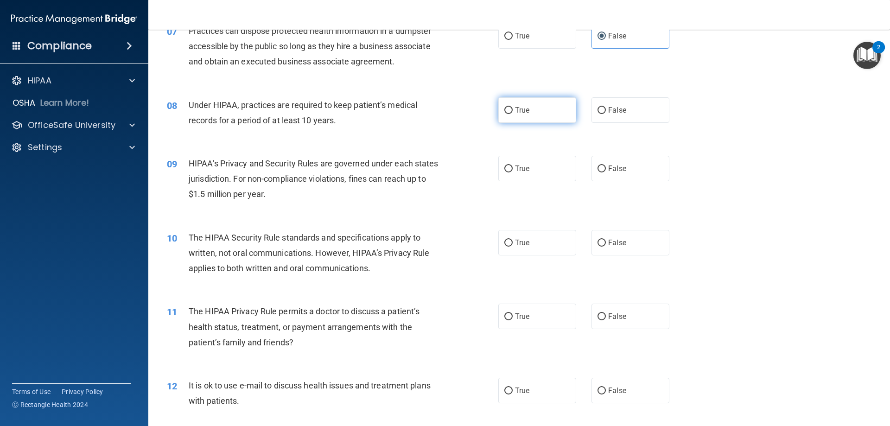
click at [553, 116] on label "True" at bounding box center [537, 109] width 78 height 25
click at [512, 114] on input "True" at bounding box center [508, 110] width 8 height 7
radio input "true"
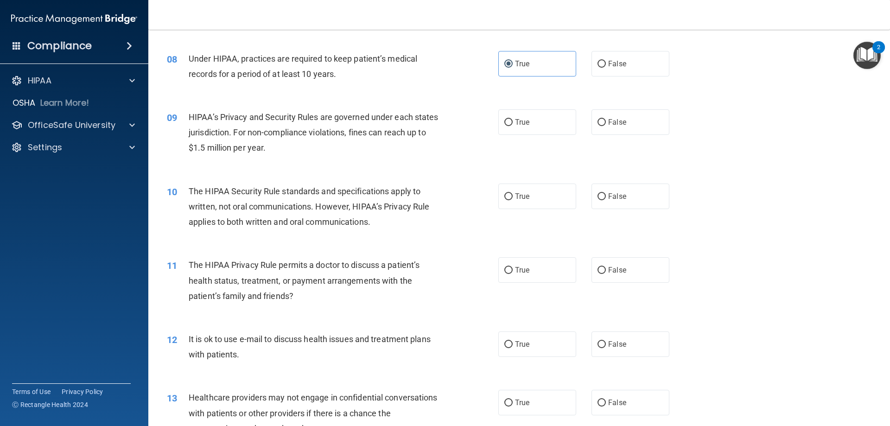
scroll to position [556, 0]
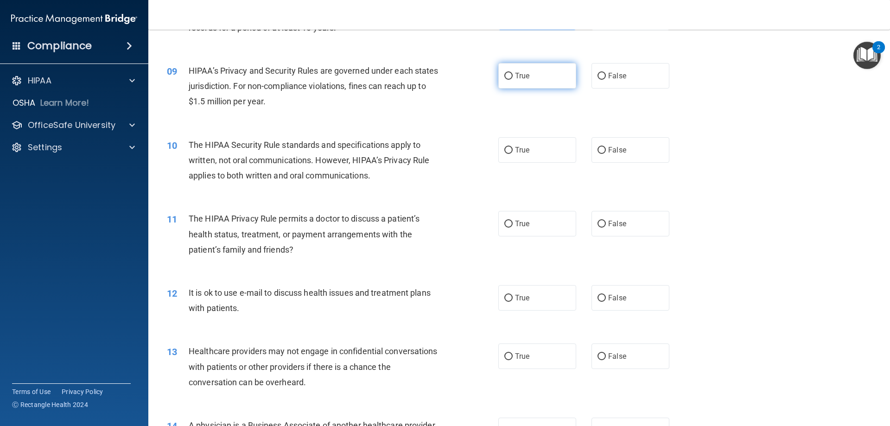
click at [533, 81] on label "True" at bounding box center [537, 75] width 78 height 25
click at [512, 80] on input "True" at bounding box center [508, 76] width 8 height 7
radio input "true"
click at [533, 152] on label "True" at bounding box center [537, 149] width 78 height 25
click at [512, 152] on input "True" at bounding box center [508, 150] width 8 height 7
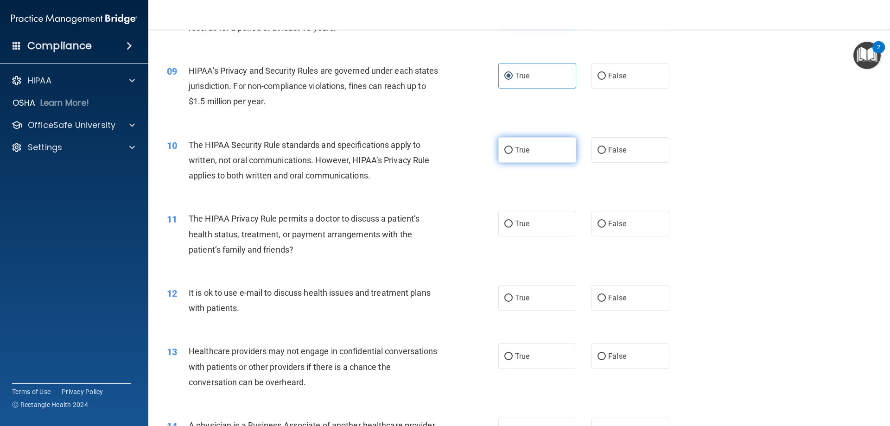
radio input "true"
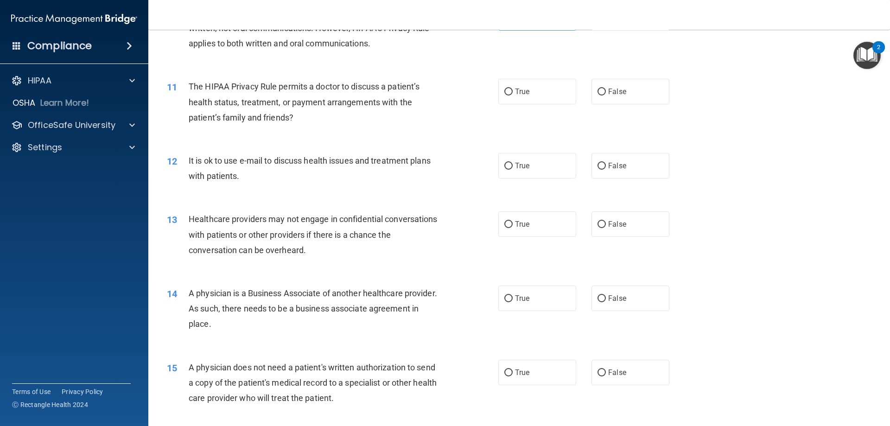
scroll to position [695, 0]
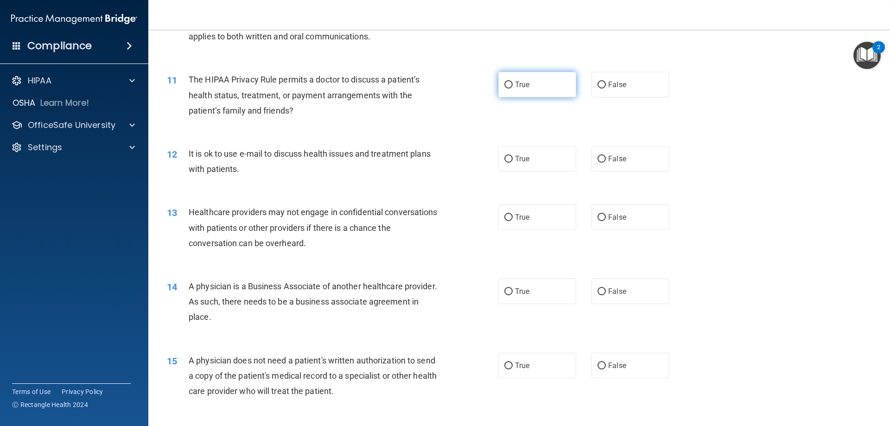
click at [555, 92] on label "True" at bounding box center [537, 84] width 78 height 25
click at [512, 89] on input "True" at bounding box center [508, 85] width 8 height 7
radio input "true"
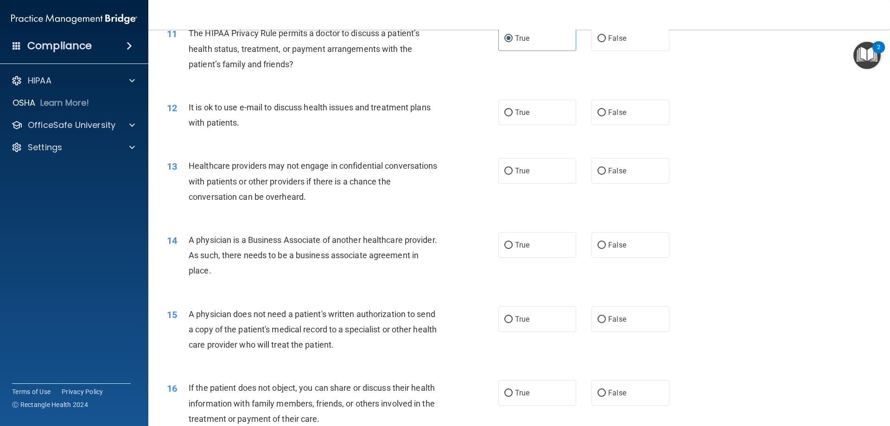
scroll to position [788, 0]
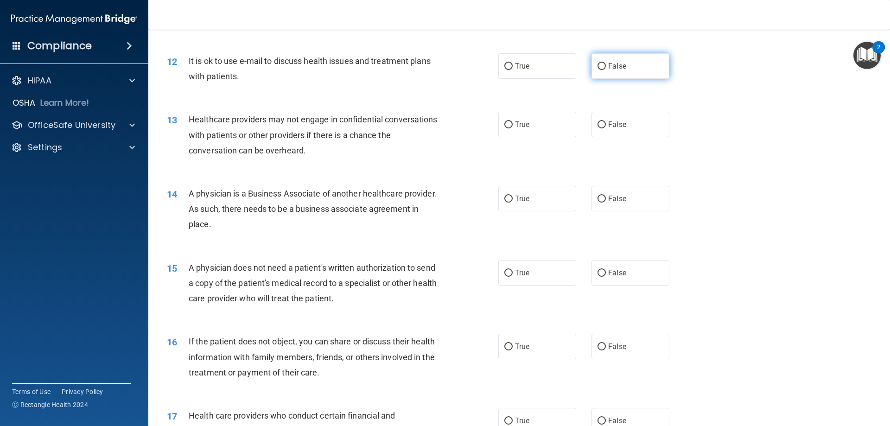
click at [643, 66] on label "False" at bounding box center [630, 65] width 78 height 25
click at [606, 66] on input "False" at bounding box center [601, 66] width 8 height 7
radio input "true"
click at [558, 128] on label "True" at bounding box center [537, 124] width 78 height 25
click at [512, 128] on input "True" at bounding box center [508, 124] width 8 height 7
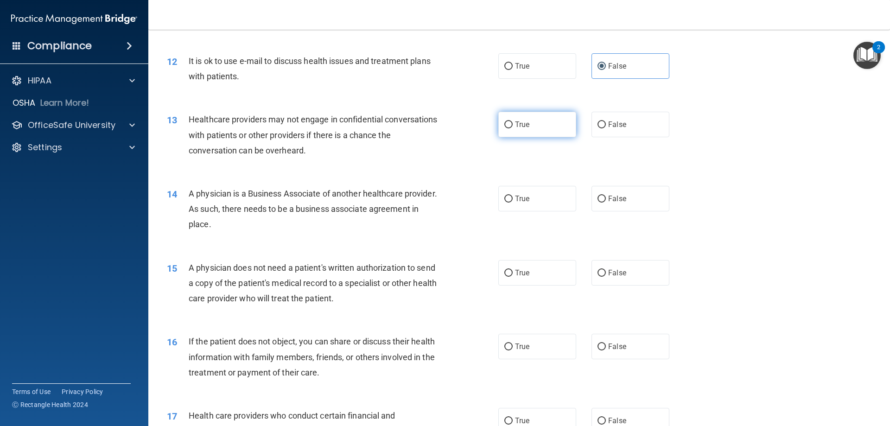
radio input "true"
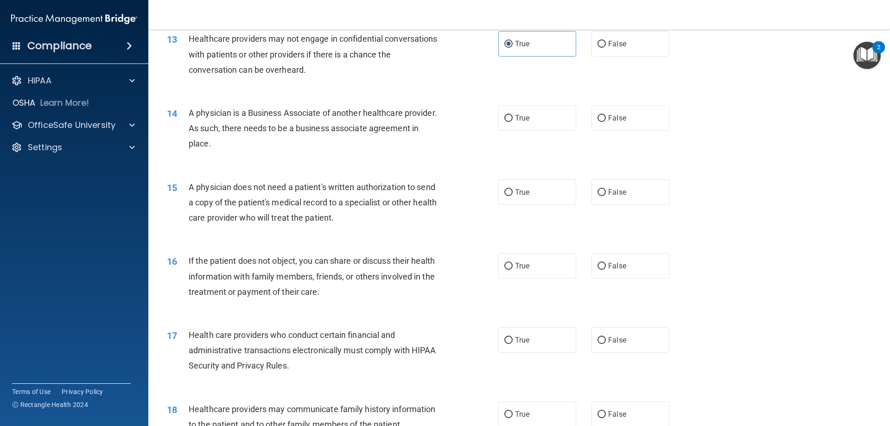
scroll to position [880, 0]
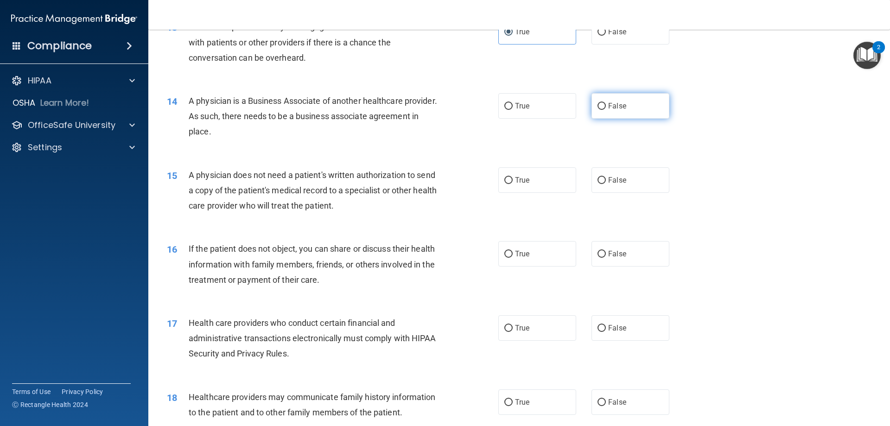
click at [626, 112] on label "False" at bounding box center [630, 105] width 78 height 25
click at [606, 110] on input "False" at bounding box center [601, 106] width 8 height 7
radio input "true"
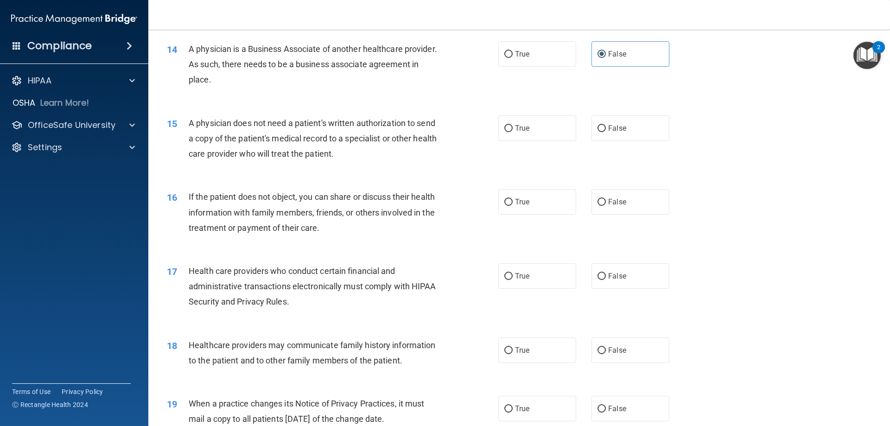
scroll to position [973, 0]
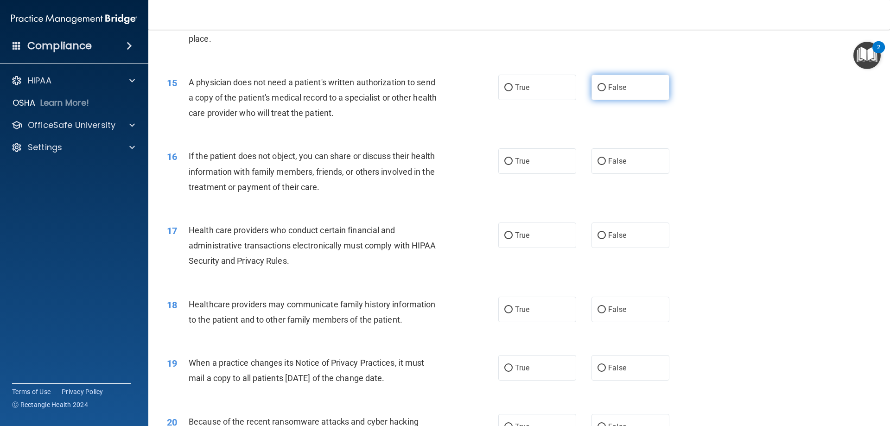
click at [620, 94] on label "False" at bounding box center [630, 87] width 78 height 25
click at [606, 91] on input "False" at bounding box center [601, 87] width 8 height 7
radio input "true"
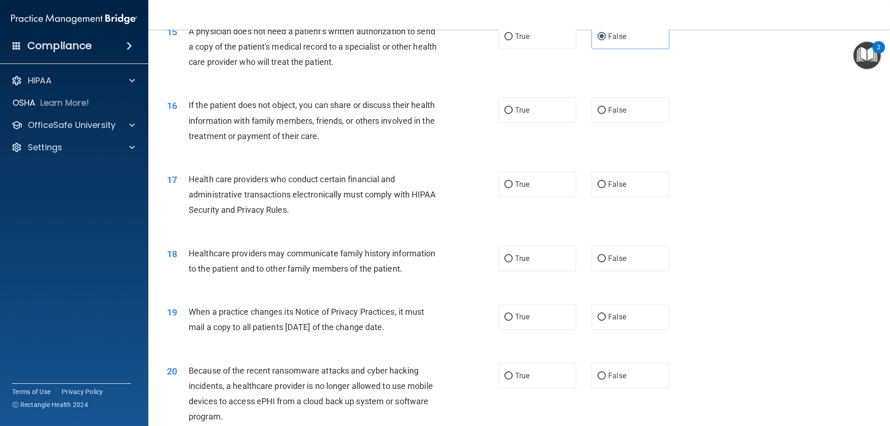
scroll to position [1066, 0]
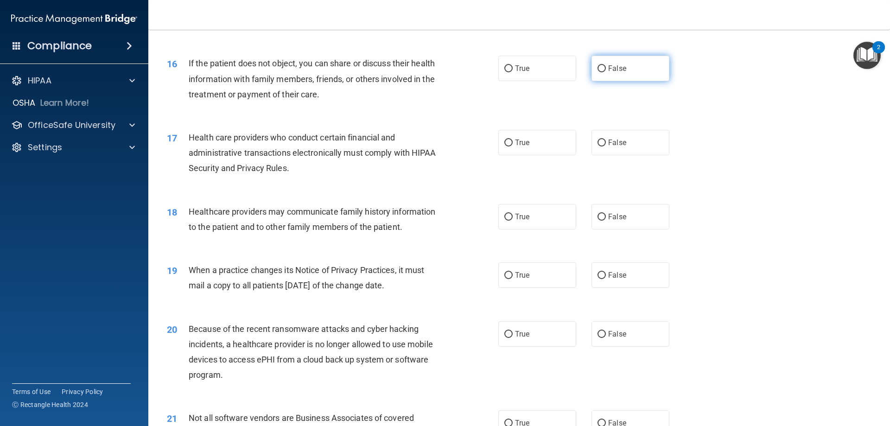
click at [641, 66] on label "False" at bounding box center [630, 68] width 78 height 25
click at [606, 66] on input "False" at bounding box center [601, 68] width 8 height 7
radio input "true"
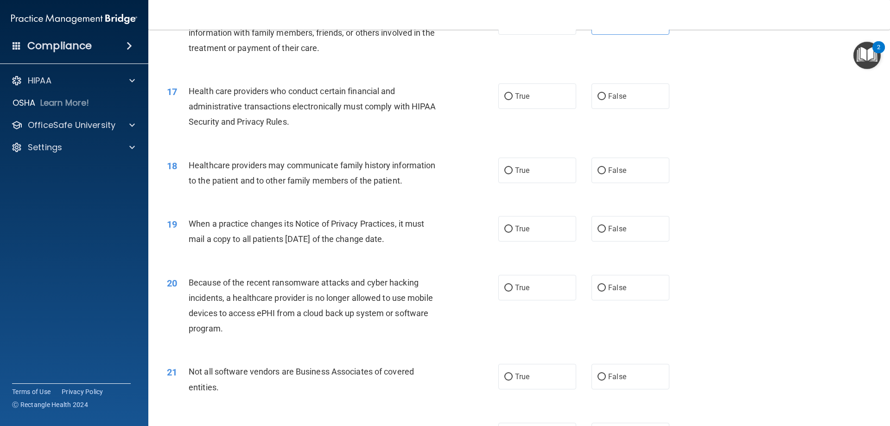
scroll to position [1158, 0]
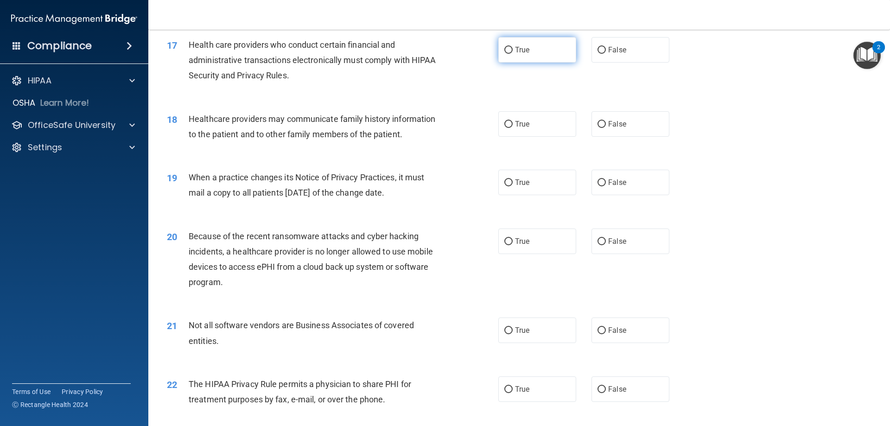
click at [542, 46] on label "True" at bounding box center [537, 49] width 78 height 25
click at [512, 47] on input "True" at bounding box center [508, 50] width 8 height 7
radio input "true"
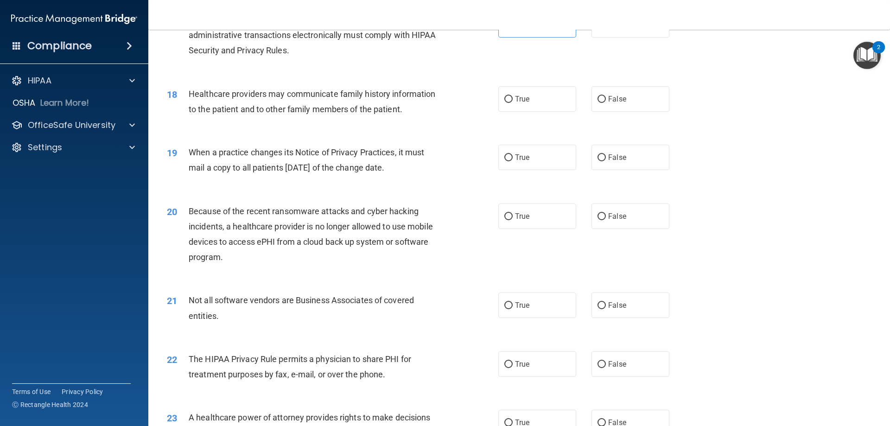
scroll to position [1205, 0]
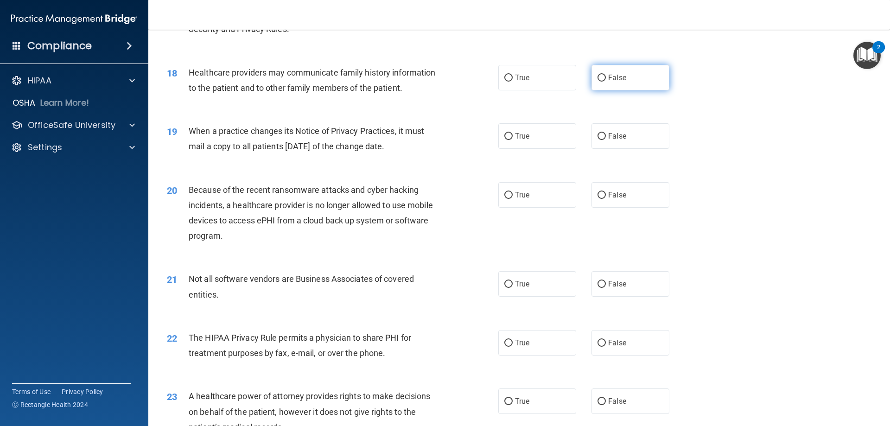
click at [641, 82] on label "False" at bounding box center [630, 77] width 78 height 25
click at [606, 82] on input "False" at bounding box center [601, 78] width 8 height 7
radio input "true"
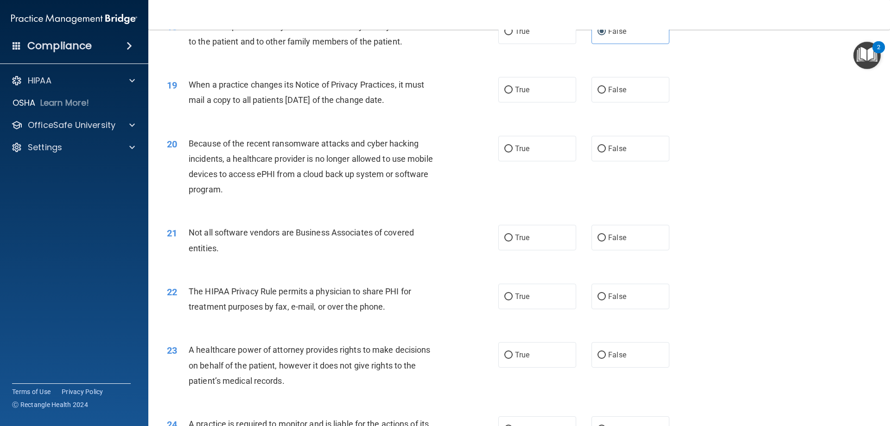
scroll to position [1297, 0]
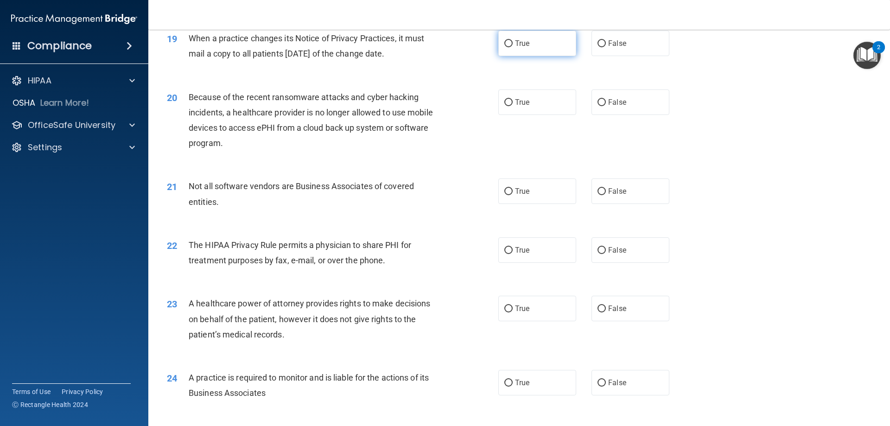
click at [548, 44] on label "True" at bounding box center [537, 43] width 78 height 25
click at [512, 44] on input "True" at bounding box center [508, 43] width 8 height 7
radio input "true"
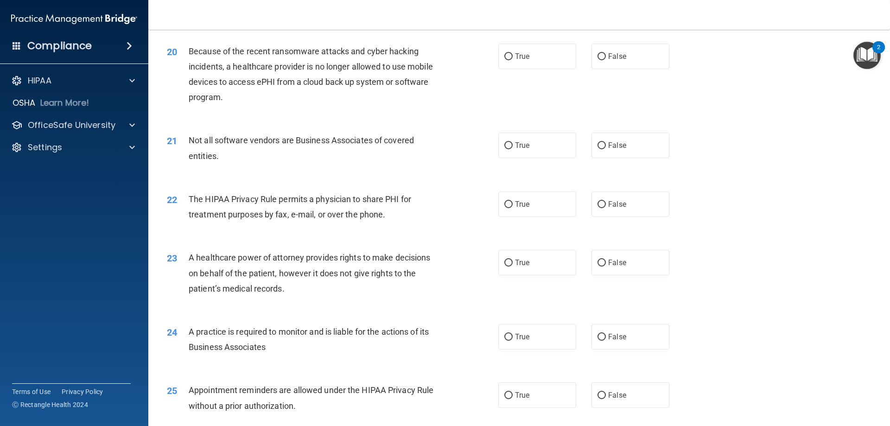
scroll to position [1344, 0]
click at [537, 52] on label "True" at bounding box center [537, 55] width 78 height 25
click at [512, 53] on input "True" at bounding box center [508, 56] width 8 height 7
radio input "true"
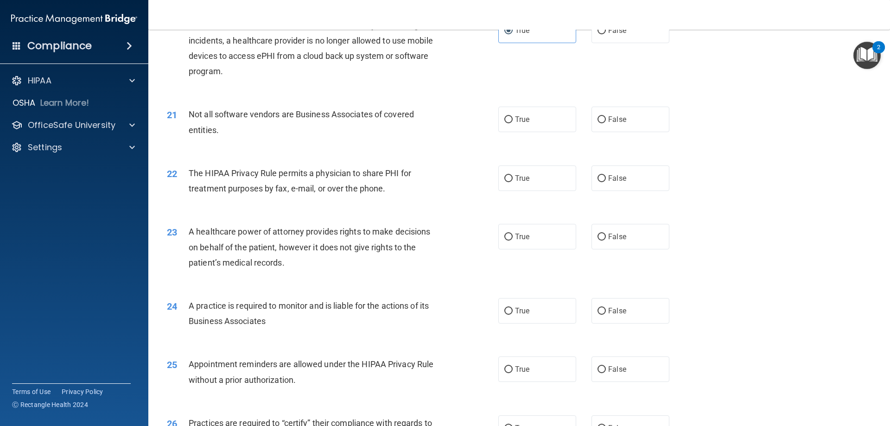
scroll to position [1390, 0]
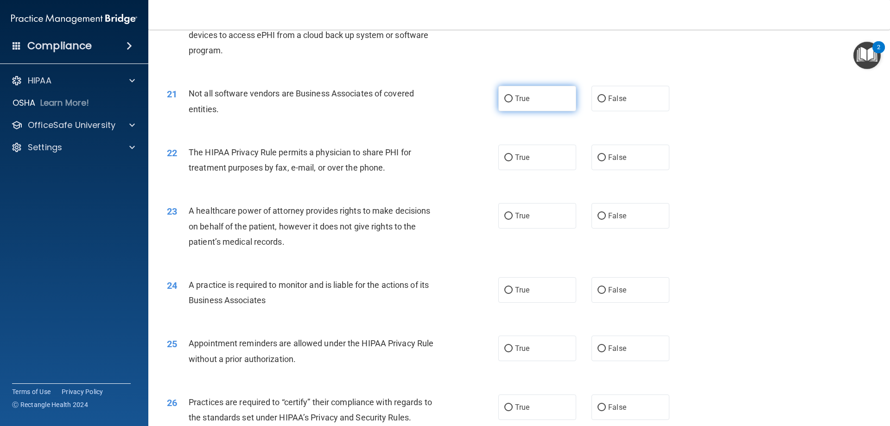
click at [557, 102] on label "True" at bounding box center [537, 98] width 78 height 25
click at [512, 102] on input "True" at bounding box center [508, 98] width 8 height 7
radio input "true"
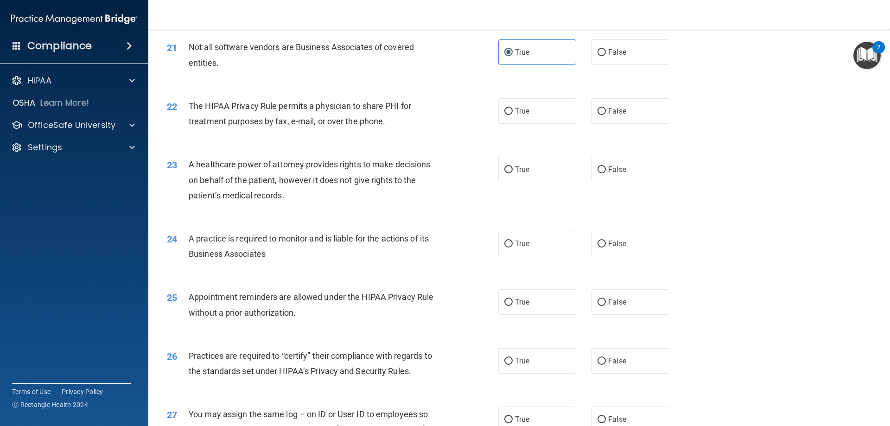
scroll to position [1483, 0]
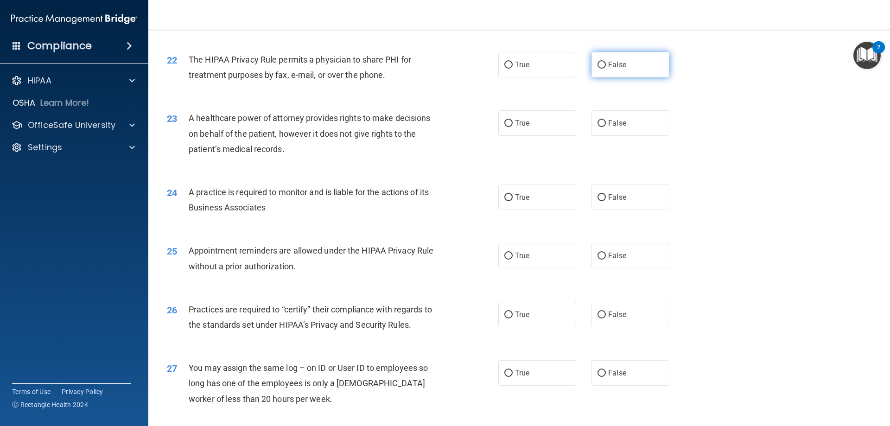
click at [613, 70] on label "False" at bounding box center [630, 64] width 78 height 25
click at [606, 69] on input "False" at bounding box center [601, 65] width 8 height 7
radio input "true"
click at [556, 68] on label "True" at bounding box center [537, 64] width 78 height 25
click at [512, 68] on input "True" at bounding box center [508, 65] width 8 height 7
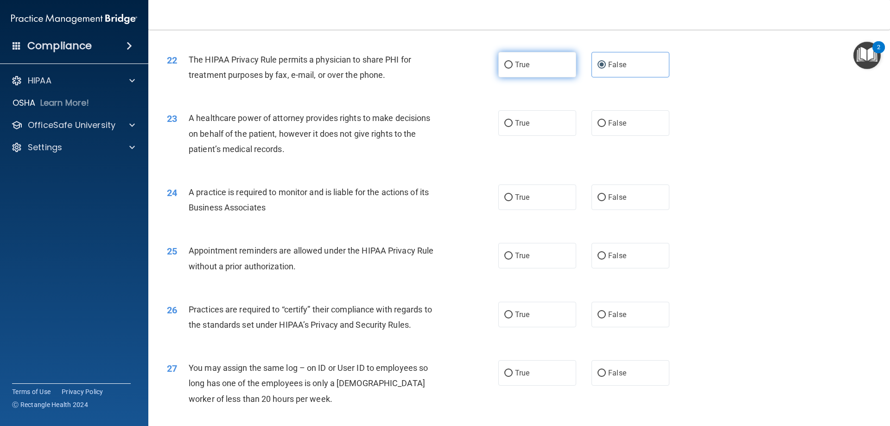
radio input "true"
radio input "false"
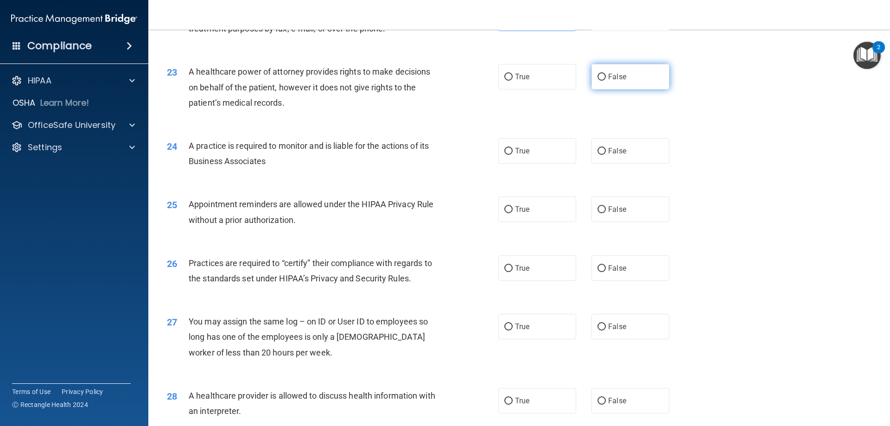
click at [639, 84] on label "False" at bounding box center [630, 76] width 78 height 25
click at [606, 81] on input "False" at bounding box center [601, 77] width 8 height 7
radio input "true"
click at [557, 161] on label "True" at bounding box center [537, 150] width 78 height 25
click at [512, 155] on input "True" at bounding box center [508, 151] width 8 height 7
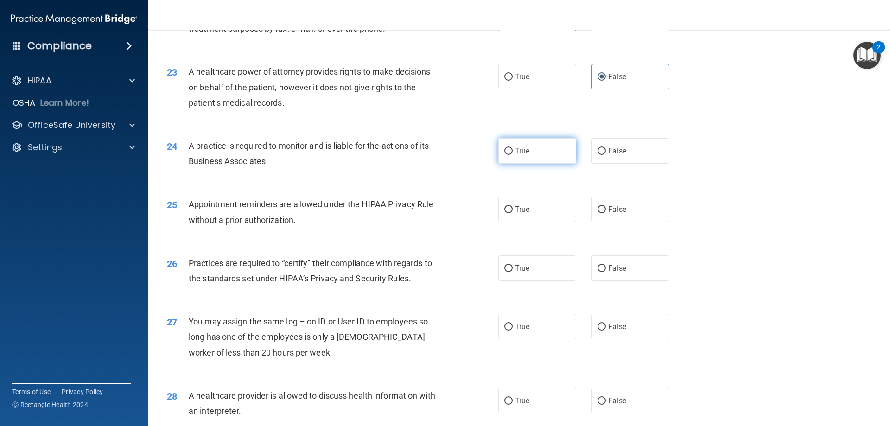
radio input "true"
click at [544, 214] on label "True" at bounding box center [537, 208] width 78 height 25
click at [512, 213] on input "True" at bounding box center [508, 209] width 8 height 7
radio input "true"
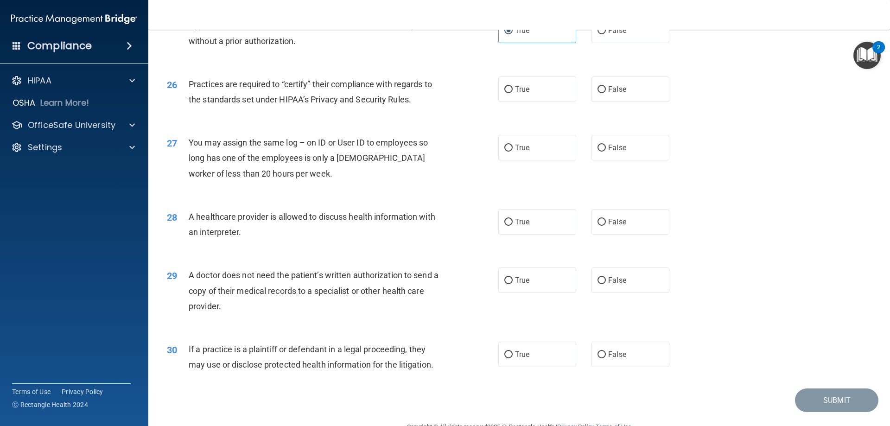
scroll to position [1714, 0]
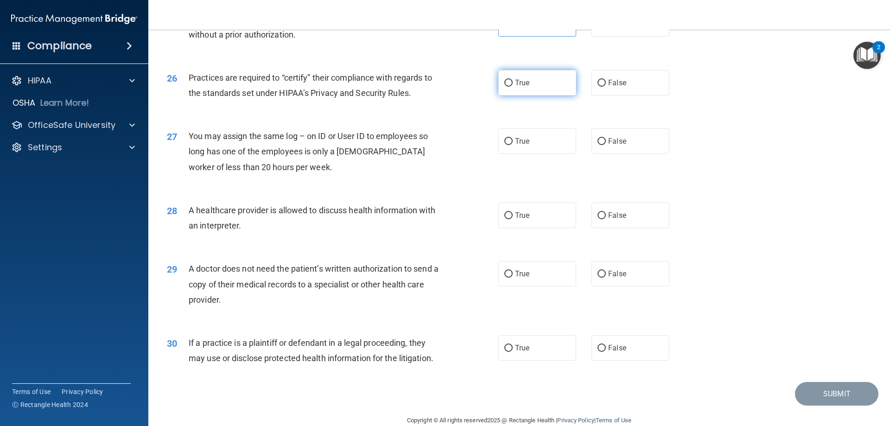
click at [551, 79] on label "True" at bounding box center [537, 82] width 78 height 25
click at [512, 80] on input "True" at bounding box center [508, 83] width 8 height 7
radio input "true"
click at [616, 140] on span "False" at bounding box center [617, 141] width 18 height 9
click at [606, 140] on input "False" at bounding box center [601, 141] width 8 height 7
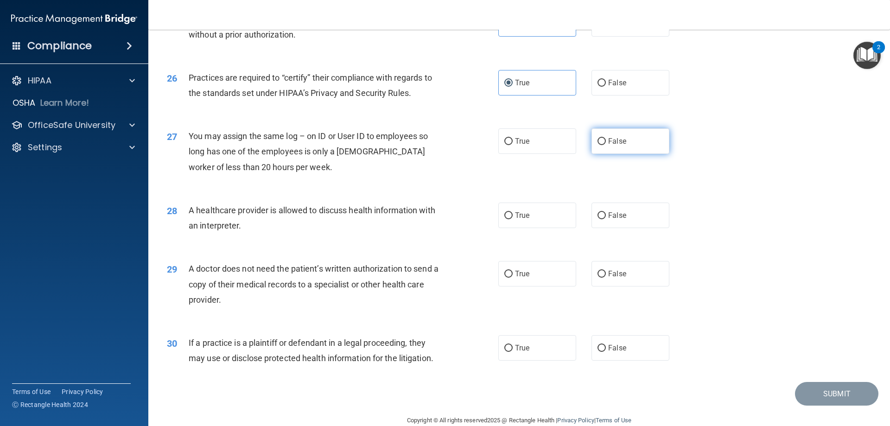
radio input "true"
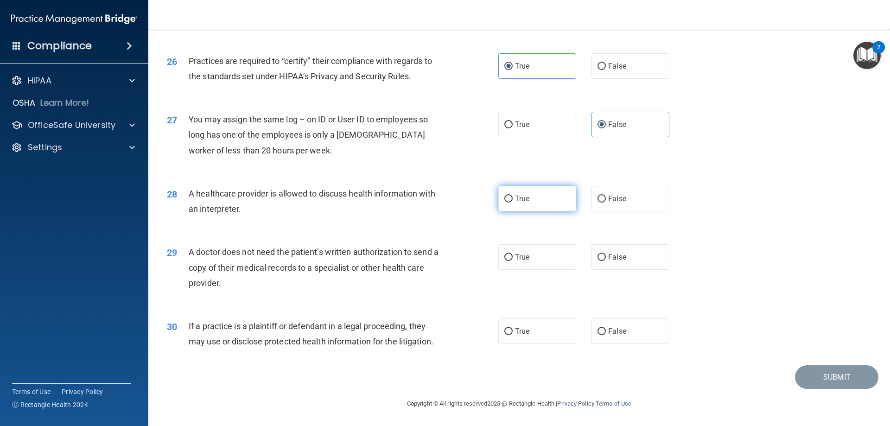
click at [532, 207] on label "True" at bounding box center [537, 198] width 78 height 25
click at [512, 202] on input "True" at bounding box center [508, 199] width 8 height 7
radio input "true"
click at [608, 257] on span "False" at bounding box center [617, 257] width 18 height 9
click at [606, 257] on input "False" at bounding box center [601, 257] width 8 height 7
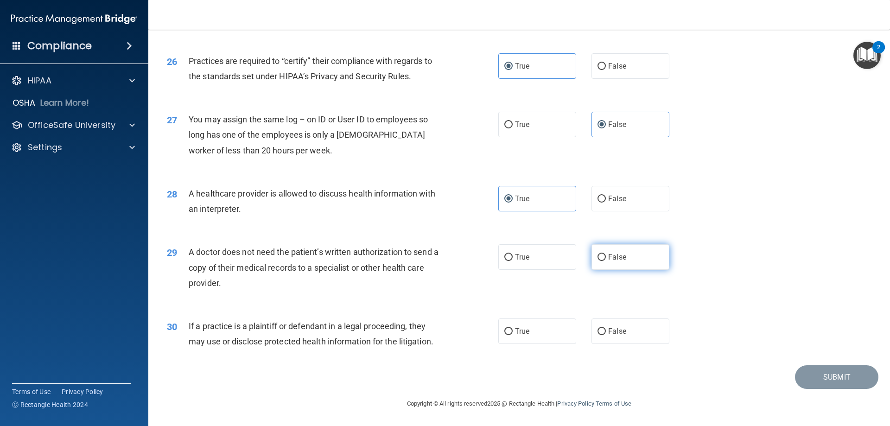
radio input "true"
click at [654, 324] on label "False" at bounding box center [630, 330] width 78 height 25
click at [606, 328] on input "False" at bounding box center [601, 331] width 8 height 7
radio input "true"
click at [826, 372] on button "Submit" at bounding box center [836, 377] width 83 height 24
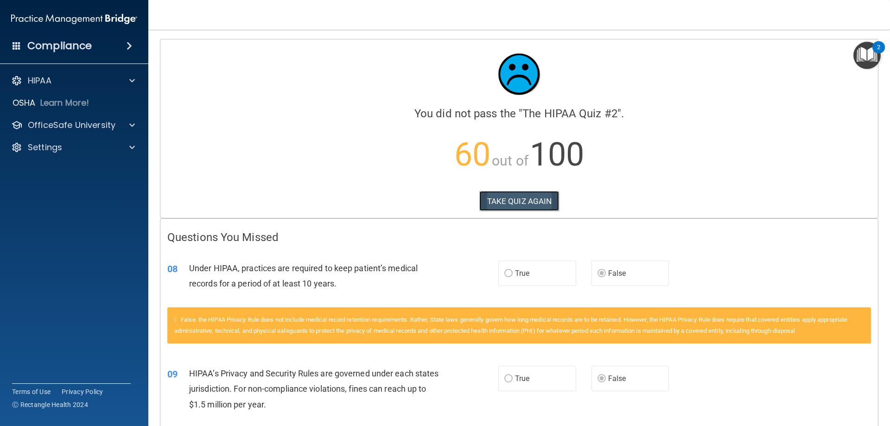
click at [538, 193] on button "TAKE QUIZ AGAIN" at bounding box center [519, 201] width 80 height 20
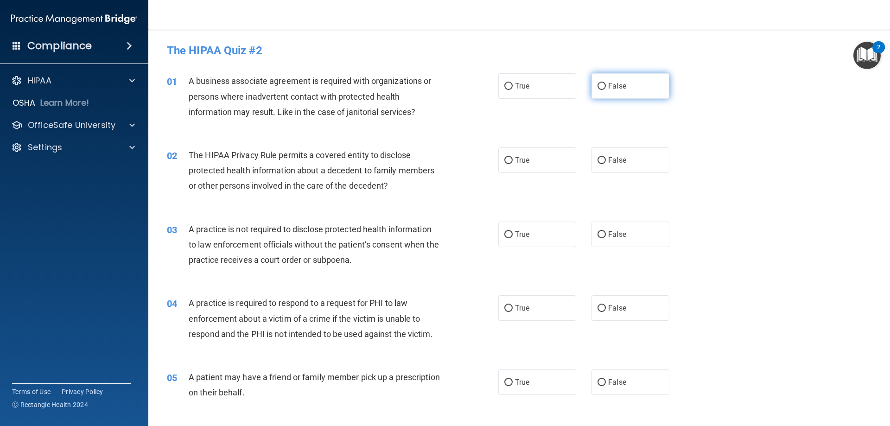
click at [626, 89] on label "False" at bounding box center [630, 85] width 78 height 25
click at [606, 89] on input "False" at bounding box center [601, 86] width 8 height 7
radio input "true"
click at [551, 159] on label "True" at bounding box center [537, 159] width 78 height 25
click at [512, 159] on input "True" at bounding box center [508, 160] width 8 height 7
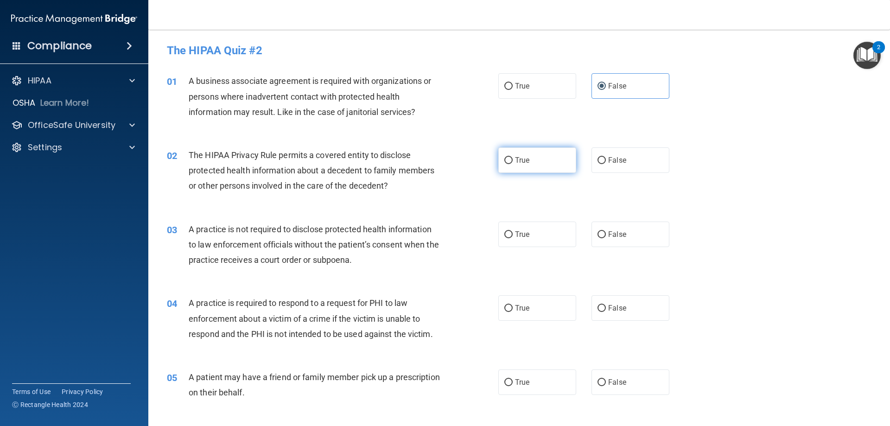
radio input "true"
click at [617, 235] on span "False" at bounding box center [617, 234] width 18 height 9
click at [606, 235] on input "False" at bounding box center [601, 234] width 8 height 7
radio input "true"
click at [540, 316] on label "True" at bounding box center [537, 307] width 78 height 25
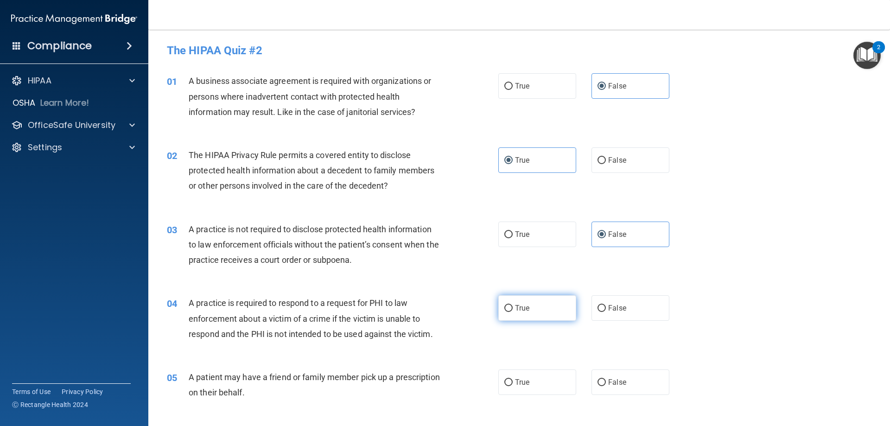
click at [512, 312] on input "True" at bounding box center [508, 308] width 8 height 7
radio input "true"
drag, startPoint x: 530, startPoint y: 380, endPoint x: 539, endPoint y: 373, distance: 12.2
click at [531, 379] on label "True" at bounding box center [537, 381] width 78 height 25
click at [512, 379] on input "True" at bounding box center [508, 382] width 8 height 7
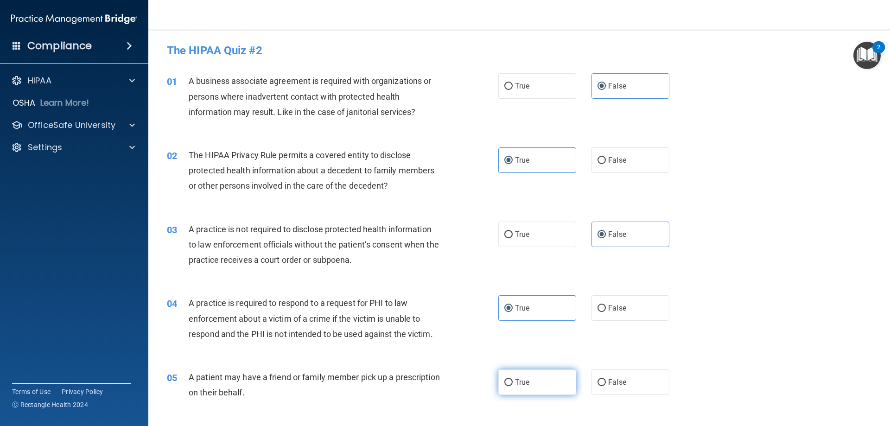
radio input "true"
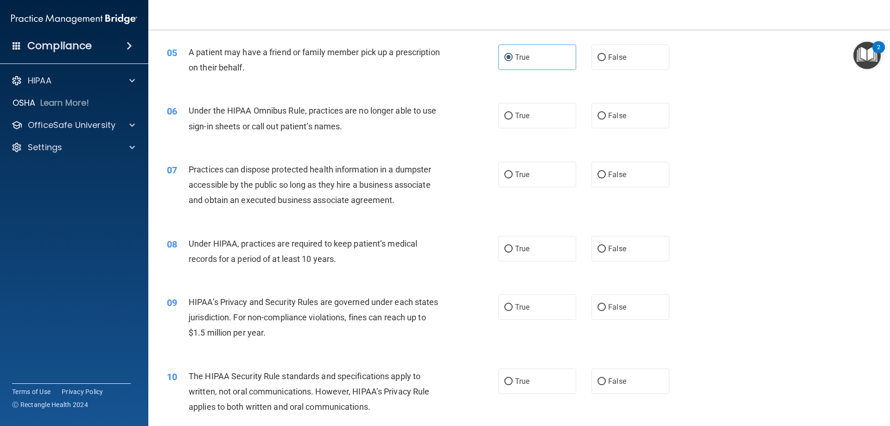
scroll to position [371, 0]
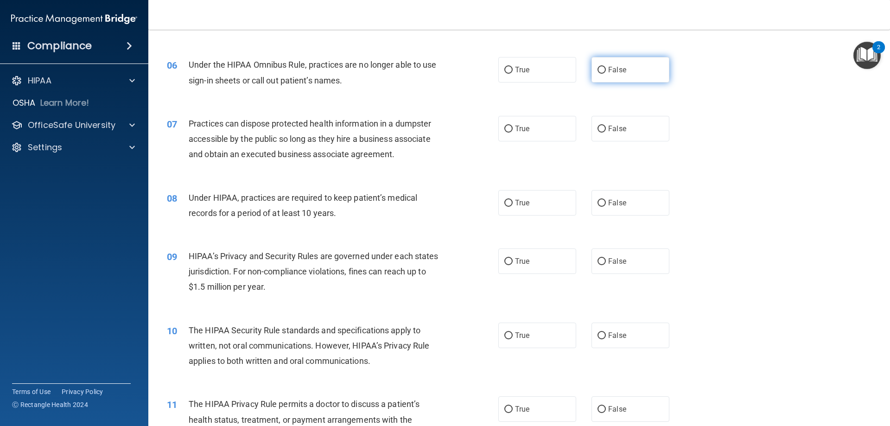
click at [613, 75] on label "False" at bounding box center [630, 69] width 78 height 25
click at [606, 74] on input "False" at bounding box center [601, 70] width 8 height 7
radio input "true"
click at [626, 128] on label "False" at bounding box center [630, 128] width 78 height 25
click at [606, 128] on input "False" at bounding box center [601, 129] width 8 height 7
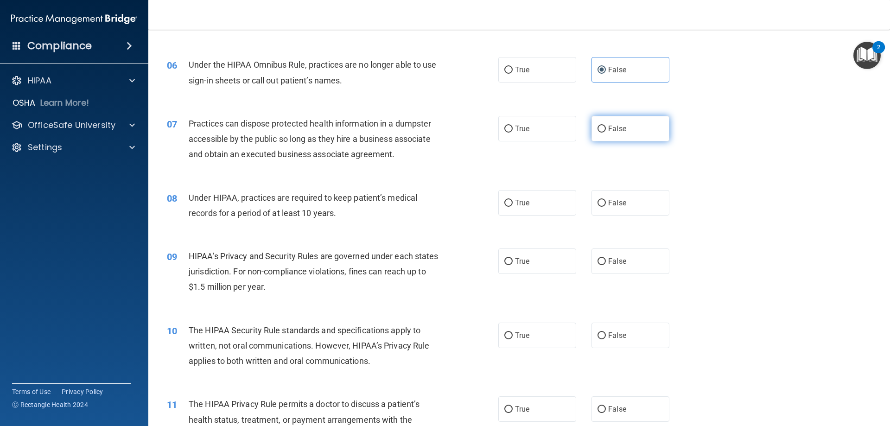
radio input "true"
click at [636, 213] on label "False" at bounding box center [630, 202] width 78 height 25
click at [606, 207] on input "False" at bounding box center [601, 203] width 8 height 7
radio input "true"
click at [628, 271] on label "False" at bounding box center [630, 260] width 78 height 25
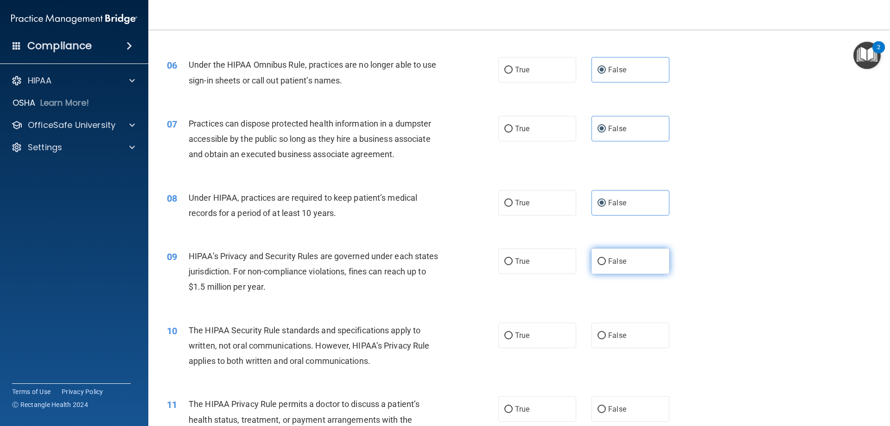
click at [606, 265] on input "False" at bounding box center [601, 261] width 8 height 7
radio input "true"
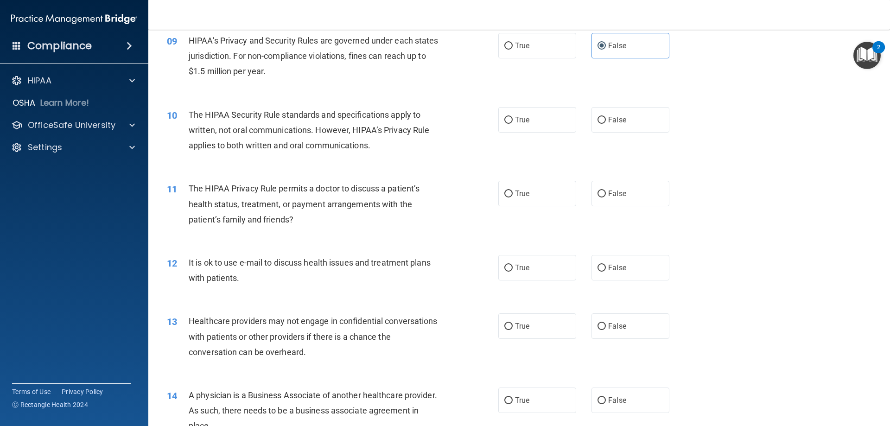
scroll to position [602, 0]
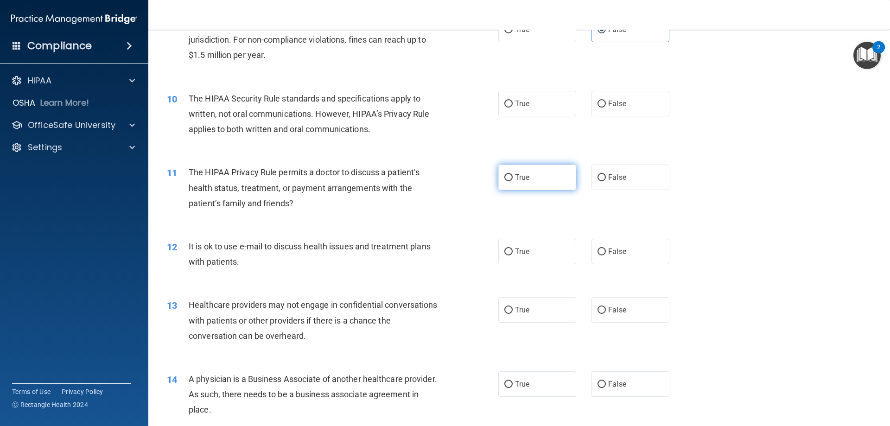
click at [529, 180] on label "True" at bounding box center [537, 176] width 78 height 25
click at [512, 180] on input "True" at bounding box center [508, 177] width 8 height 7
radio input "true"
click at [531, 254] on label "True" at bounding box center [537, 251] width 78 height 25
click at [512, 254] on input "True" at bounding box center [508, 251] width 8 height 7
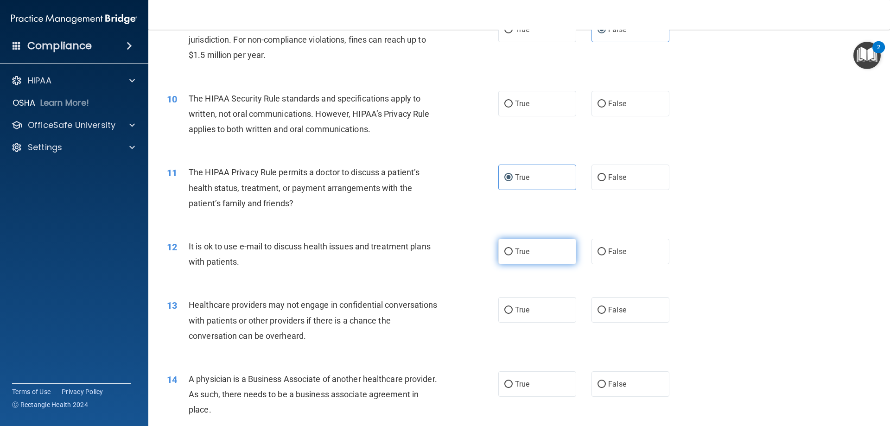
radio input "true"
click at [535, 304] on label "True" at bounding box center [537, 309] width 78 height 25
click at [512, 307] on input "True" at bounding box center [508, 310] width 8 height 7
radio input "true"
drag, startPoint x: 616, startPoint y: 385, endPoint x: 709, endPoint y: 348, distance: 100.5
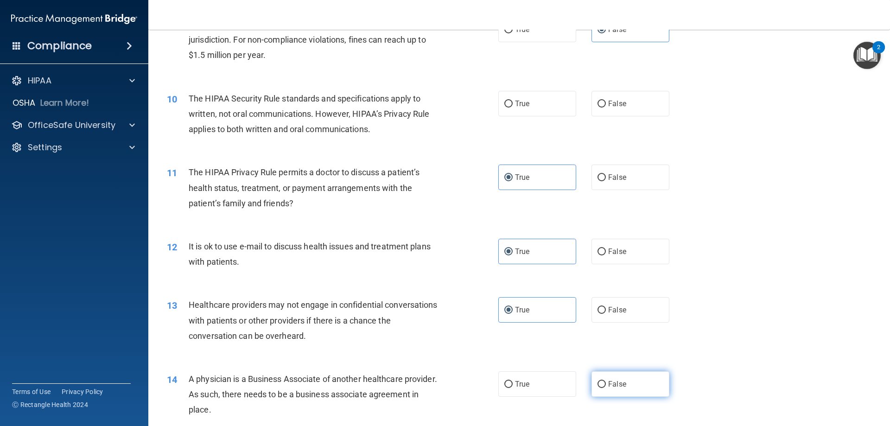
click at [618, 385] on span "False" at bounding box center [617, 383] width 18 height 9
click at [606, 385] on input "False" at bounding box center [601, 384] width 8 height 7
radio input "true"
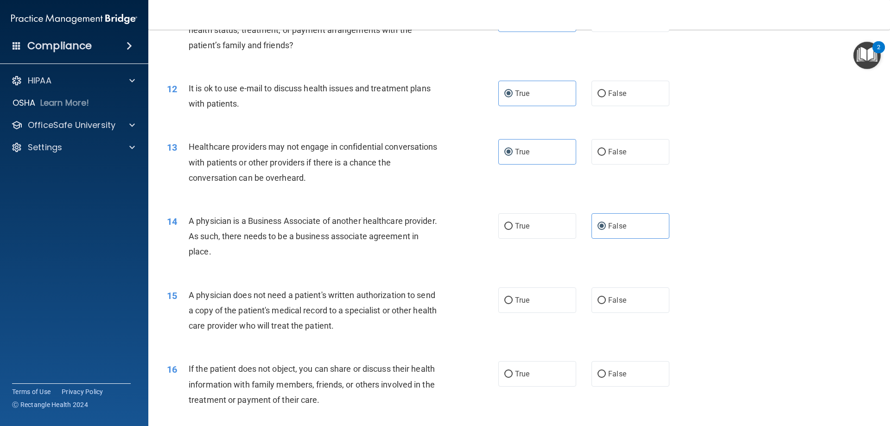
scroll to position [788, 0]
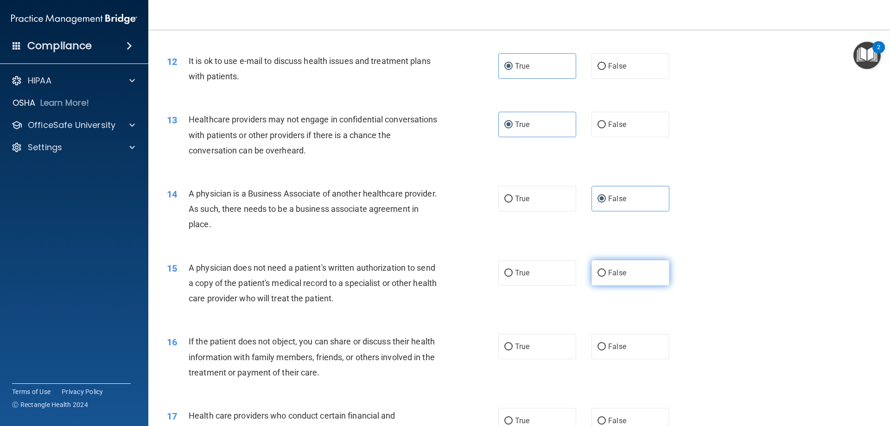
click at [613, 276] on span "False" at bounding box center [617, 272] width 18 height 9
click at [606, 276] on input "False" at bounding box center [601, 273] width 8 height 7
radio input "true"
click at [557, 277] on label "True" at bounding box center [537, 272] width 78 height 25
click at [512, 277] on input "True" at bounding box center [508, 273] width 8 height 7
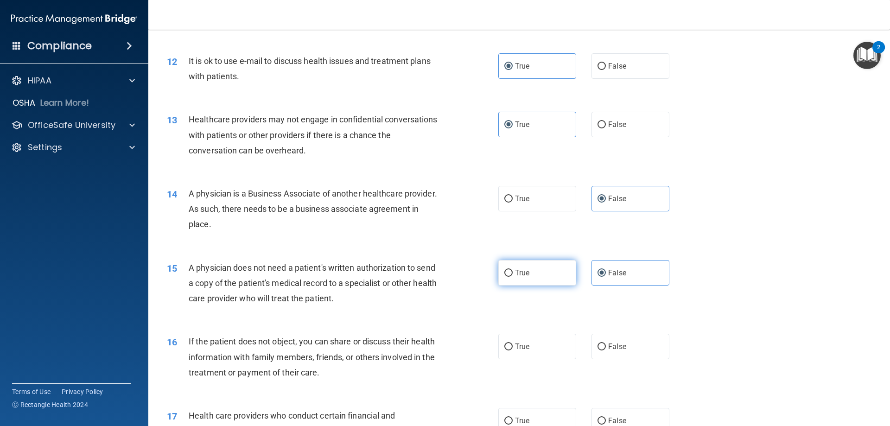
radio input "true"
radio input "false"
click at [545, 350] on label "True" at bounding box center [537, 346] width 78 height 25
click at [512, 350] on input "True" at bounding box center [508, 346] width 8 height 7
radio input "true"
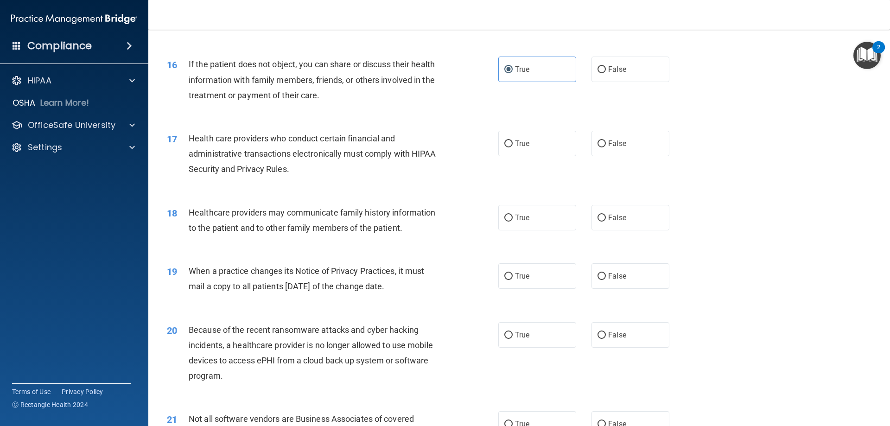
scroll to position [1066, 0]
click at [528, 142] on label "True" at bounding box center [537, 142] width 78 height 25
click at [512, 142] on input "True" at bounding box center [508, 142] width 8 height 7
radio input "true"
click at [626, 214] on label "False" at bounding box center [630, 216] width 78 height 25
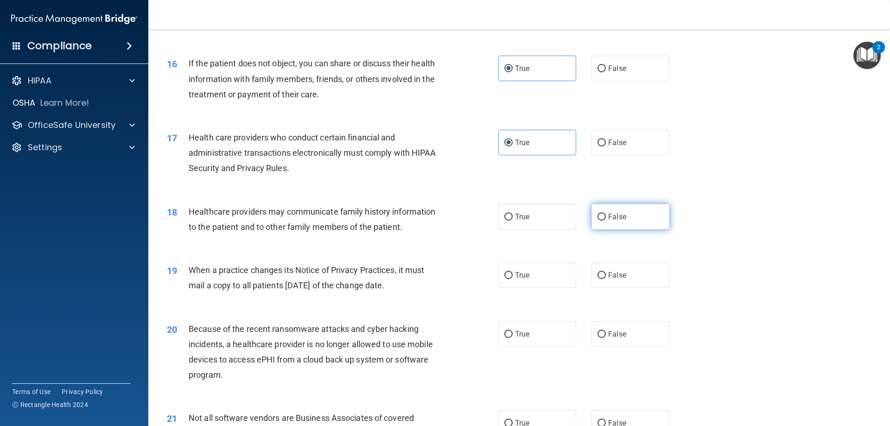
click at [606, 214] on input "False" at bounding box center [601, 217] width 8 height 7
radio input "true"
click at [629, 276] on label "False" at bounding box center [630, 274] width 78 height 25
click at [606, 276] on input "False" at bounding box center [601, 275] width 8 height 7
radio input "true"
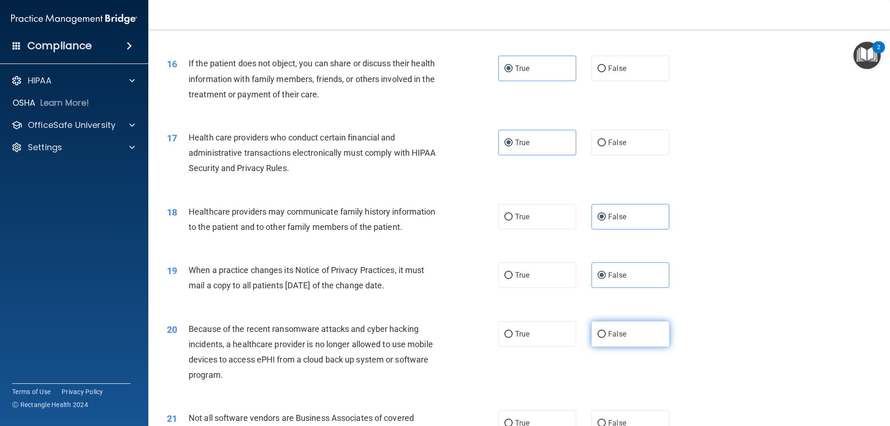
click at [628, 335] on label "False" at bounding box center [630, 333] width 78 height 25
click at [606, 335] on input "False" at bounding box center [601, 334] width 8 height 7
radio input "true"
click at [565, 423] on label "True" at bounding box center [537, 422] width 78 height 25
click at [512, 423] on input "True" at bounding box center [508, 423] width 8 height 7
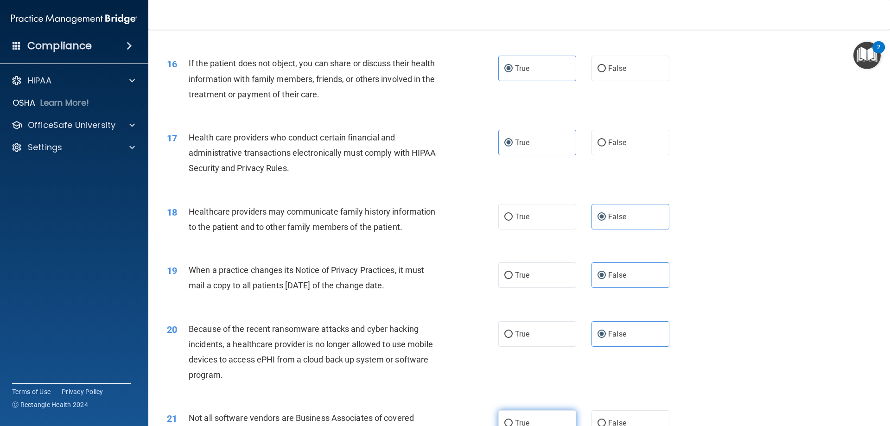
radio input "true"
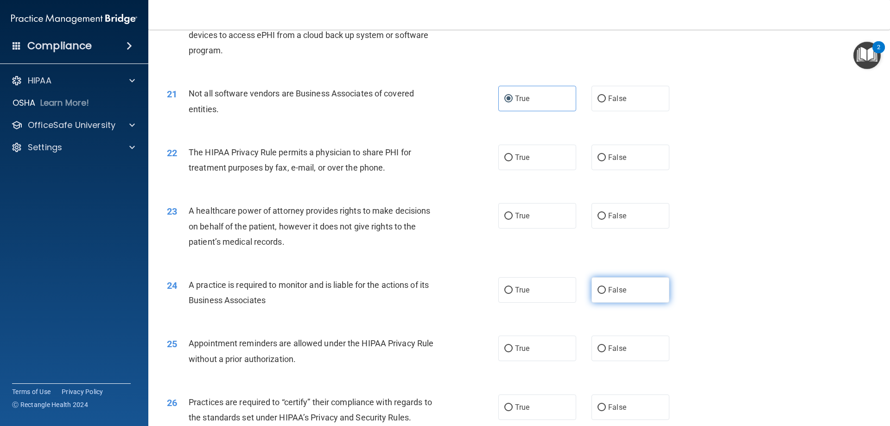
scroll to position [1391, 0]
click at [534, 157] on label "True" at bounding box center [537, 156] width 78 height 25
click at [512, 157] on input "True" at bounding box center [508, 156] width 8 height 7
radio input "true"
click at [622, 217] on label "False" at bounding box center [630, 214] width 78 height 25
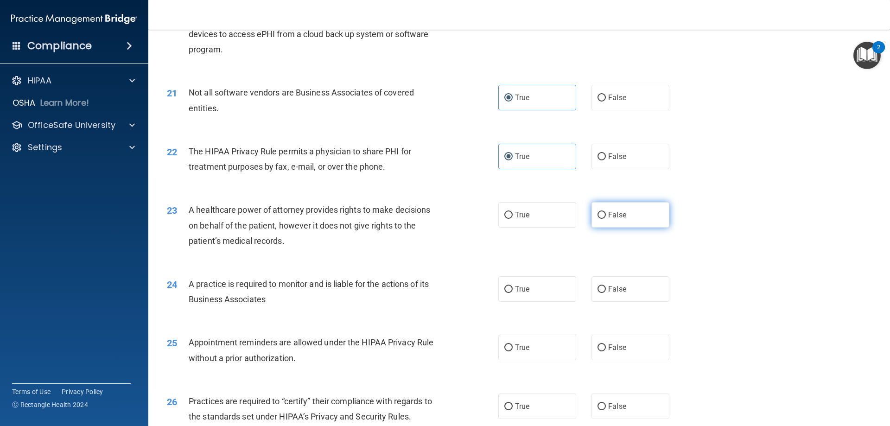
click at [606, 217] on input "False" at bounding box center [601, 215] width 8 height 7
radio input "true"
click at [632, 291] on label "False" at bounding box center [630, 288] width 78 height 25
click at [606, 291] on input "False" at bounding box center [601, 289] width 8 height 7
radio input "true"
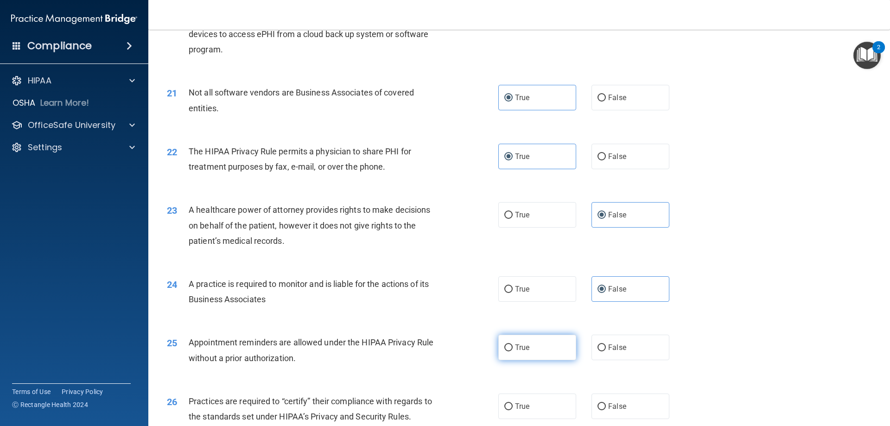
click at [538, 350] on label "True" at bounding box center [537, 347] width 78 height 25
click at [512, 350] on input "True" at bounding box center [508, 347] width 8 height 7
radio input "true"
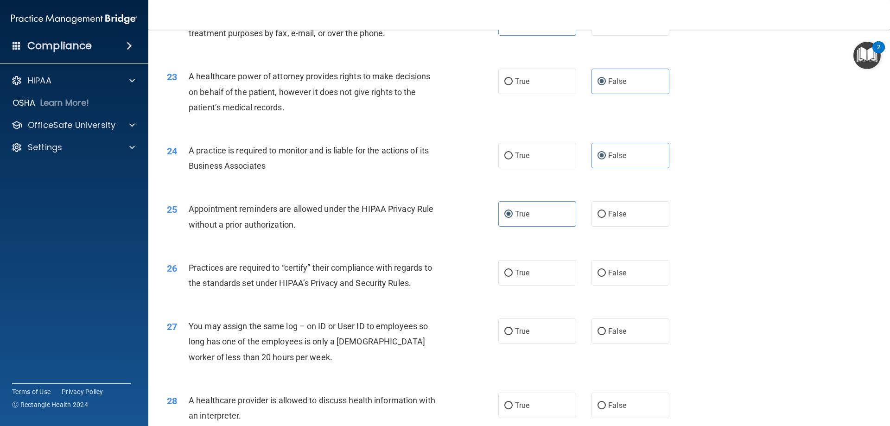
scroll to position [1530, 0]
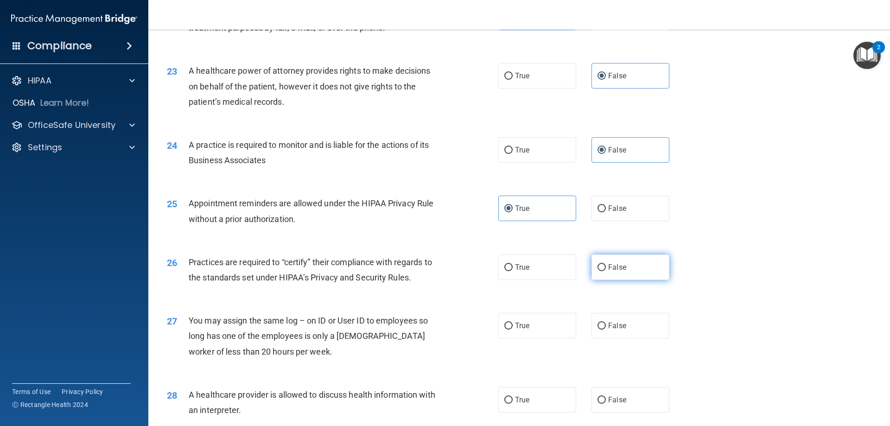
click at [629, 272] on label "False" at bounding box center [630, 266] width 78 height 25
click at [606, 271] on input "False" at bounding box center [601, 267] width 8 height 7
radio input "true"
drag, startPoint x: 634, startPoint y: 330, endPoint x: 563, endPoint y: 387, distance: 90.6
click at [633, 330] on label "False" at bounding box center [630, 325] width 78 height 25
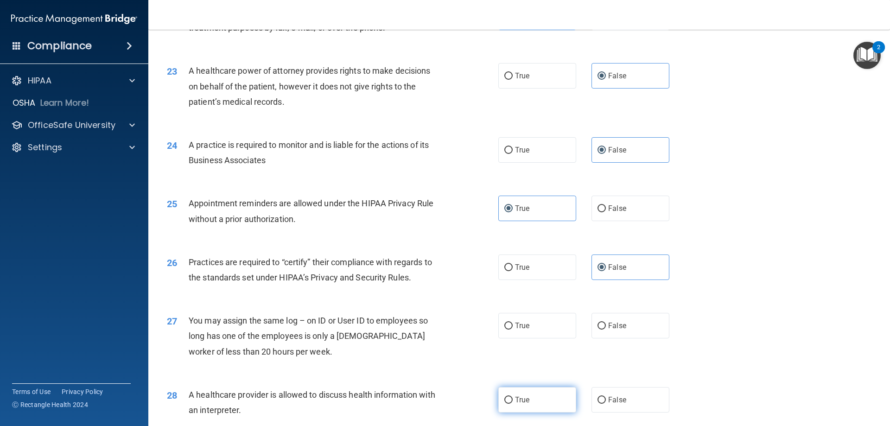
click at [606, 329] on input "False" at bounding box center [601, 326] width 8 height 7
radio input "true"
click at [549, 395] on label "True" at bounding box center [537, 399] width 78 height 25
click at [512, 397] on input "True" at bounding box center [508, 400] width 8 height 7
radio input "true"
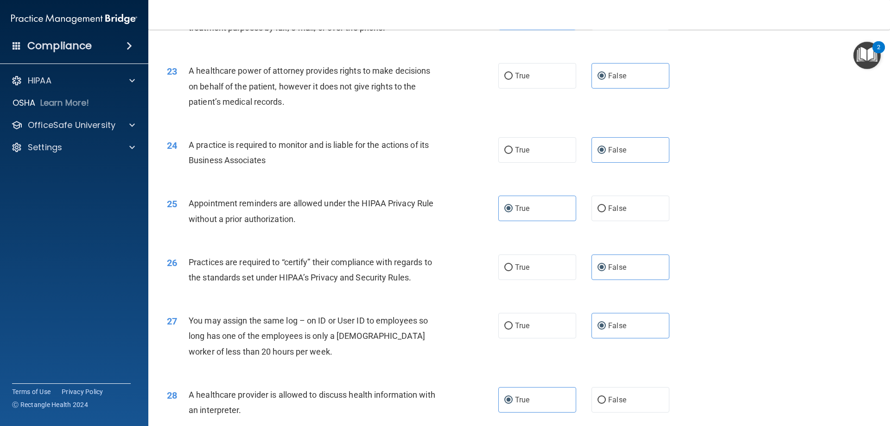
scroll to position [1715, 0]
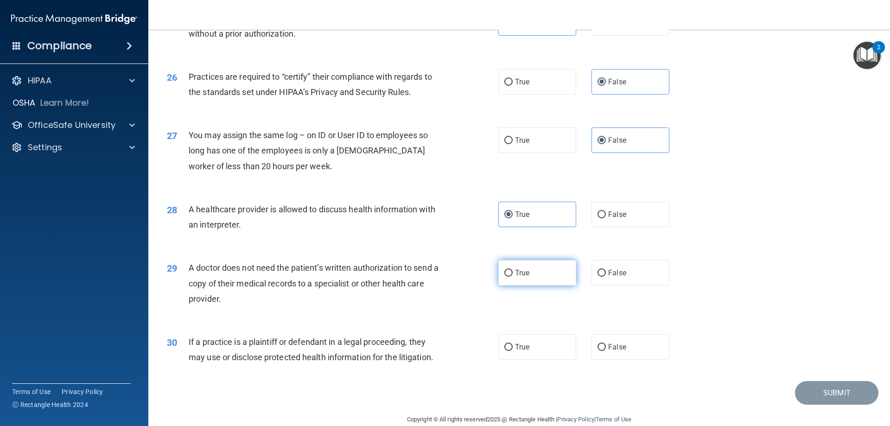
click at [548, 278] on label "True" at bounding box center [537, 272] width 78 height 25
click at [512, 277] on input "True" at bounding box center [508, 273] width 8 height 7
radio input "true"
click at [543, 347] on label "True" at bounding box center [537, 346] width 78 height 25
click at [512, 347] on input "True" at bounding box center [508, 347] width 8 height 7
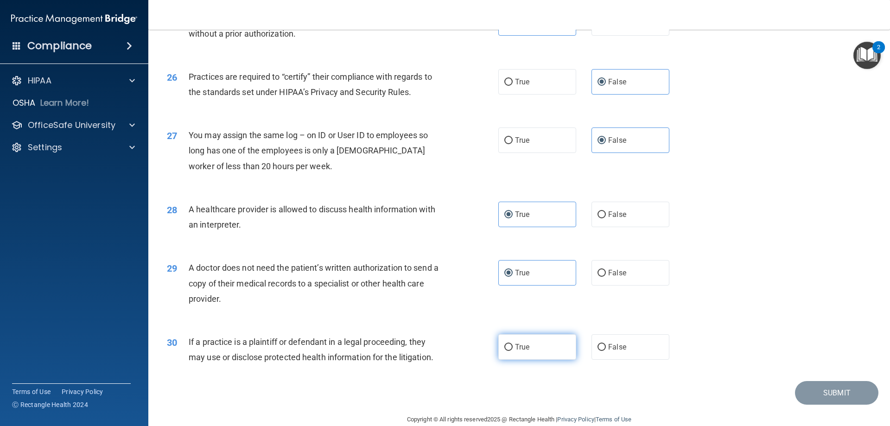
radio input "true"
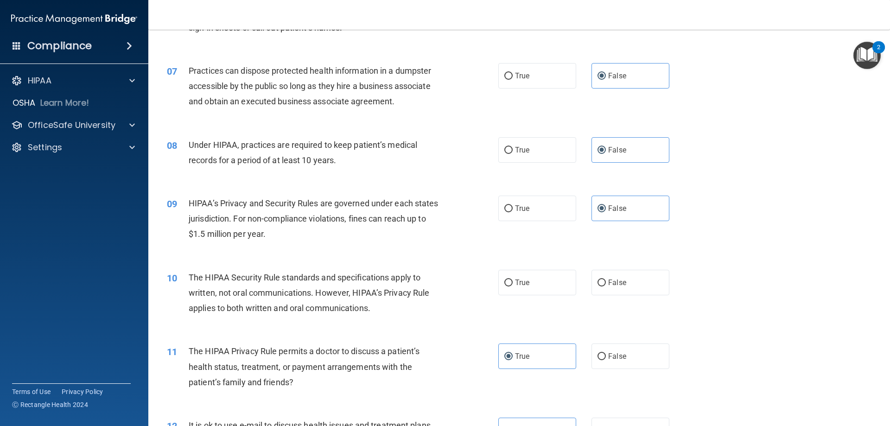
scroll to position [387, 0]
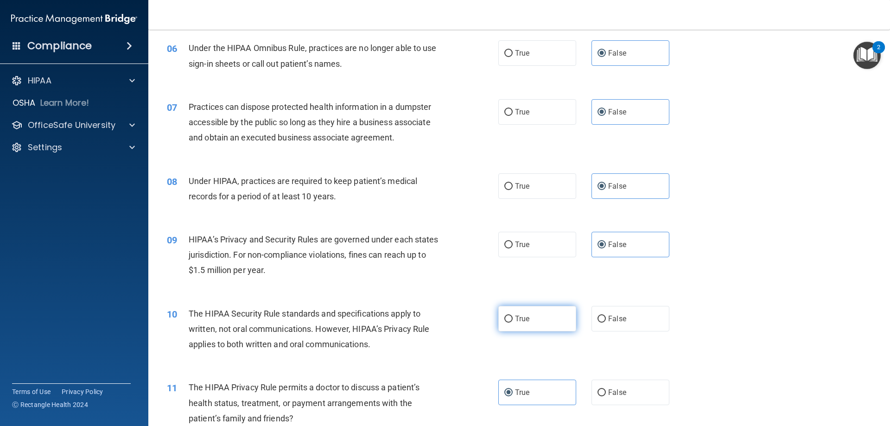
click at [531, 316] on label "True" at bounding box center [537, 318] width 78 height 25
click at [512, 316] on input "True" at bounding box center [508, 319] width 8 height 7
radio input "true"
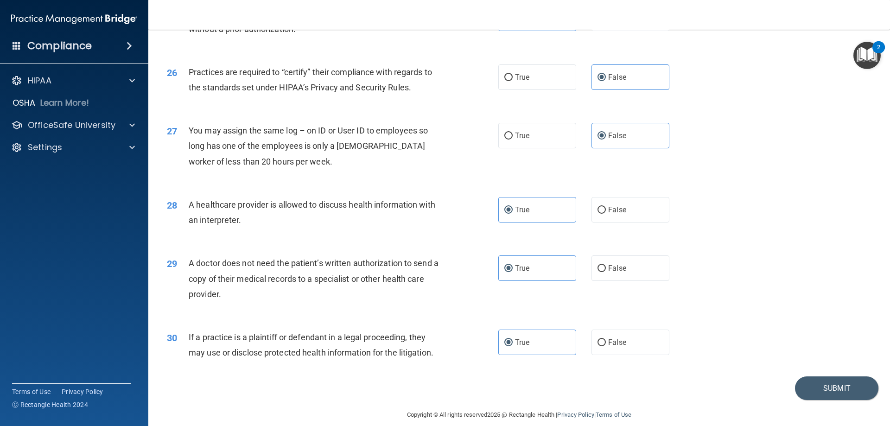
scroll to position [1731, 0]
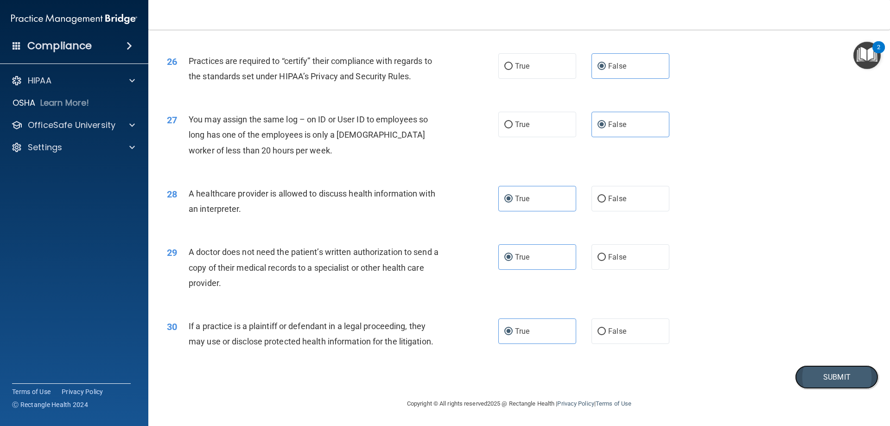
click at [825, 379] on button "Submit" at bounding box center [836, 377] width 83 height 24
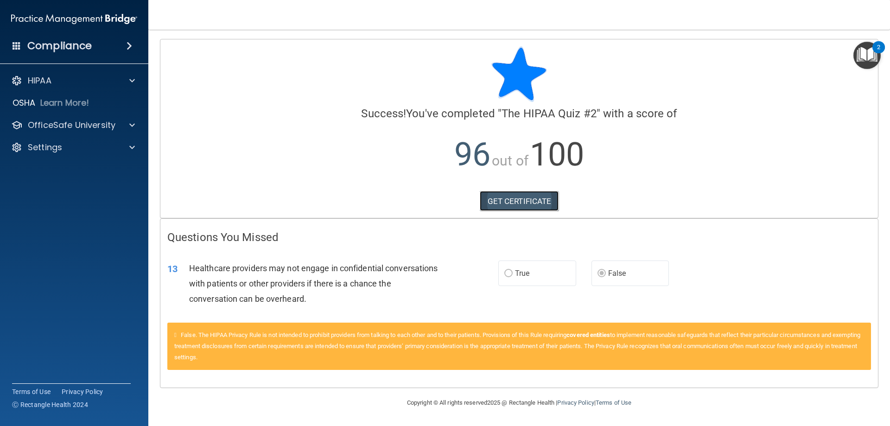
click at [513, 202] on link "GET CERTIFICATE" at bounding box center [519, 201] width 79 height 20
click at [76, 125] on p "OfficeSafe University" at bounding box center [72, 125] width 88 height 11
click at [59, 145] on p "HIPAA Training" at bounding box center [44, 147] width 76 height 9
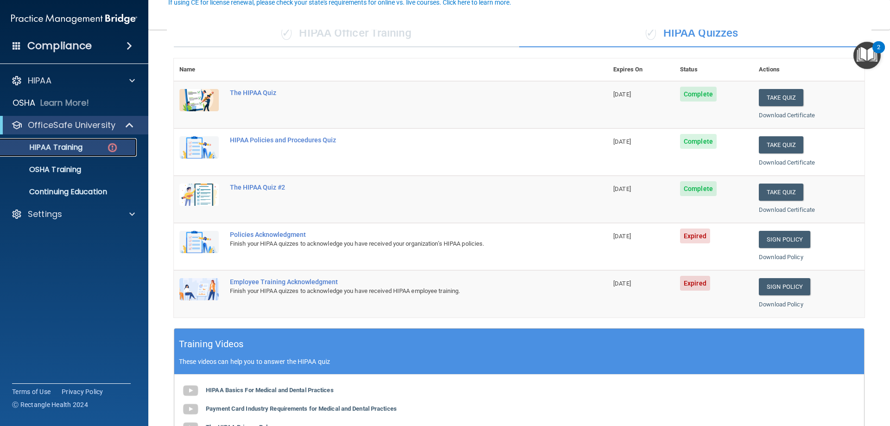
scroll to position [139, 0]
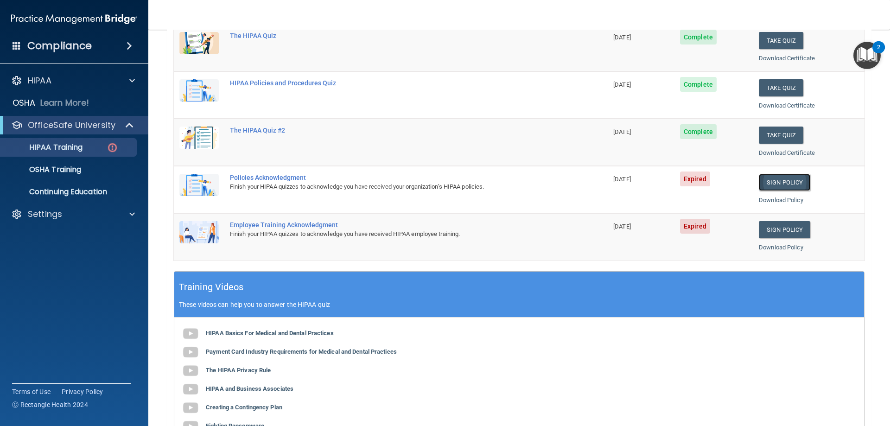
click at [778, 186] on link "Sign Policy" at bounding box center [784, 182] width 51 height 17
click at [40, 215] on p "Settings" at bounding box center [45, 214] width 34 height 11
click at [55, 262] on p "Sign Out" at bounding box center [69, 258] width 126 height 9
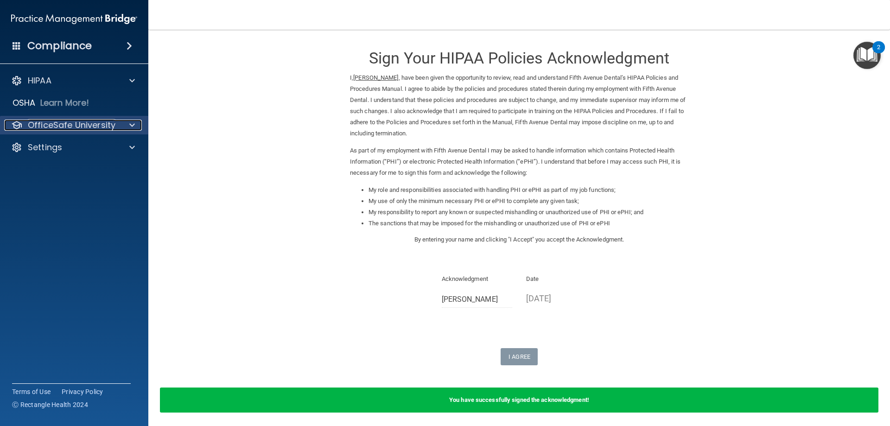
click at [58, 121] on p "OfficeSafe University" at bounding box center [72, 125] width 88 height 11
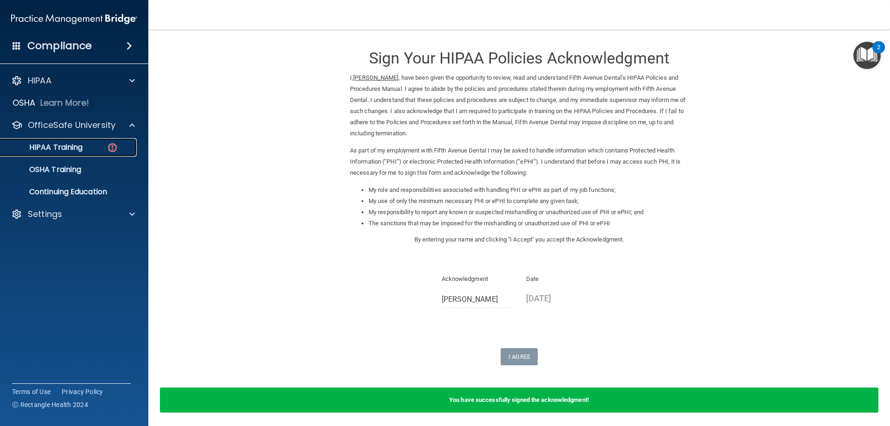
click at [74, 149] on p "HIPAA Training" at bounding box center [44, 147] width 76 height 9
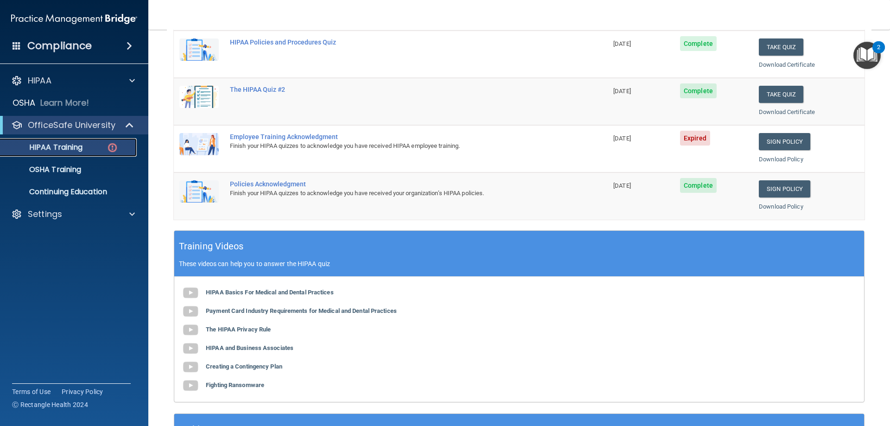
scroll to position [179, 0]
click at [782, 144] on link "Sign Policy" at bounding box center [784, 141] width 51 height 17
click at [53, 214] on p "Settings" at bounding box center [45, 214] width 34 height 11
click at [55, 269] on div "HIPAA Documents and Policies Report an Incident Business Associates Emergency P…" at bounding box center [74, 172] width 149 height 208
click at [37, 255] on p "Sign Out" at bounding box center [69, 258] width 126 height 9
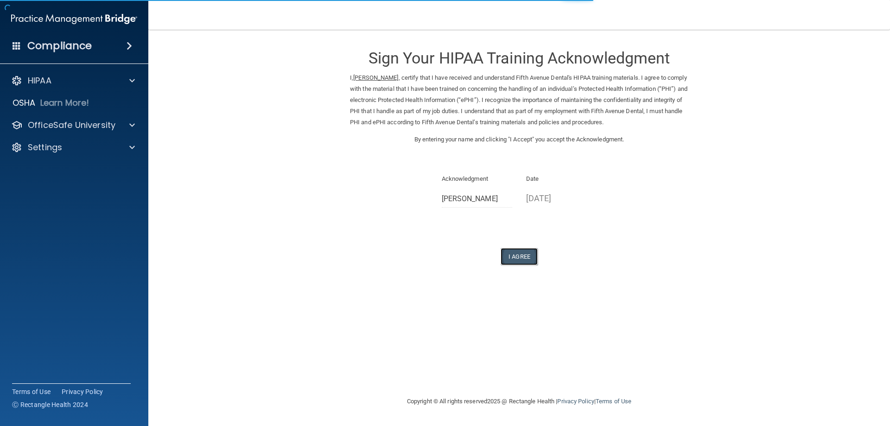
click at [523, 261] on button "I Agree" at bounding box center [518, 256] width 37 height 17
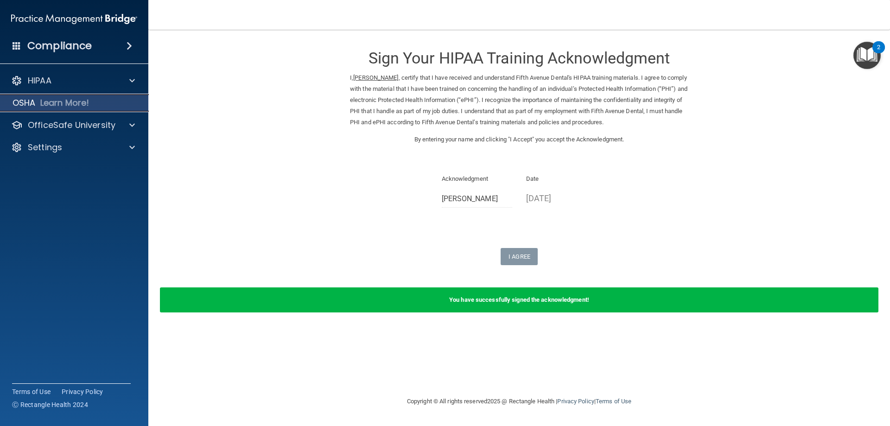
click at [44, 103] on p "Learn More!" at bounding box center [64, 102] width 49 height 11
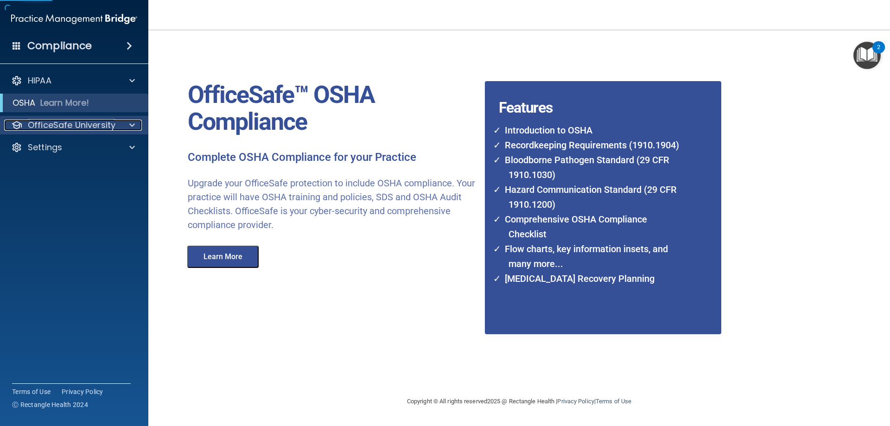
click at [76, 126] on p "OfficeSafe University" at bounding box center [72, 125] width 88 height 11
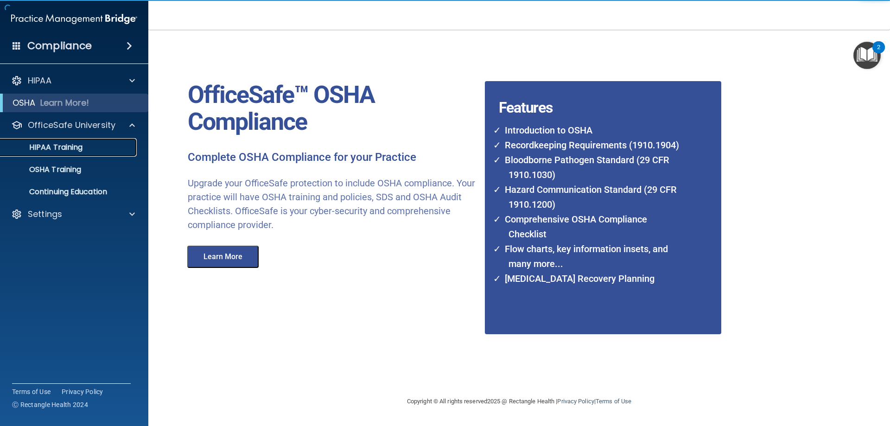
click at [76, 150] on p "HIPAA Training" at bounding box center [44, 147] width 76 height 9
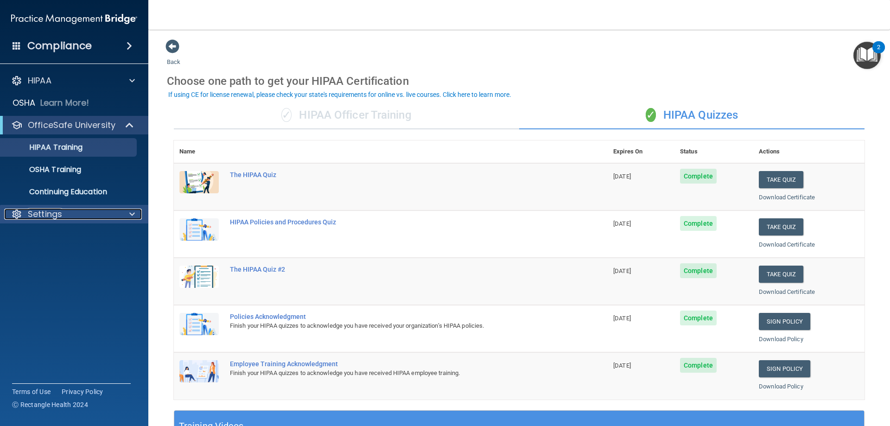
click at [126, 213] on div at bounding box center [130, 214] width 23 height 11
click at [55, 259] on p "Sign Out" at bounding box center [69, 258] width 126 height 9
